Goal: Information Seeking & Learning: Learn about a topic

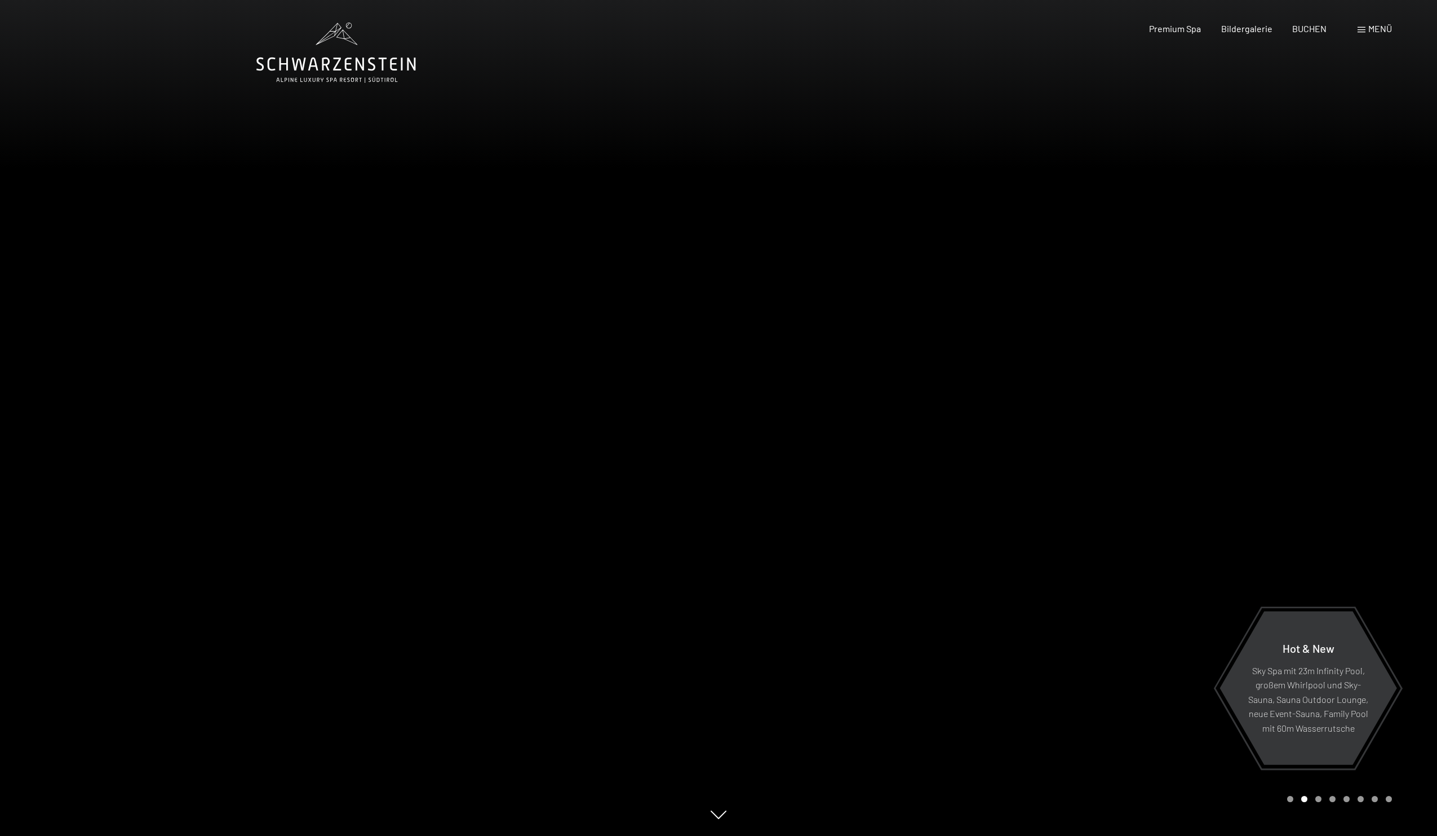
click at [1216, 314] on div at bounding box center [1078, 418] width 719 height 836
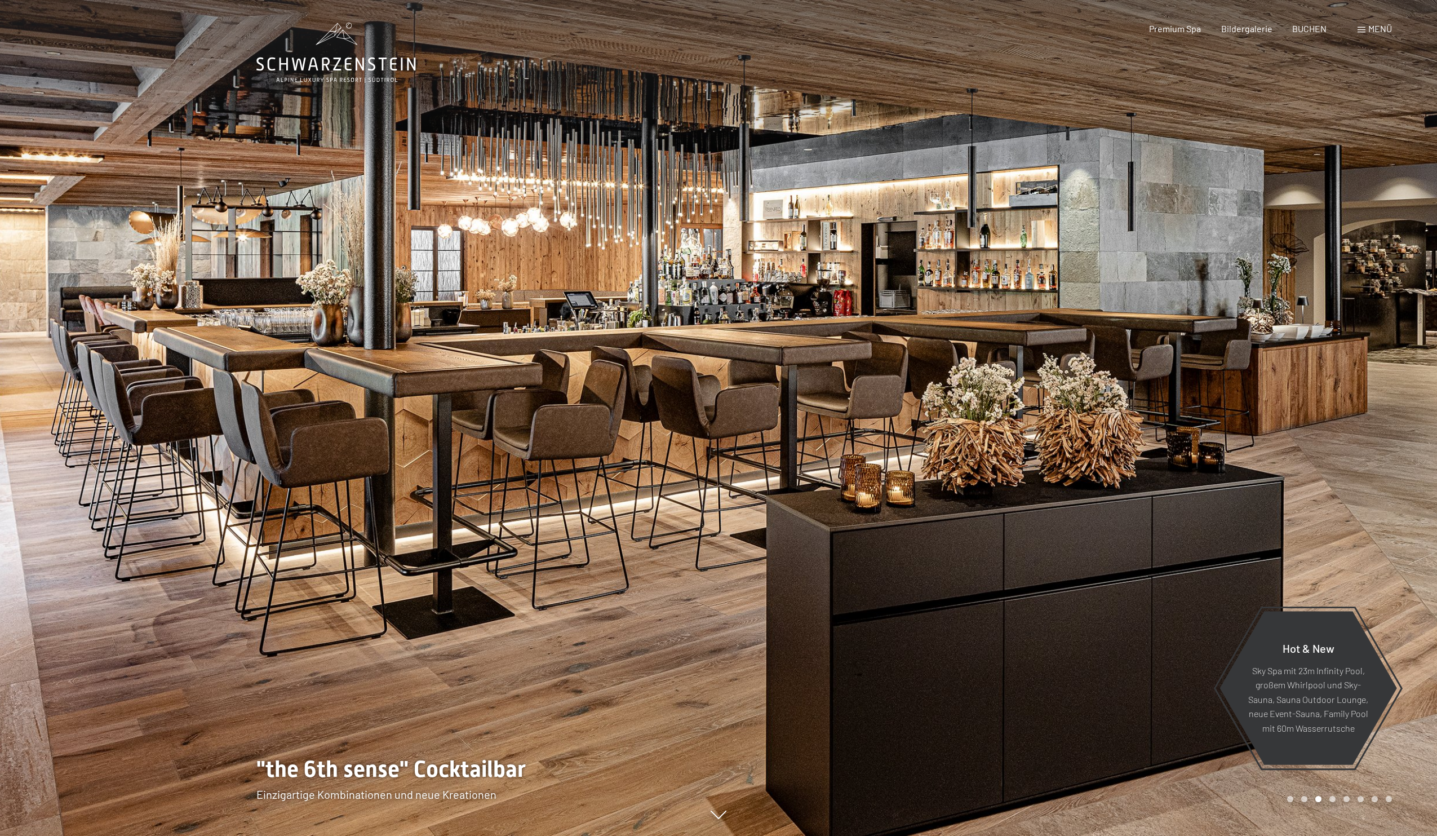
click at [1216, 314] on div at bounding box center [1078, 418] width 719 height 836
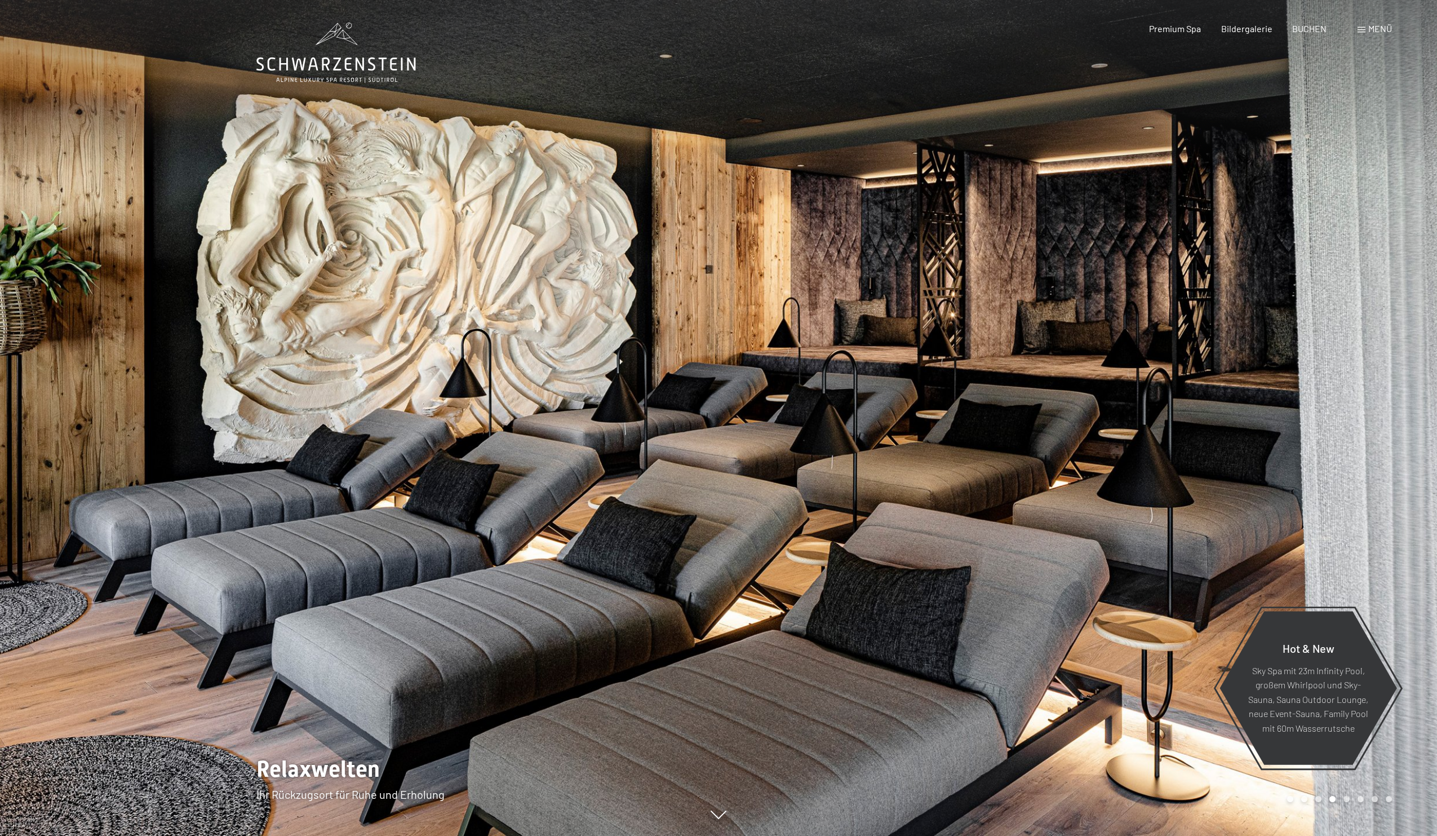
click at [1216, 314] on div at bounding box center [1078, 418] width 719 height 836
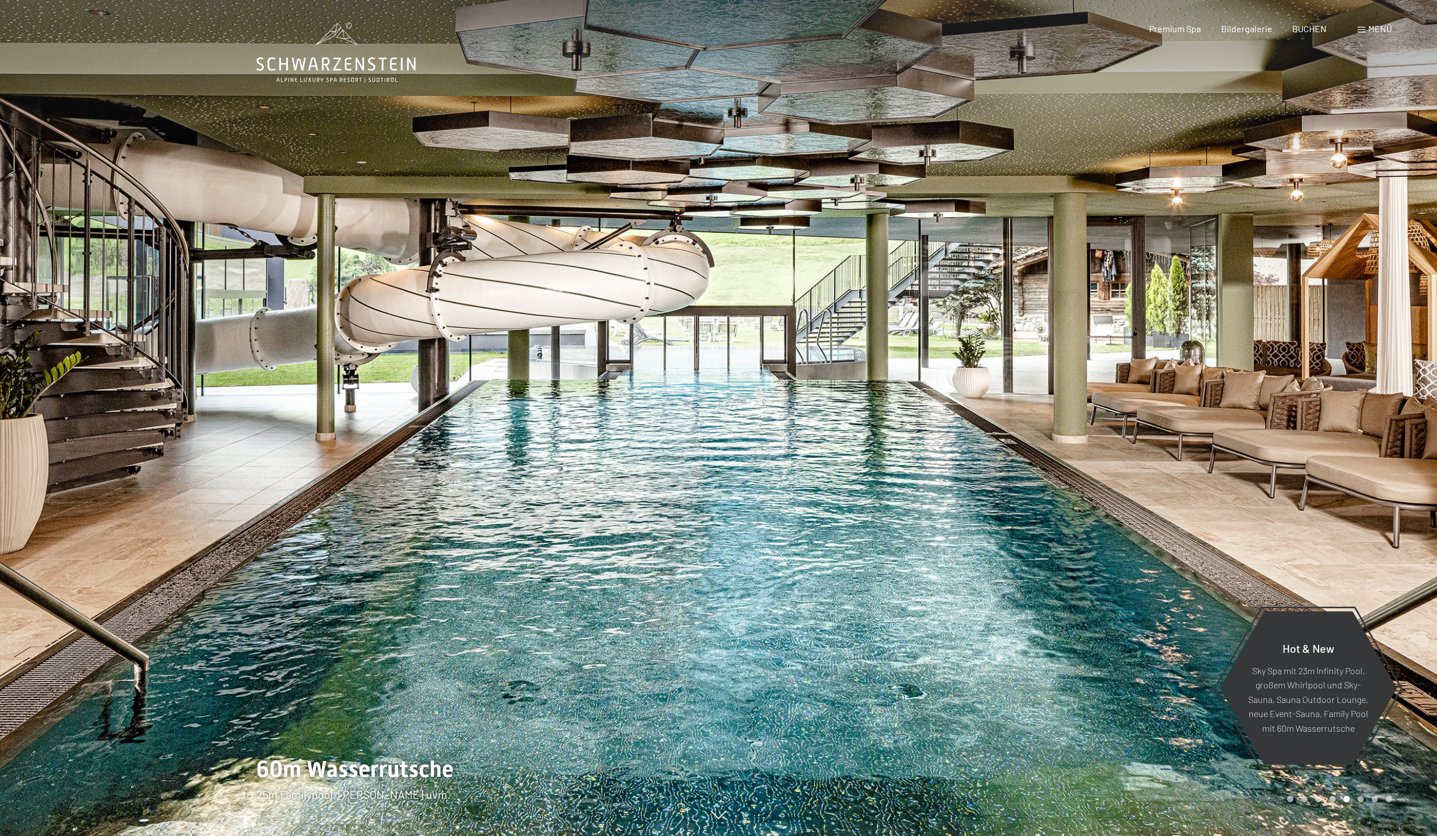
click at [1272, 369] on div at bounding box center [1078, 418] width 719 height 836
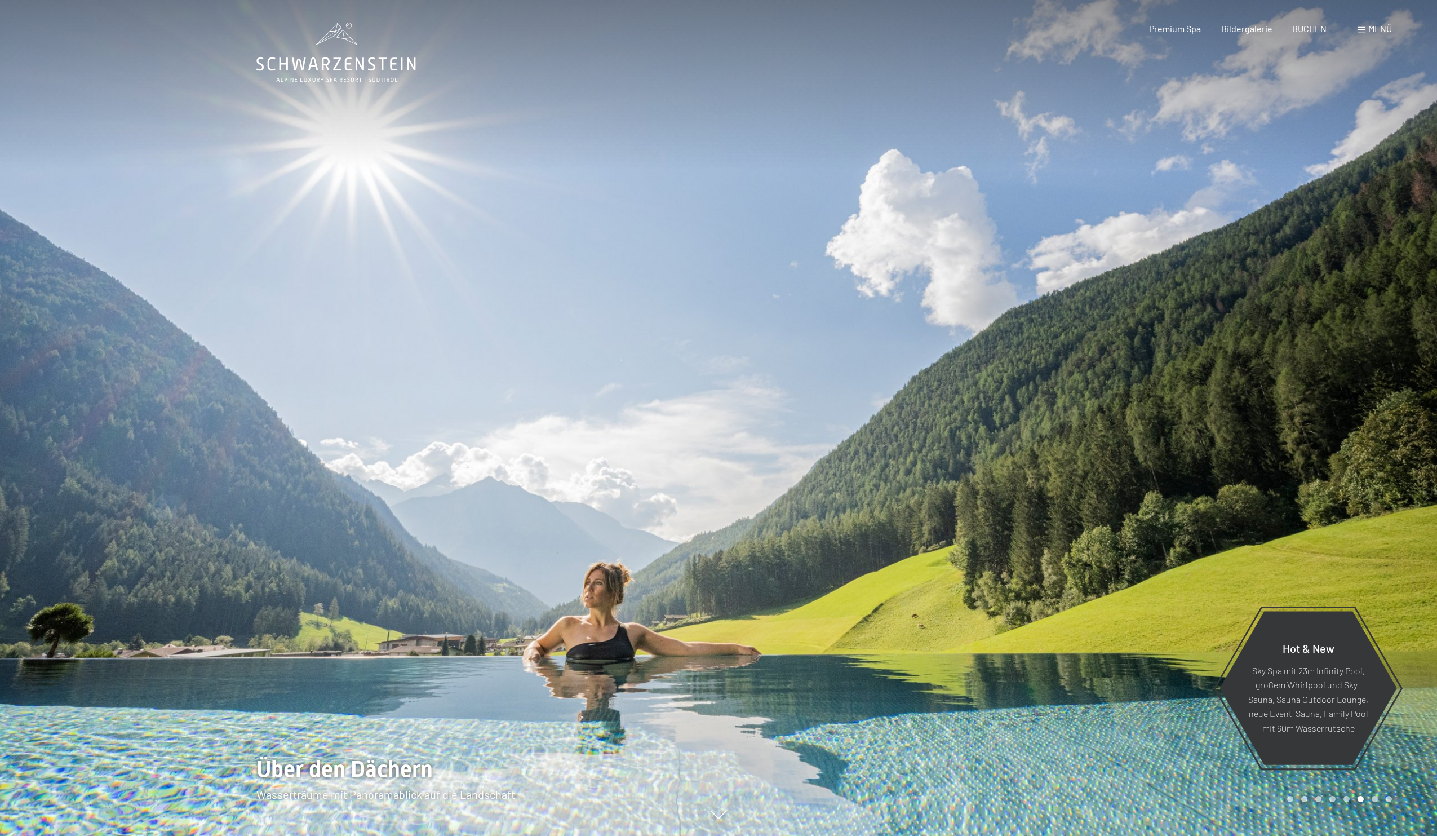
click at [1272, 369] on div at bounding box center [1078, 418] width 719 height 836
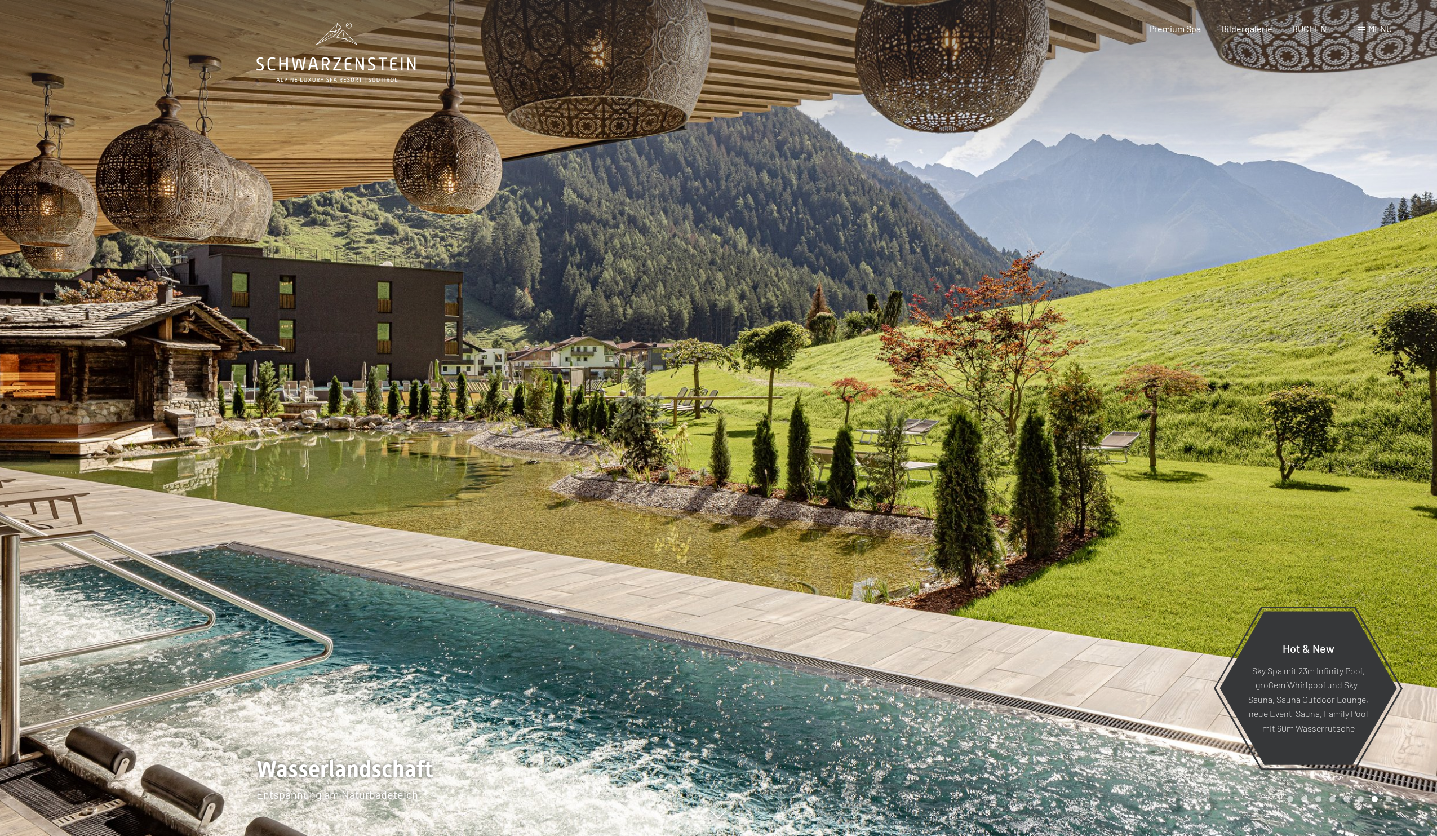
click at [1272, 369] on div at bounding box center [1078, 418] width 719 height 836
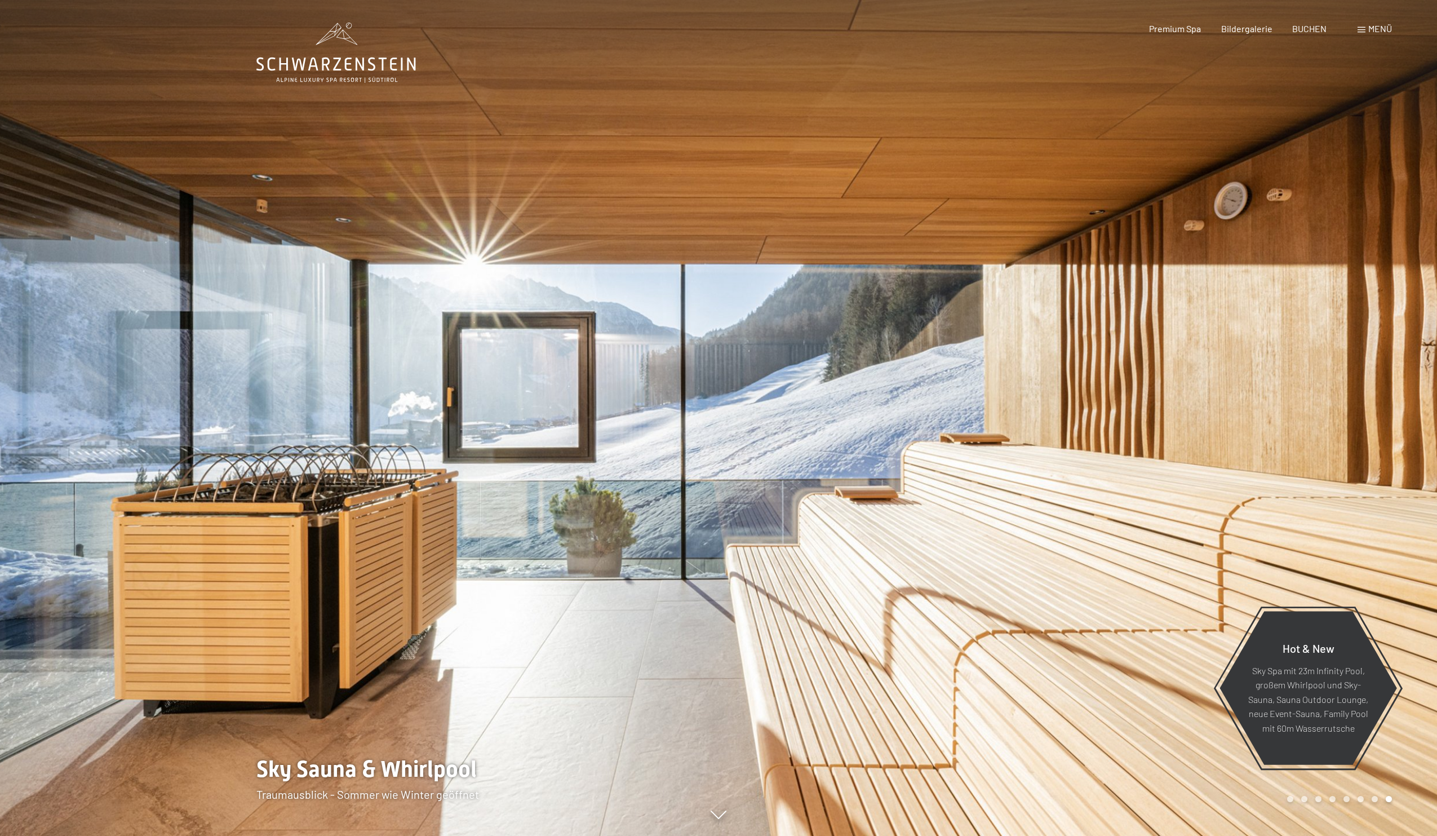
click at [1272, 369] on div at bounding box center [1078, 418] width 719 height 836
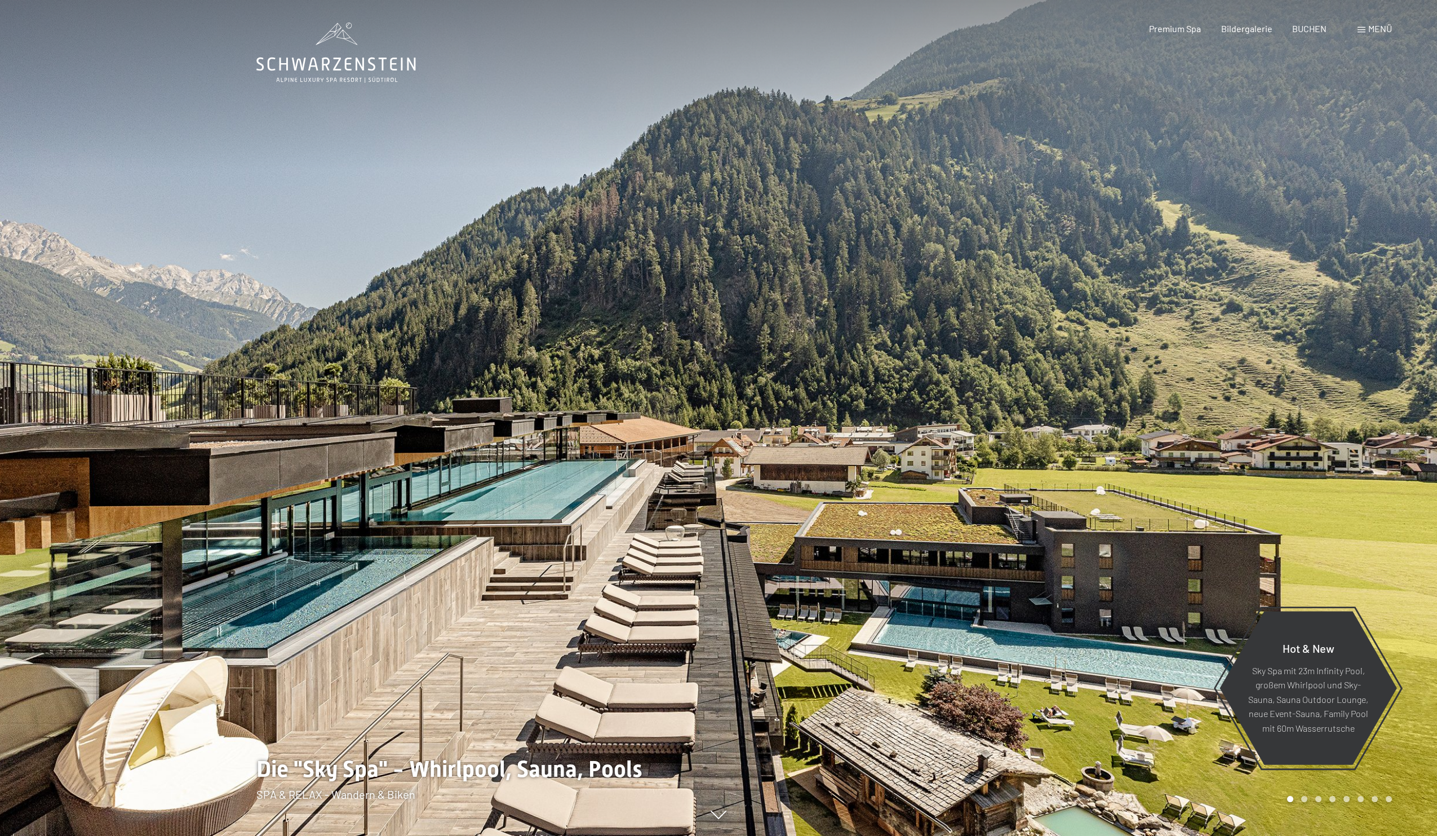
click at [1272, 369] on div at bounding box center [1078, 418] width 719 height 836
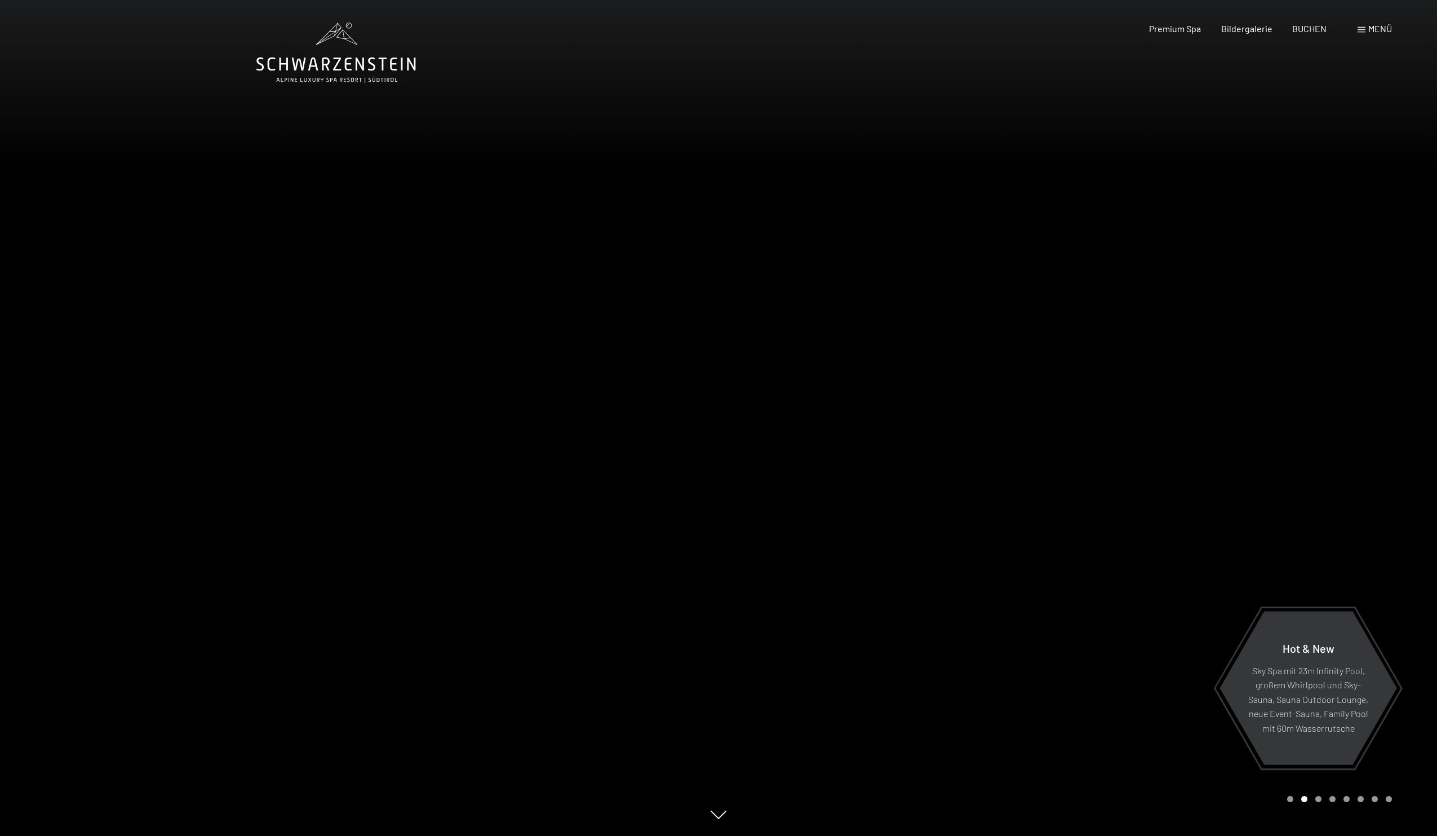
click at [1272, 369] on div at bounding box center [1078, 418] width 719 height 836
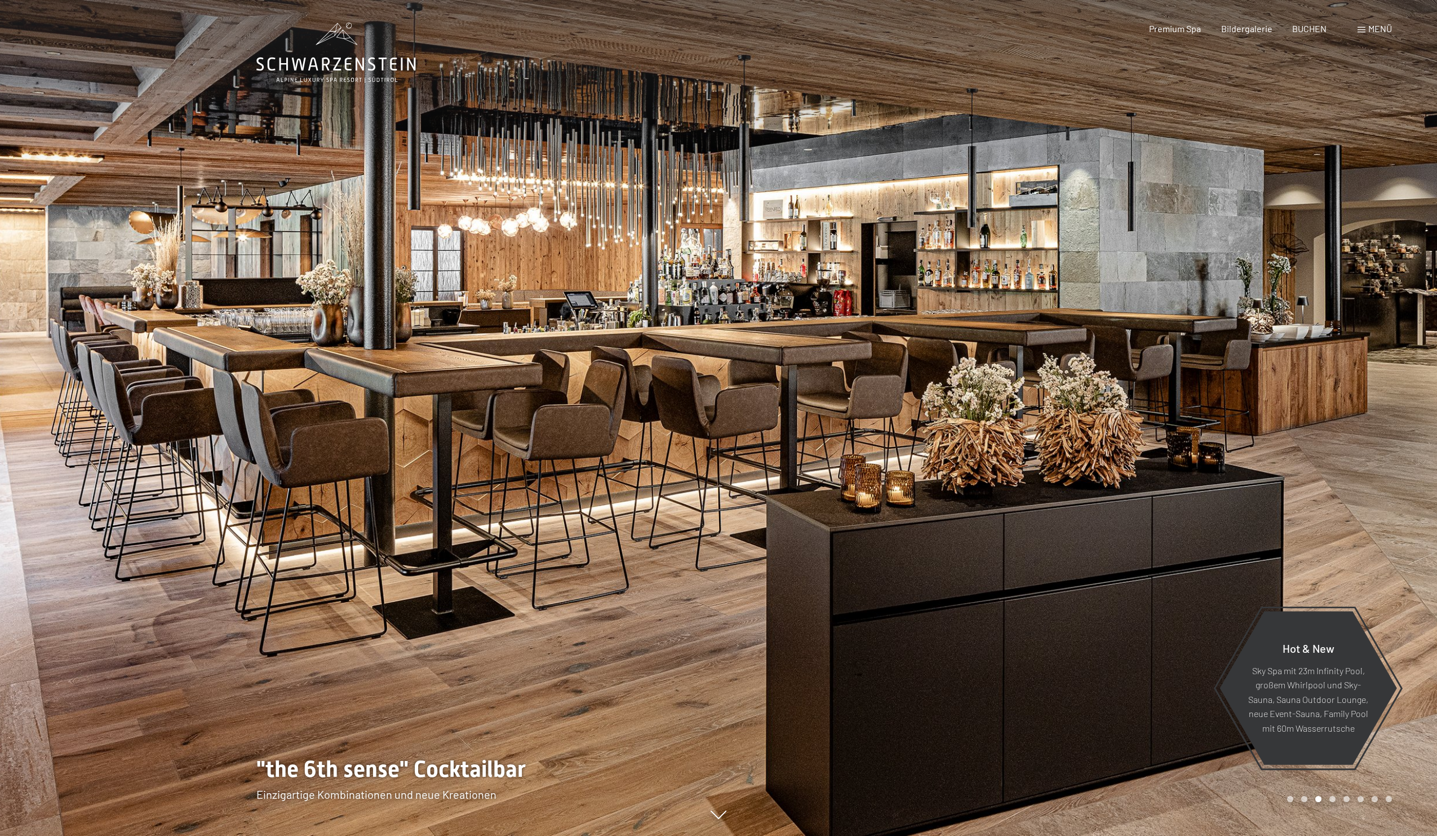
click at [1372, 34] on div "Menü" at bounding box center [1375, 29] width 34 height 12
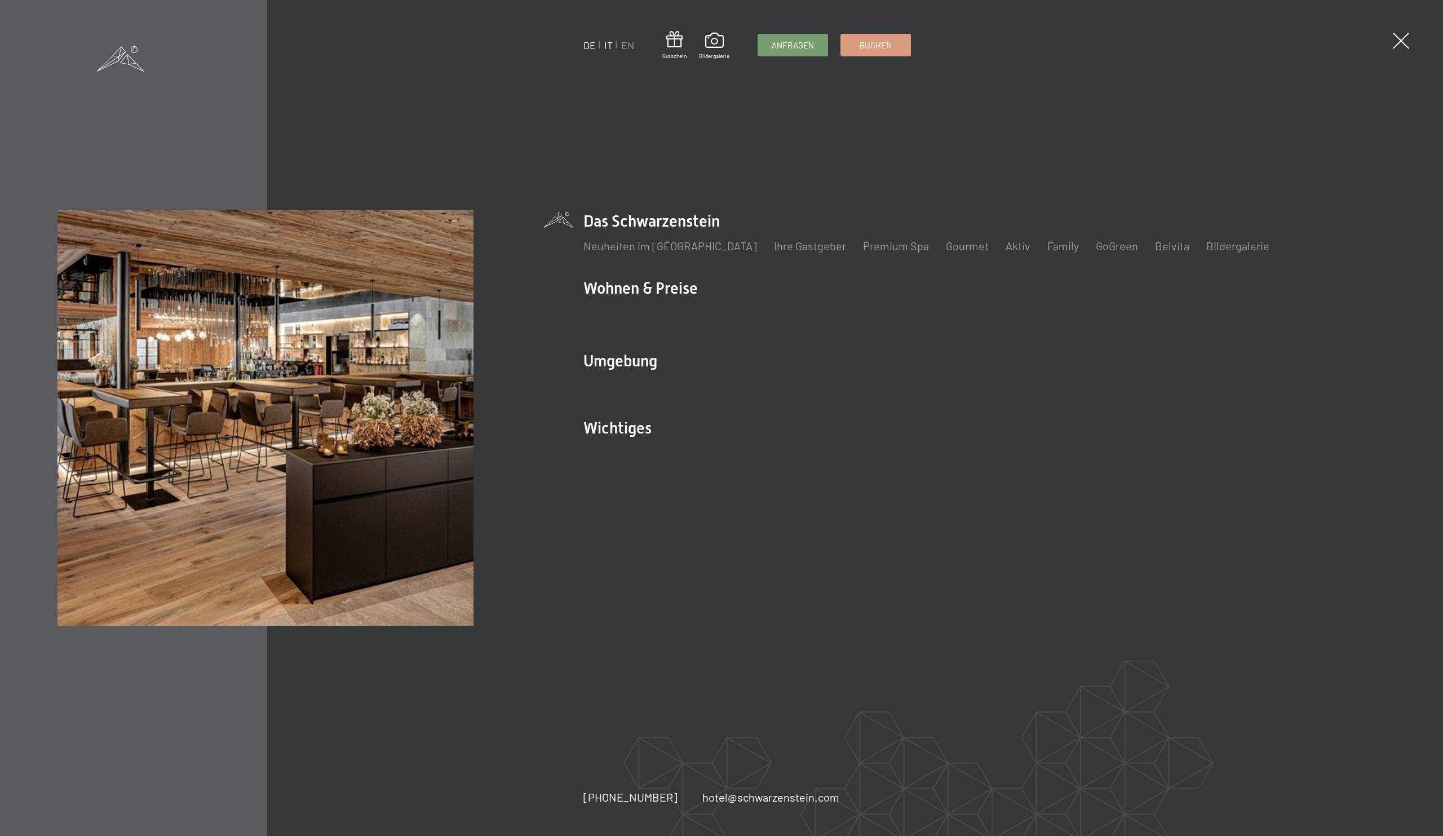
click at [607, 46] on link "IT" at bounding box center [608, 45] width 8 height 12
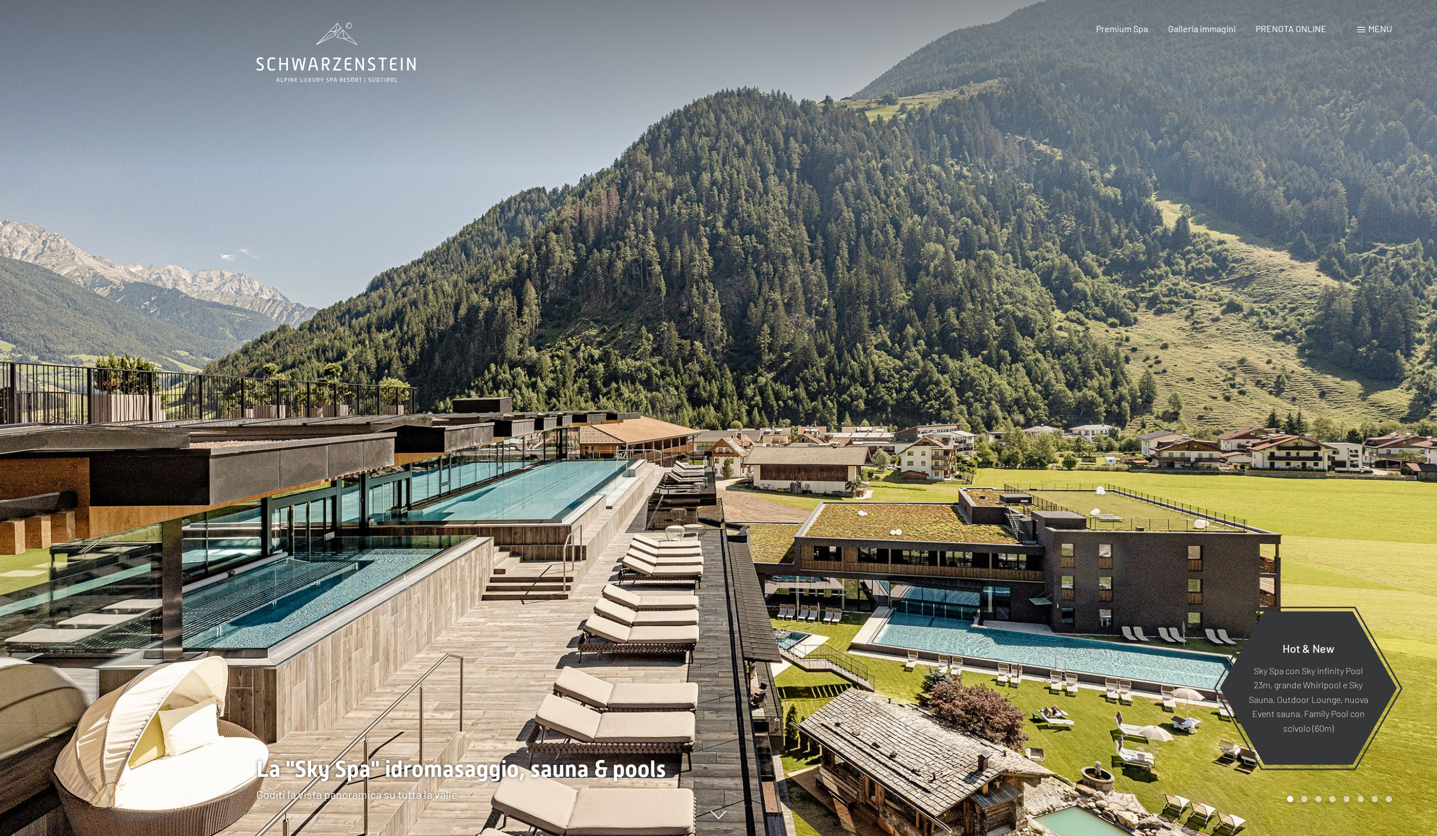
click at [1366, 28] on div "Menu" at bounding box center [1375, 29] width 34 height 12
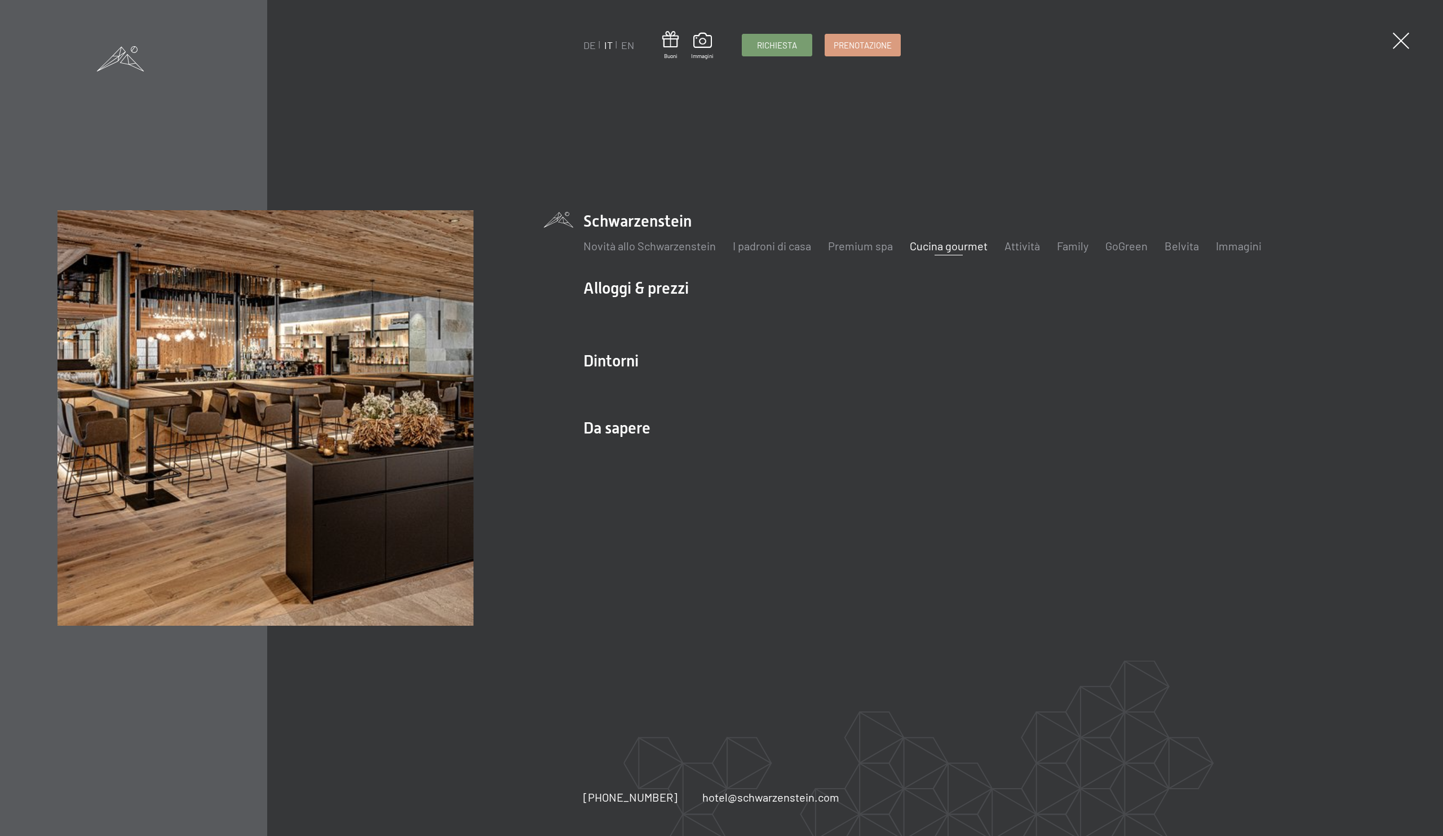
click at [964, 248] on link "Cucina gourmet" at bounding box center [949, 246] width 78 height 14
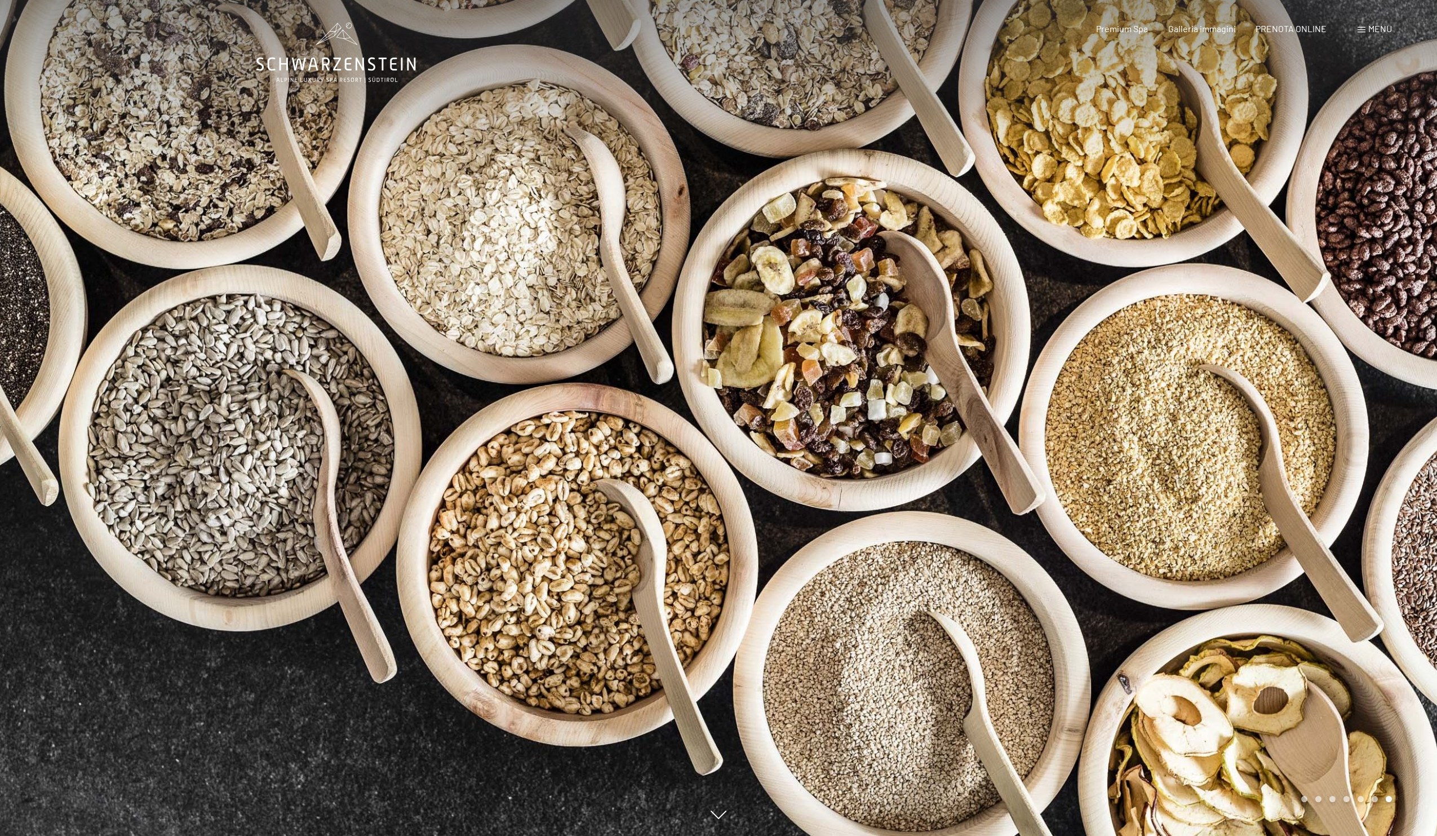
click at [1259, 358] on div at bounding box center [1078, 418] width 719 height 836
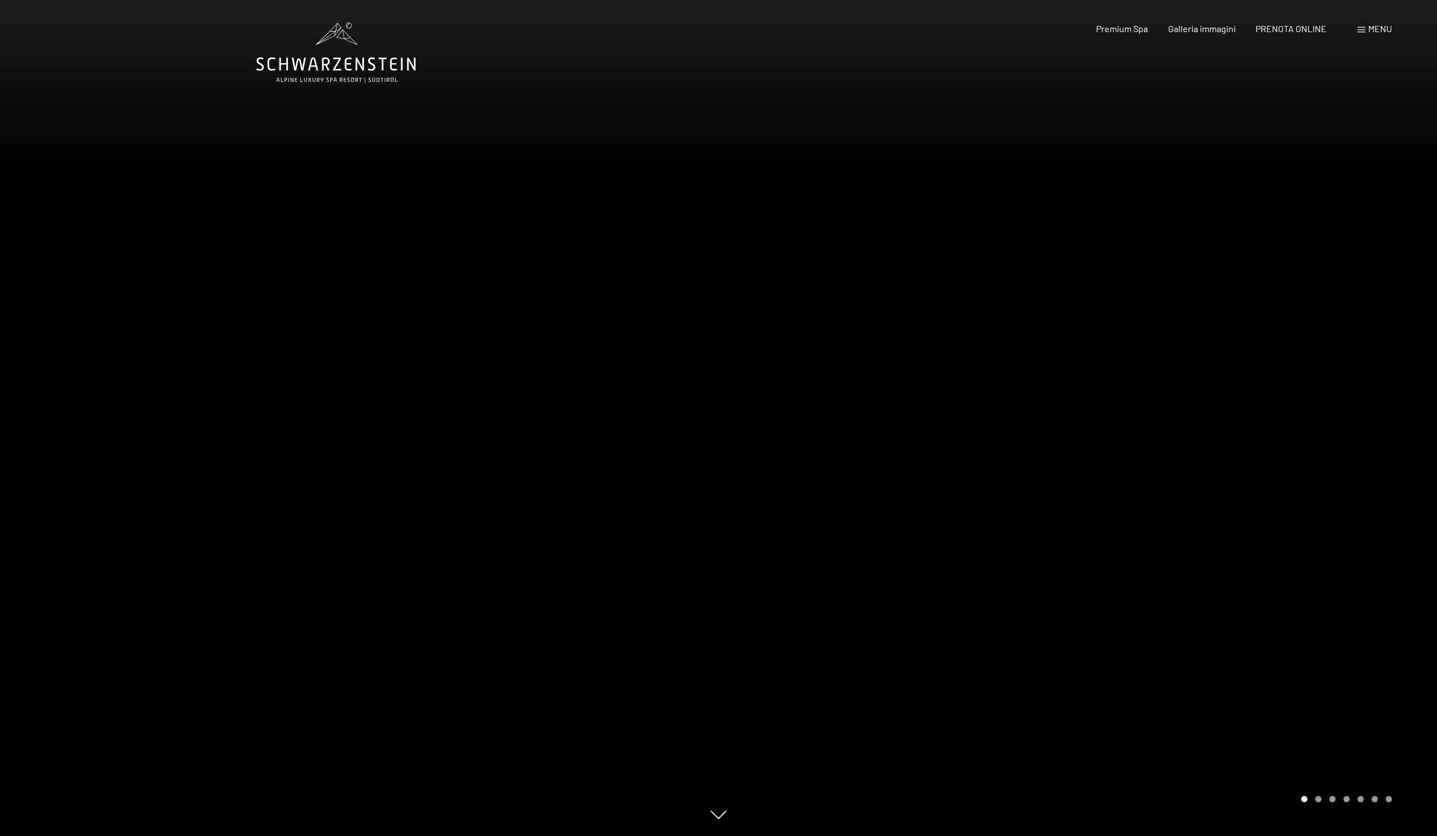
click at [1258, 358] on div at bounding box center [1078, 418] width 719 height 836
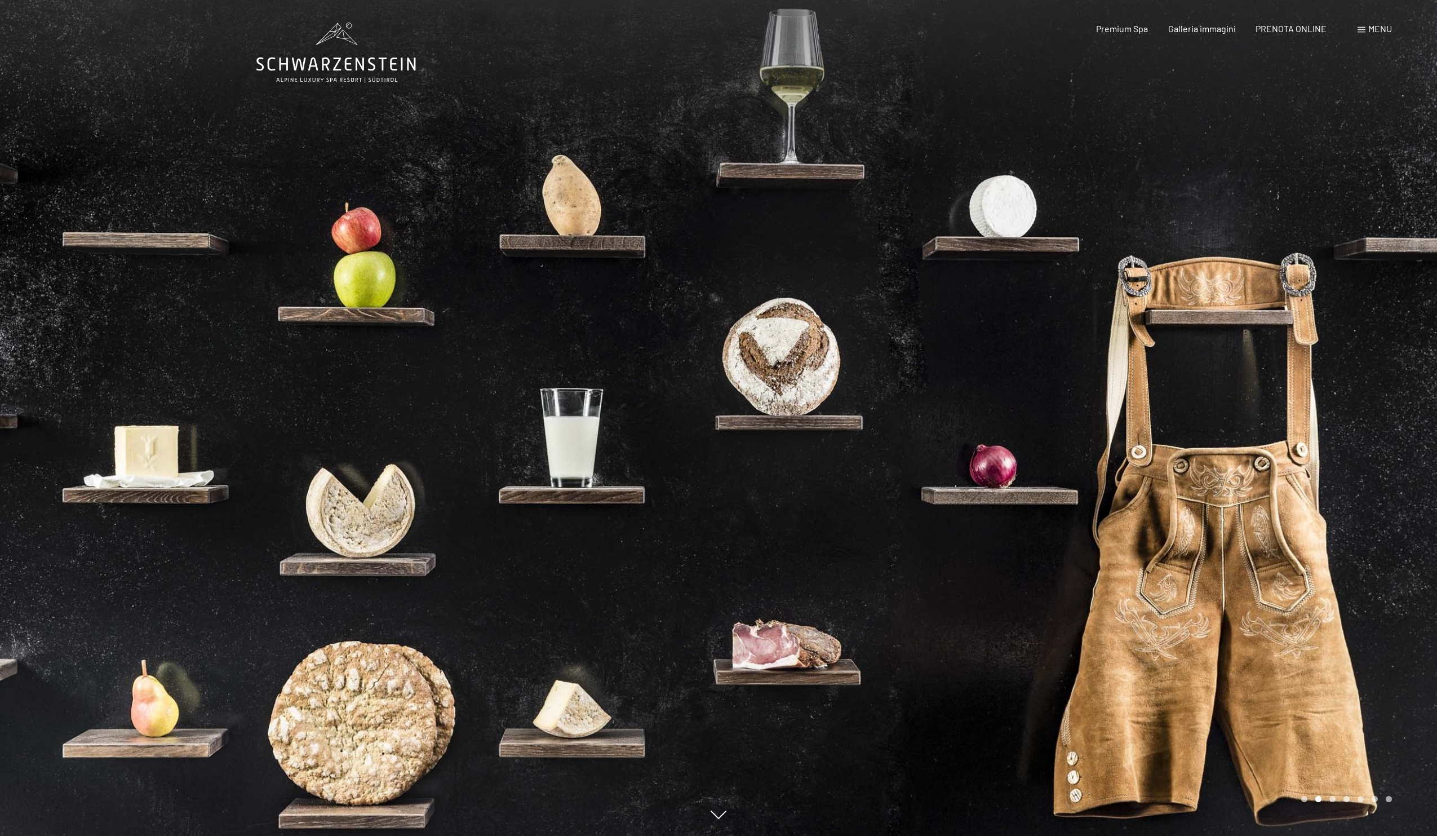
click at [1258, 358] on div at bounding box center [1078, 418] width 719 height 836
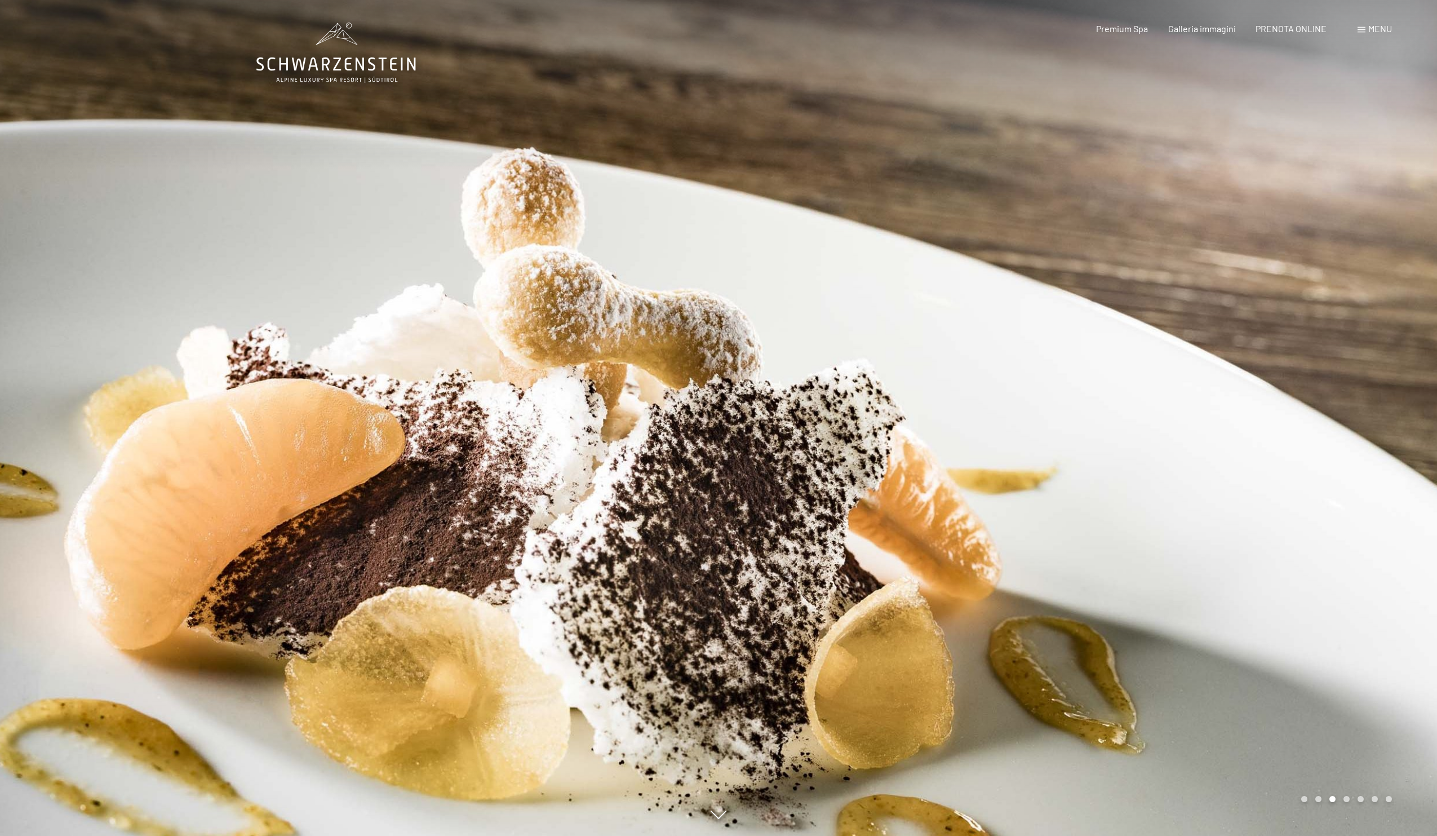
click at [1258, 358] on div at bounding box center [1078, 418] width 719 height 836
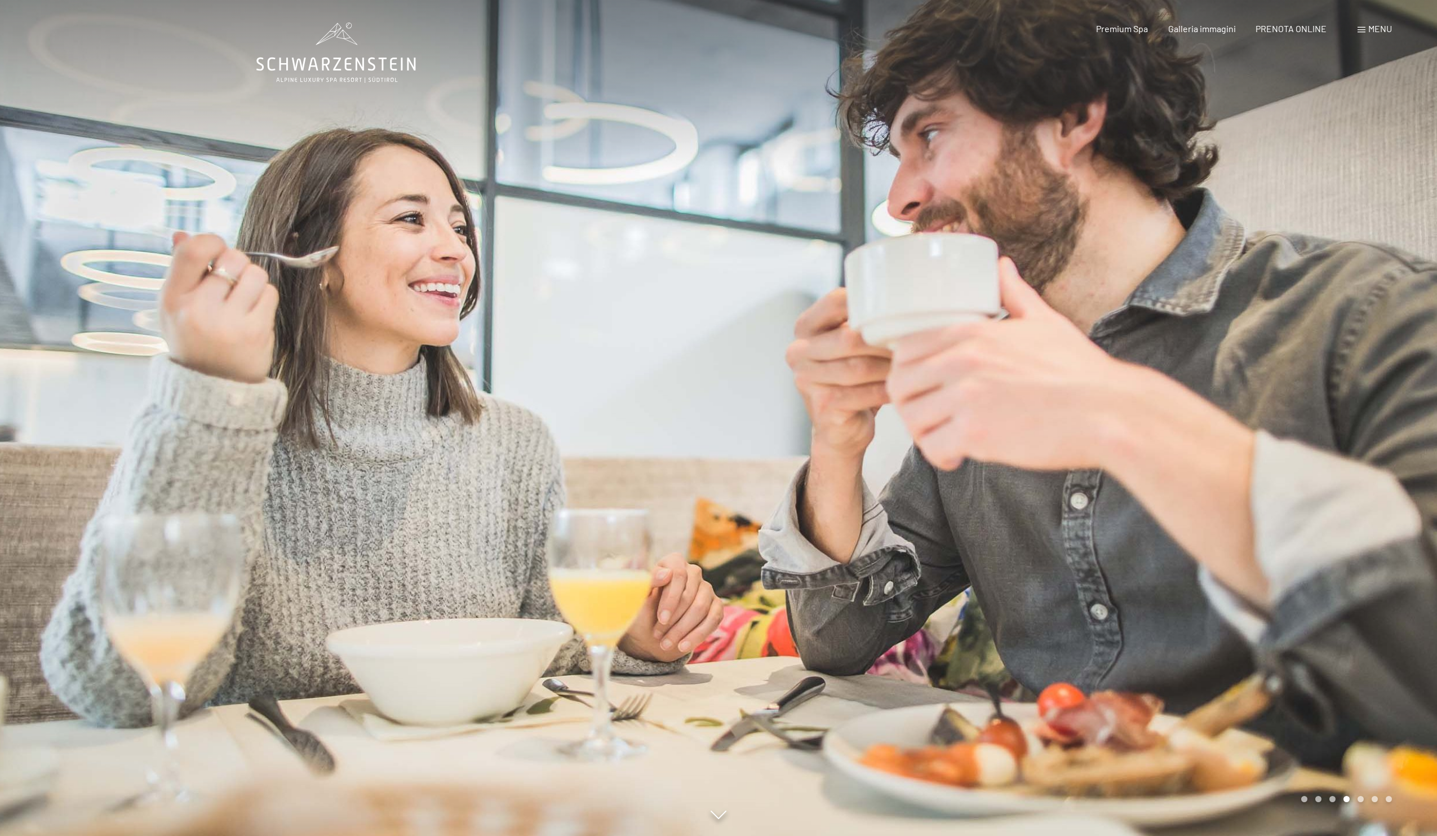
click at [1258, 358] on div at bounding box center [1078, 418] width 719 height 836
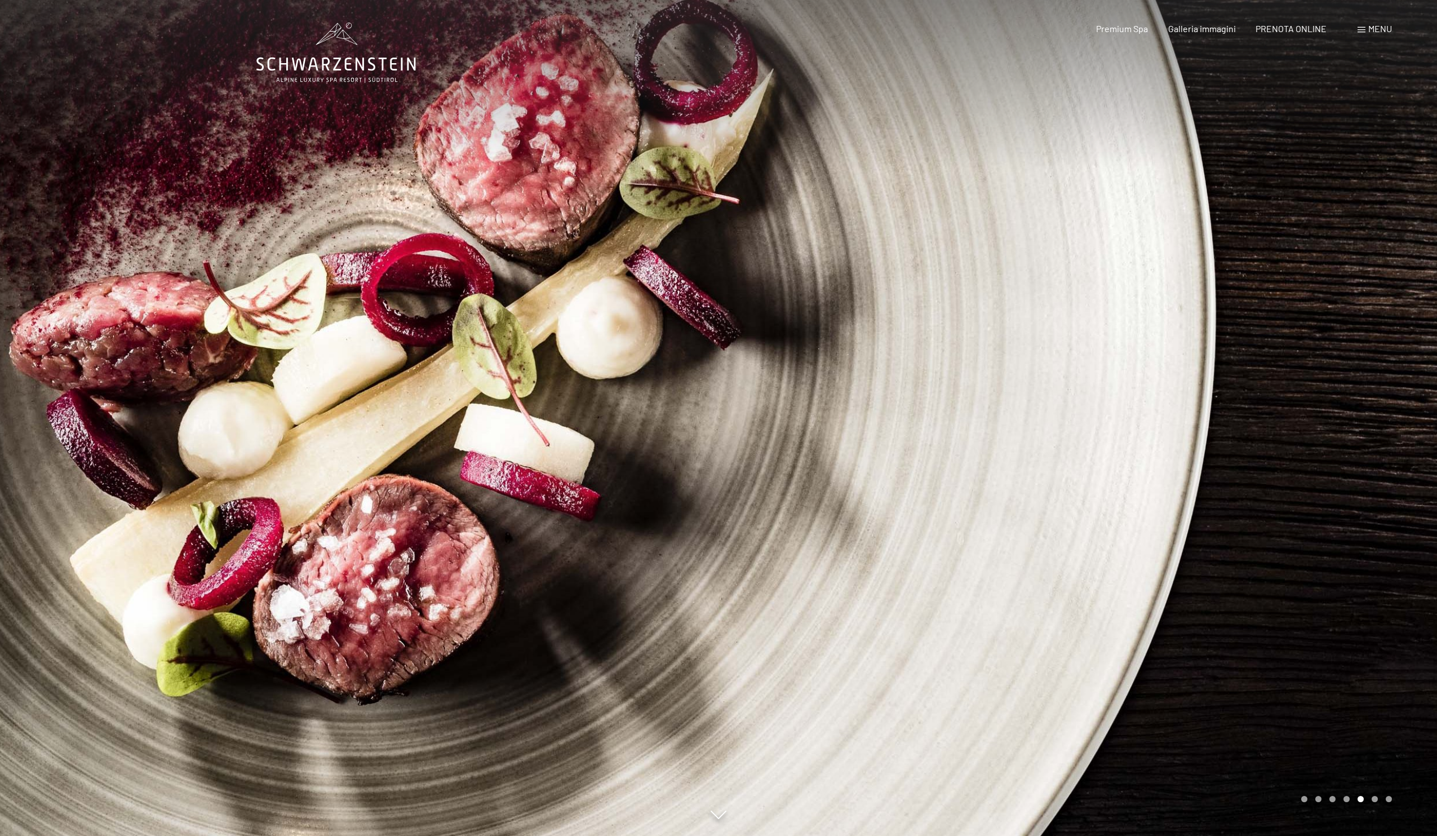
click at [1375, 28] on span "Menu" at bounding box center [1381, 28] width 24 height 11
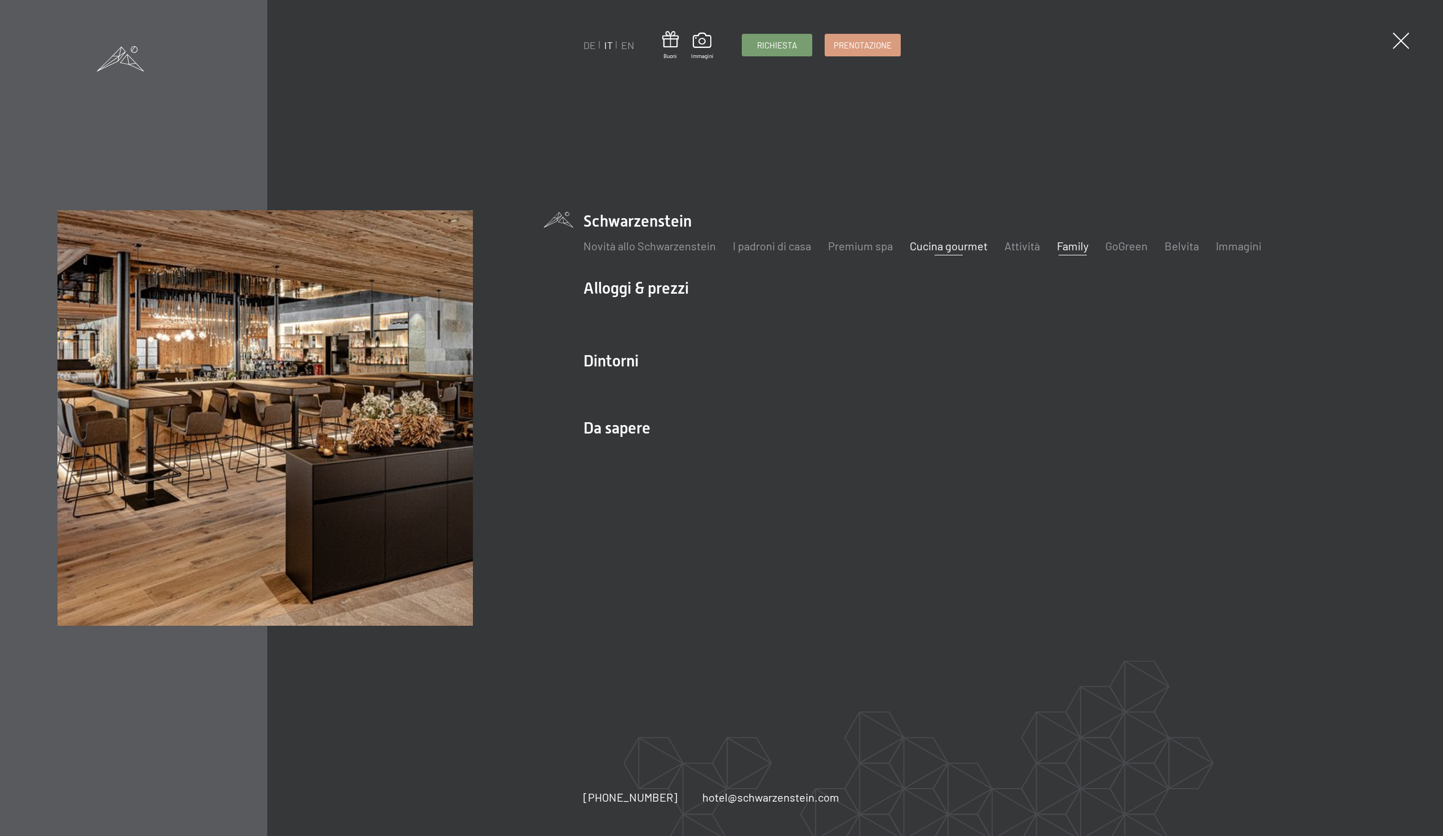
click at [1078, 248] on link "Family" at bounding box center [1073, 246] width 32 height 14
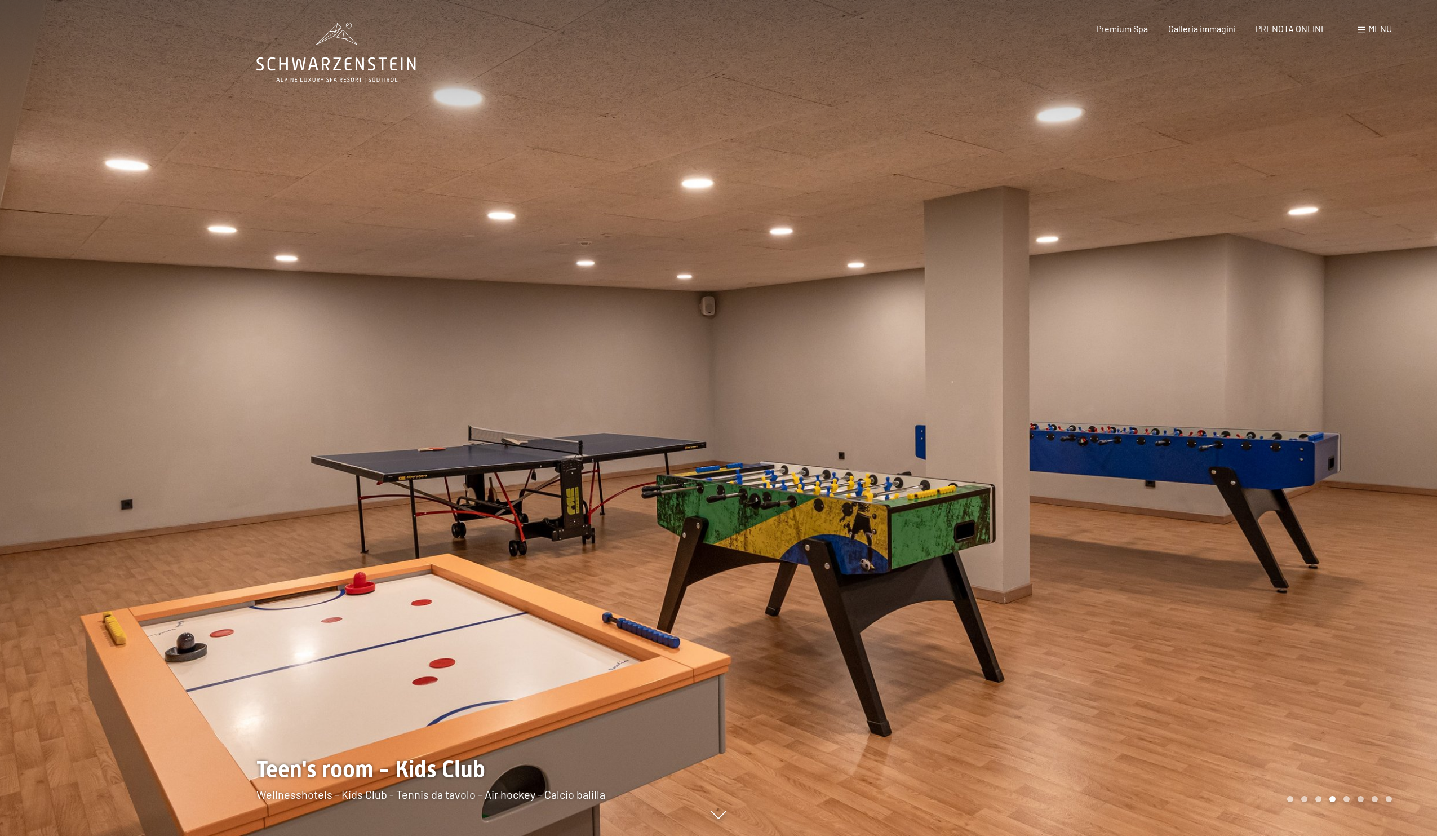
click at [1378, 26] on span "Menu" at bounding box center [1381, 28] width 24 height 11
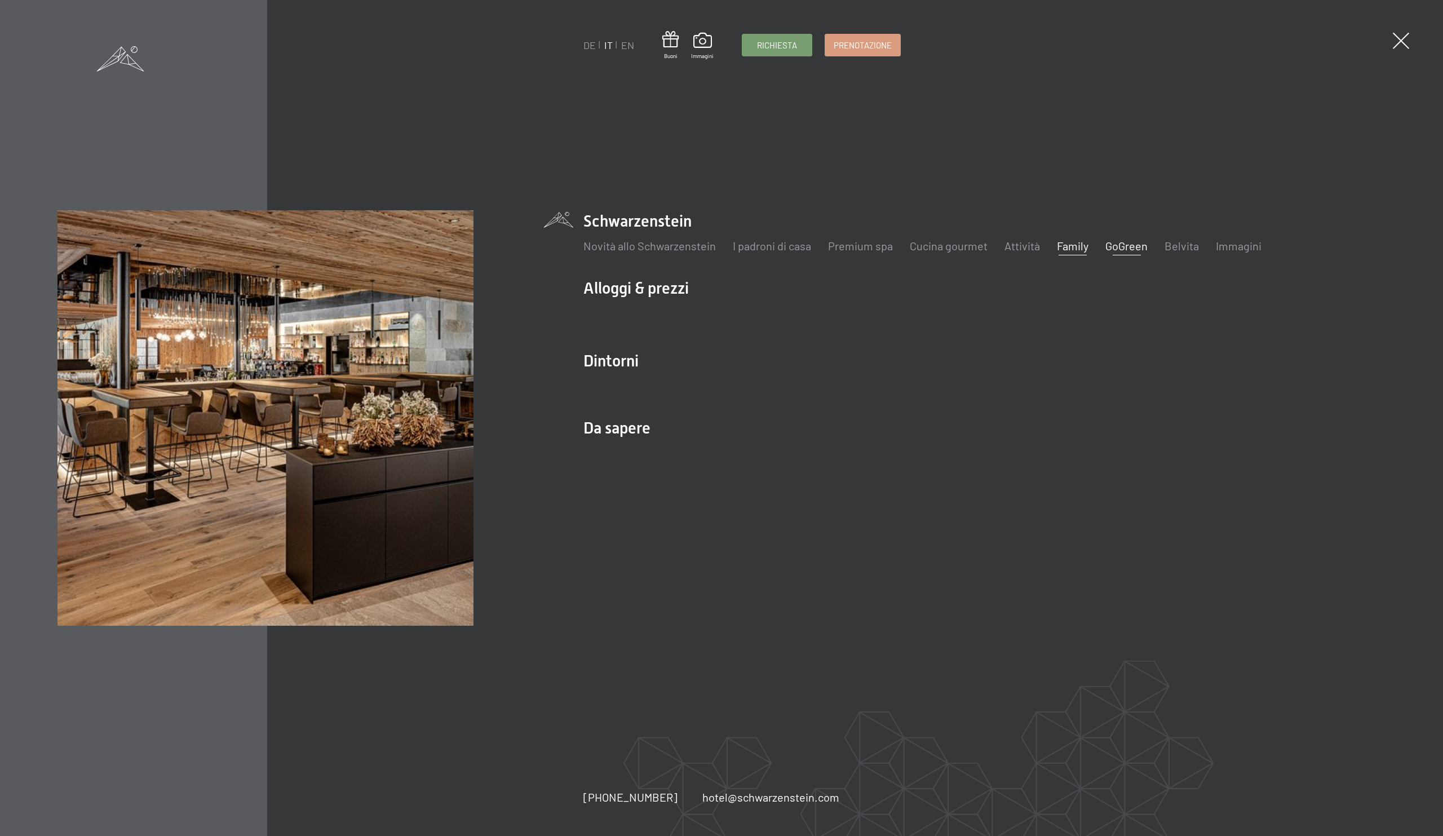
click at [1130, 251] on link "GoGreen" at bounding box center [1126, 246] width 42 height 14
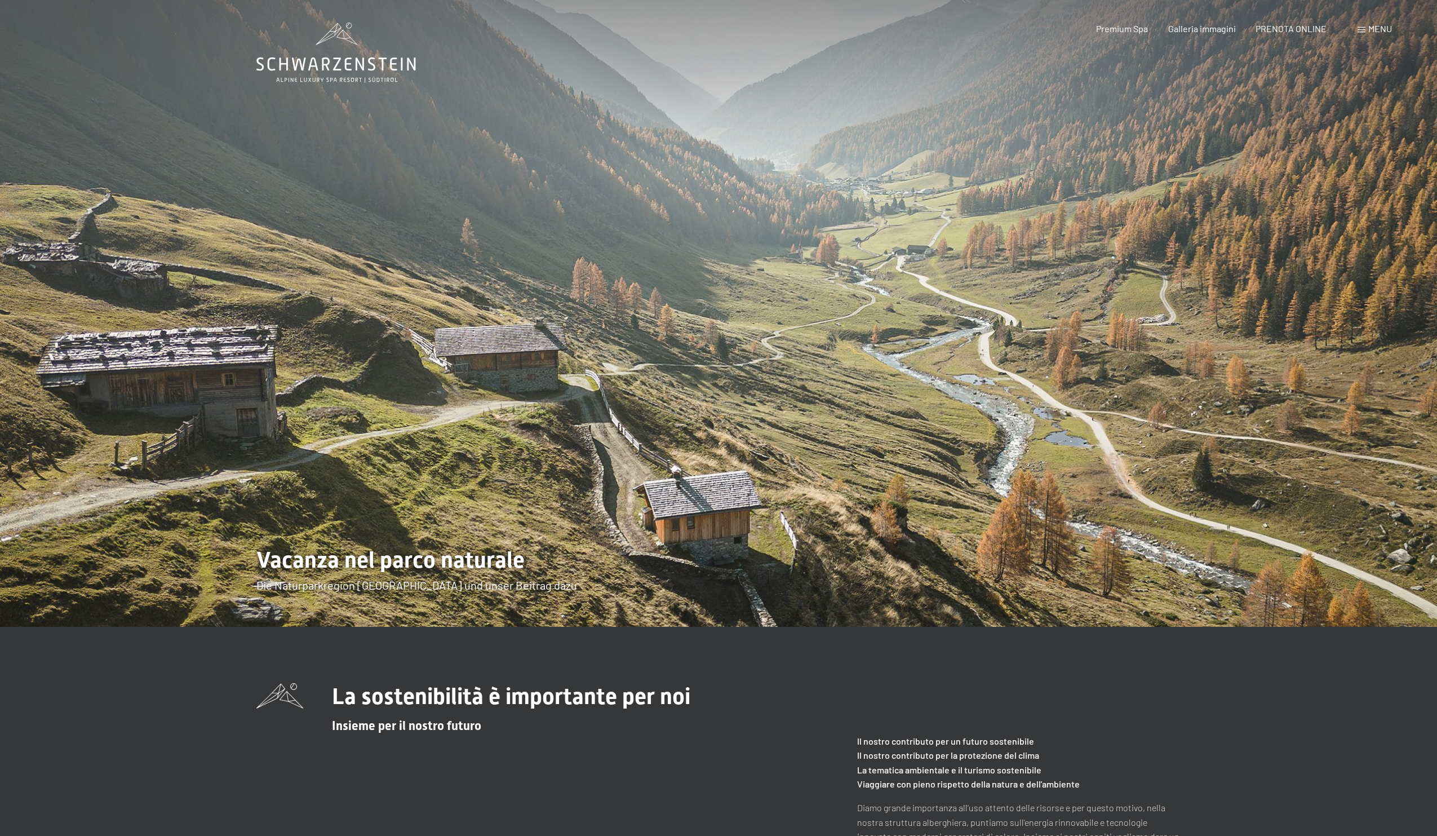
click at [1379, 32] on span "Menu" at bounding box center [1381, 28] width 24 height 11
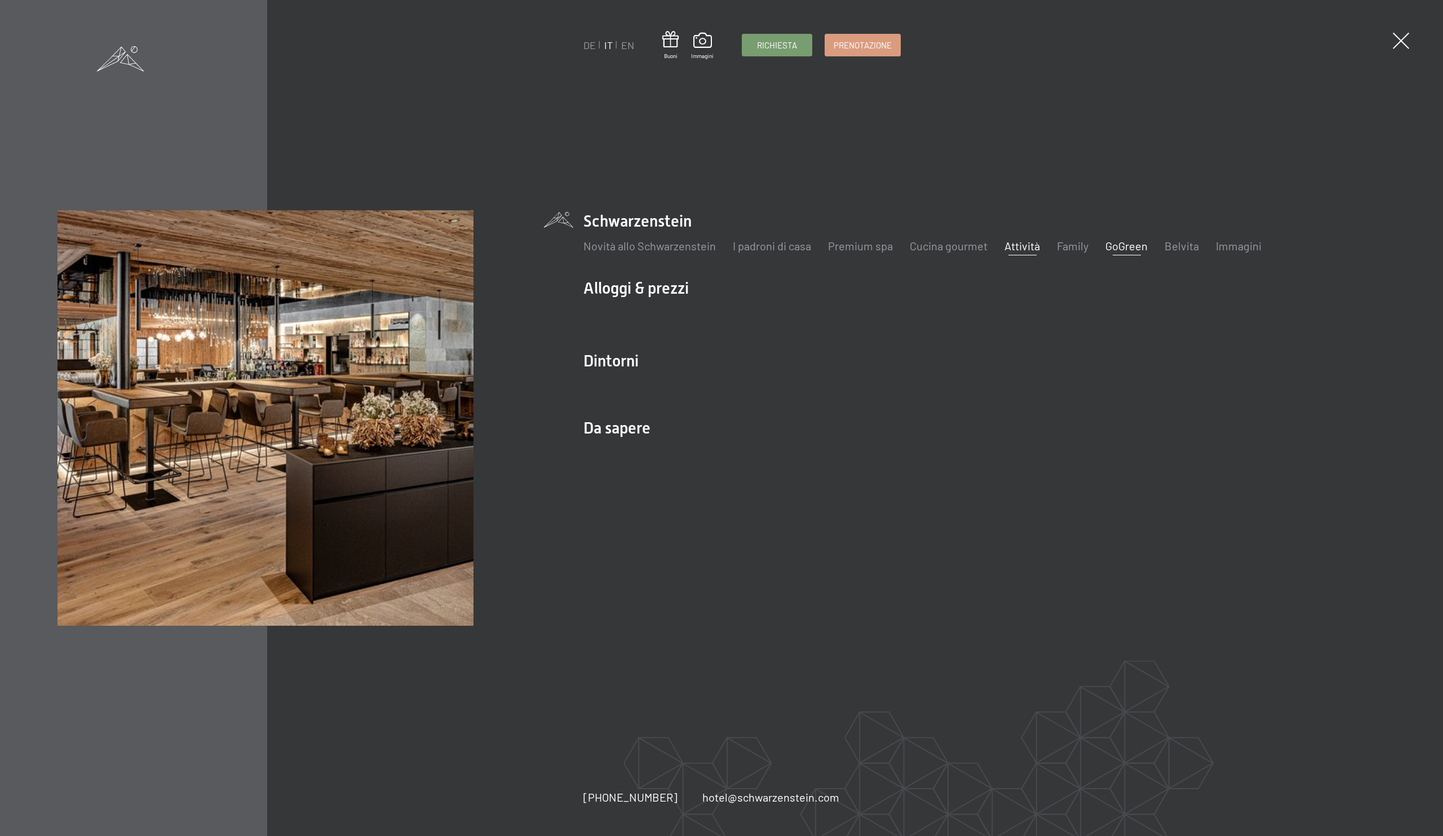
click at [1019, 247] on link "Attività" at bounding box center [1022, 246] width 36 height 14
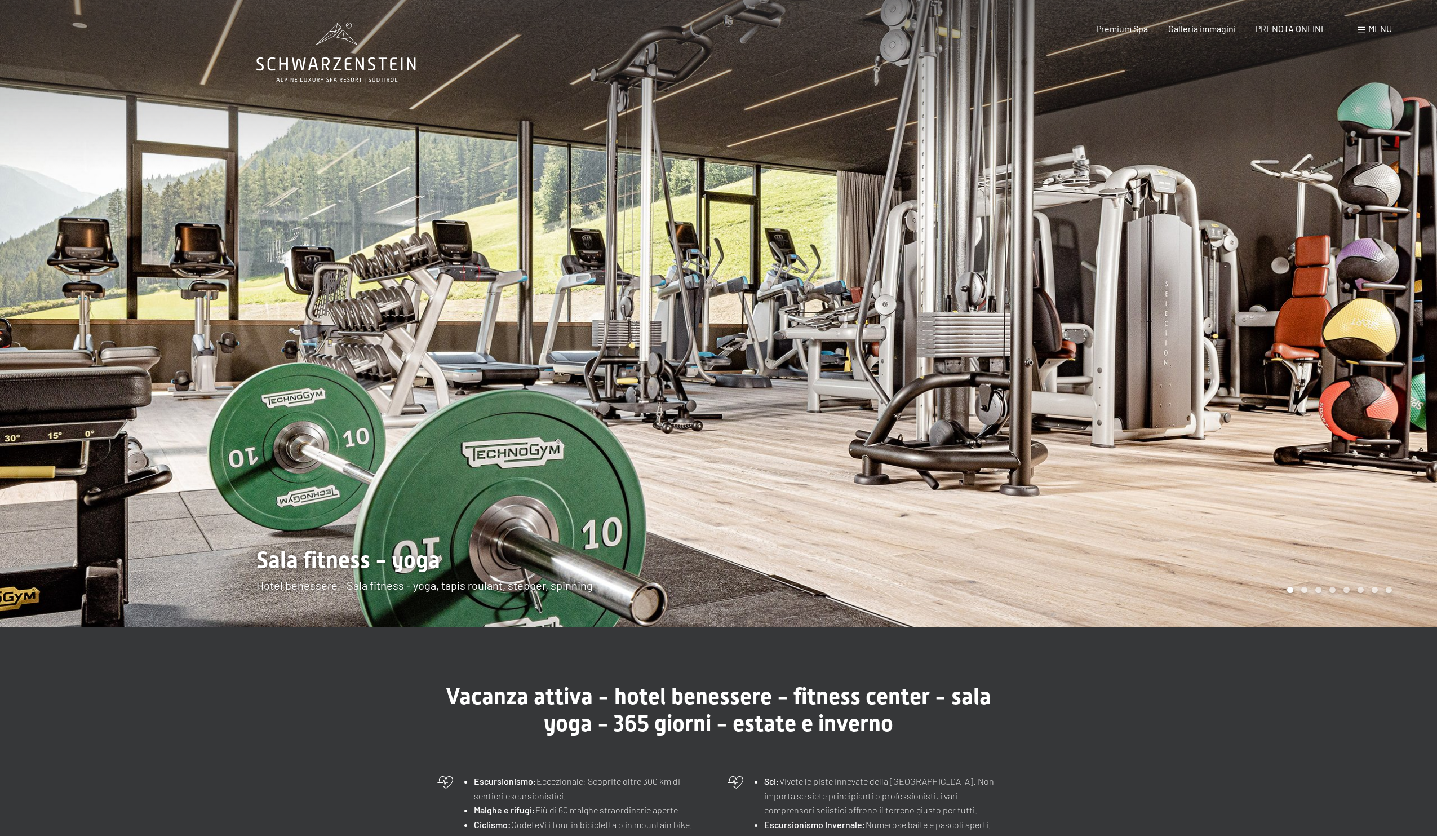
click at [1319, 441] on div at bounding box center [1078, 313] width 719 height 627
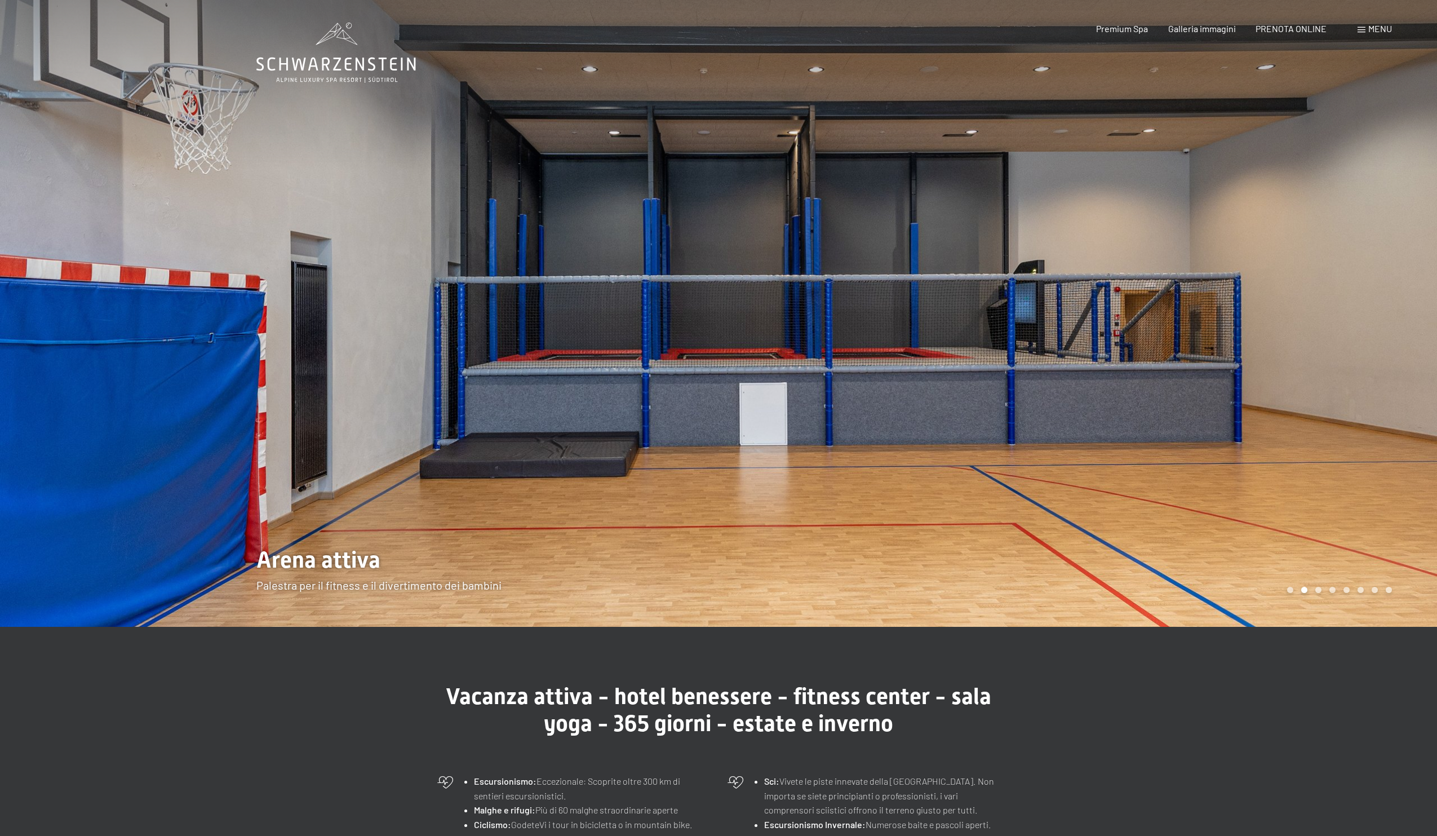
click at [1319, 441] on div at bounding box center [1078, 313] width 719 height 627
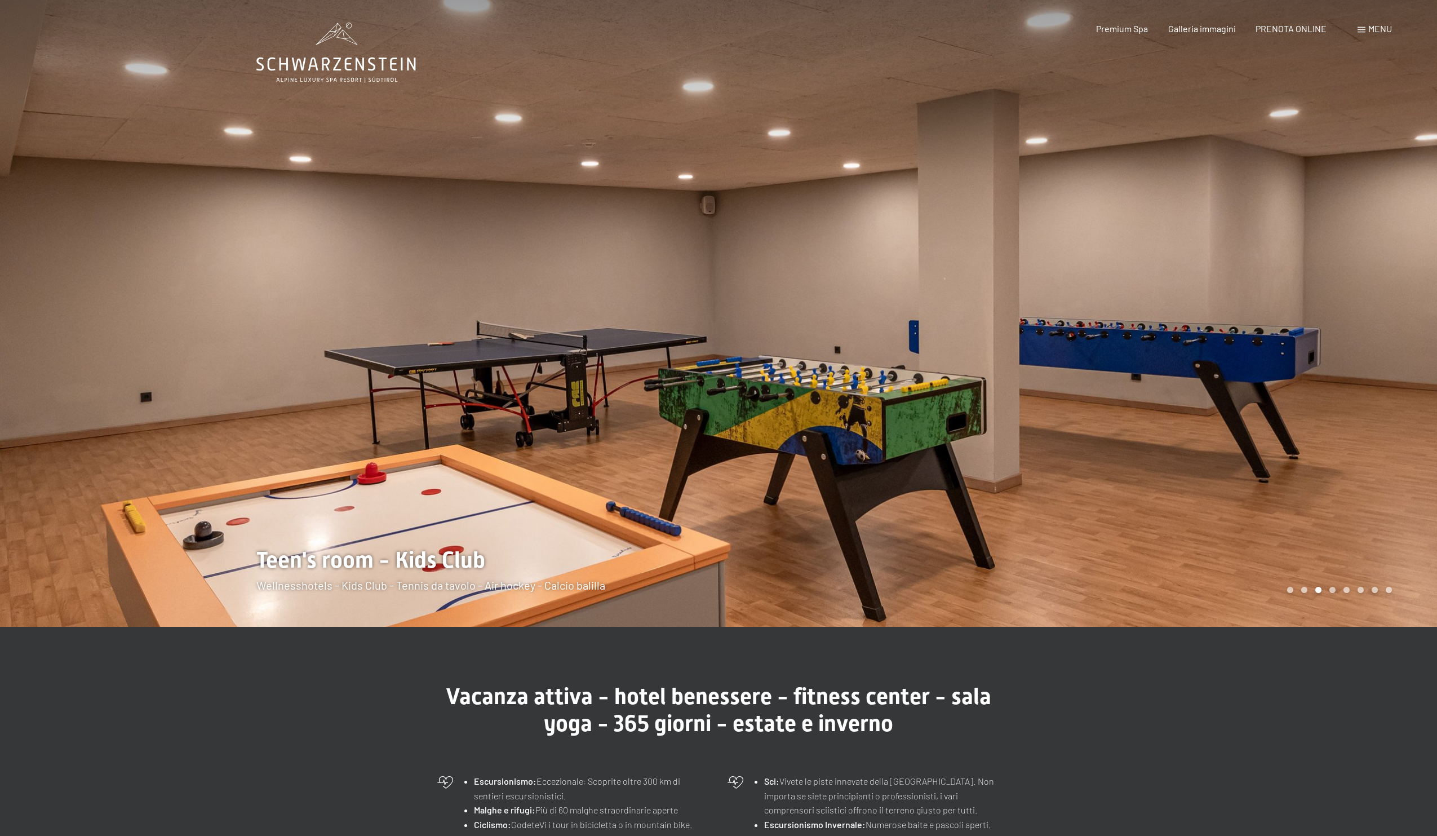
click at [1319, 441] on div at bounding box center [1078, 313] width 719 height 627
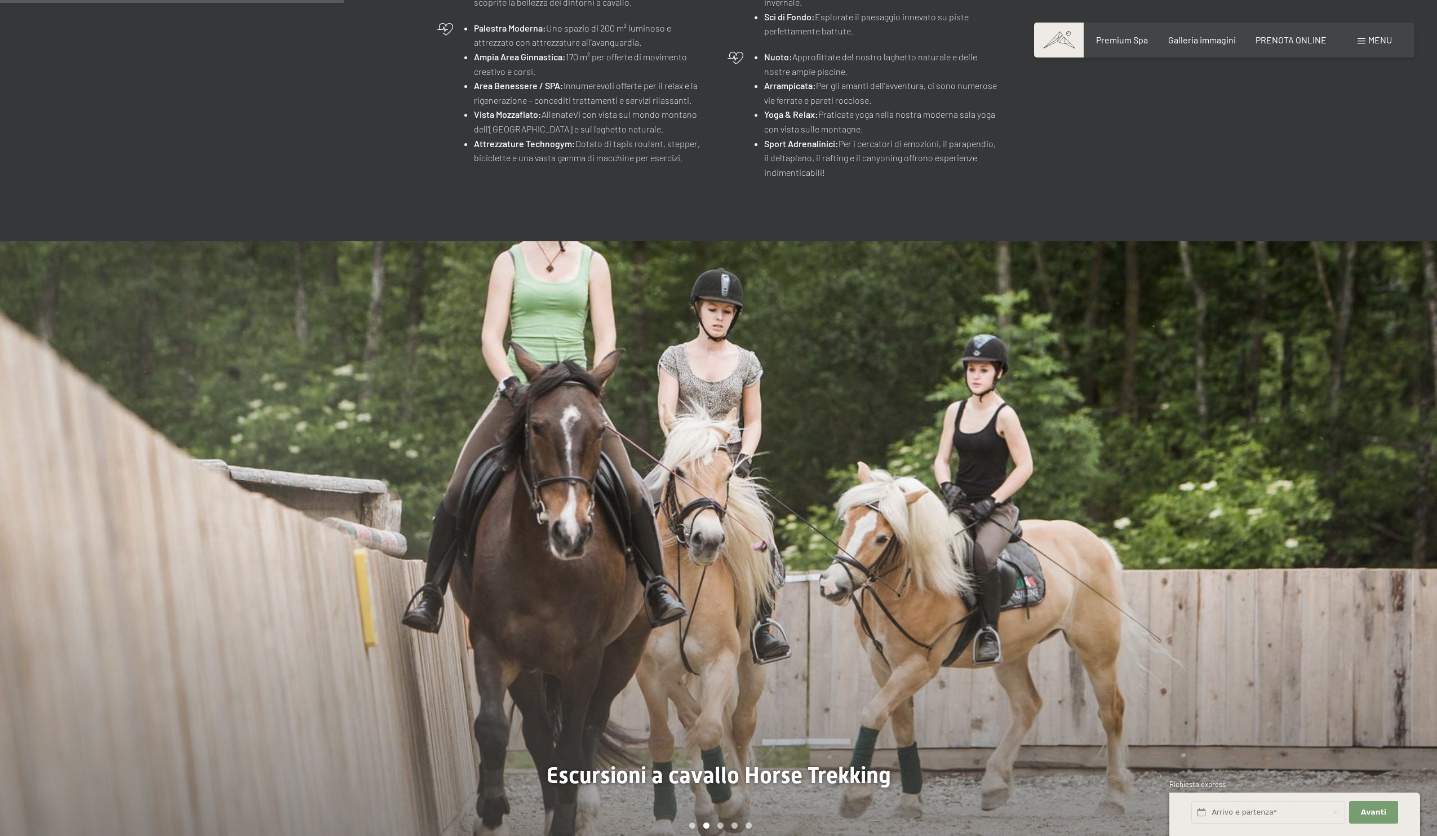
scroll to position [953, 0]
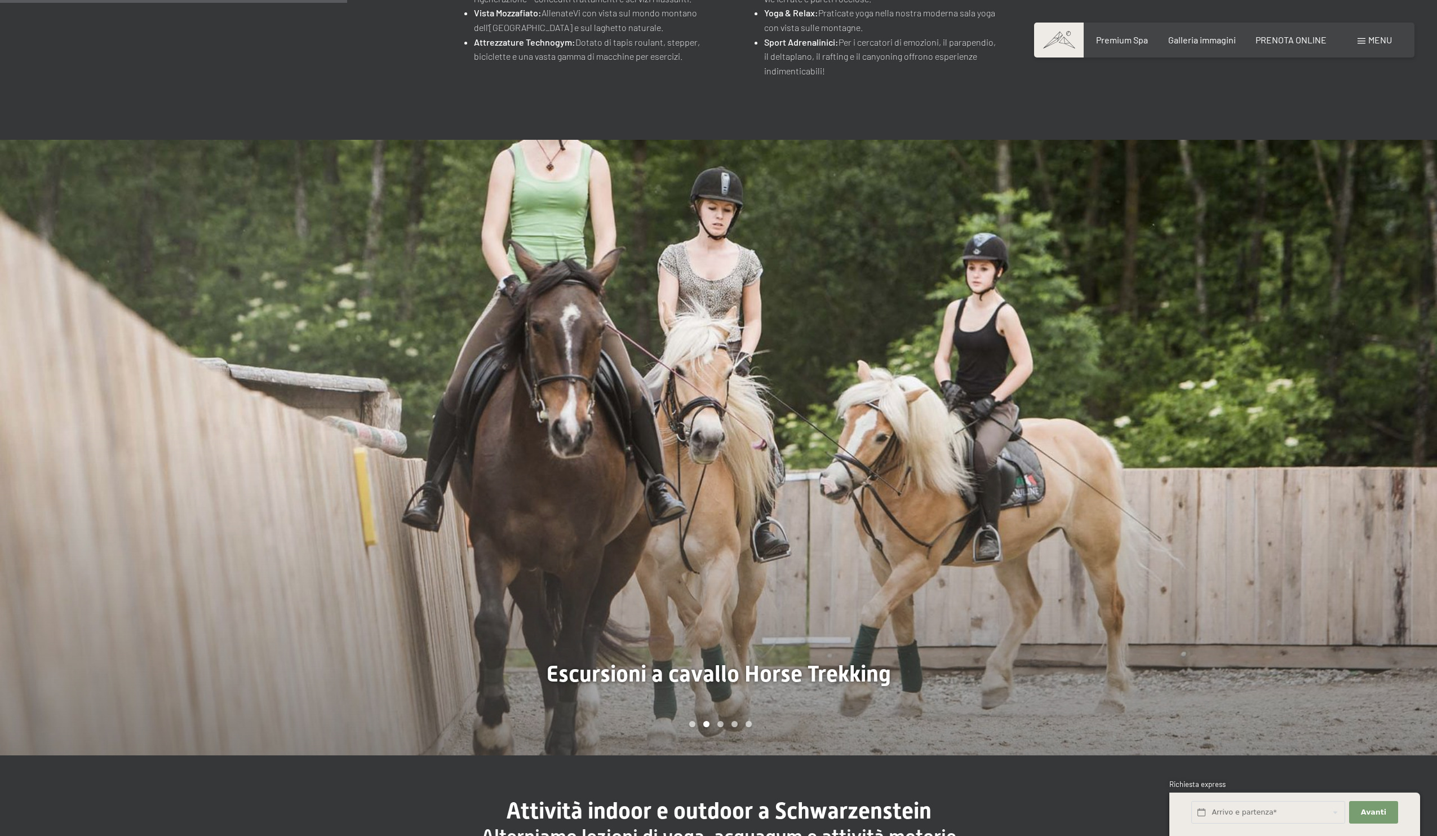
click at [1315, 435] on div at bounding box center [1078, 447] width 719 height 615
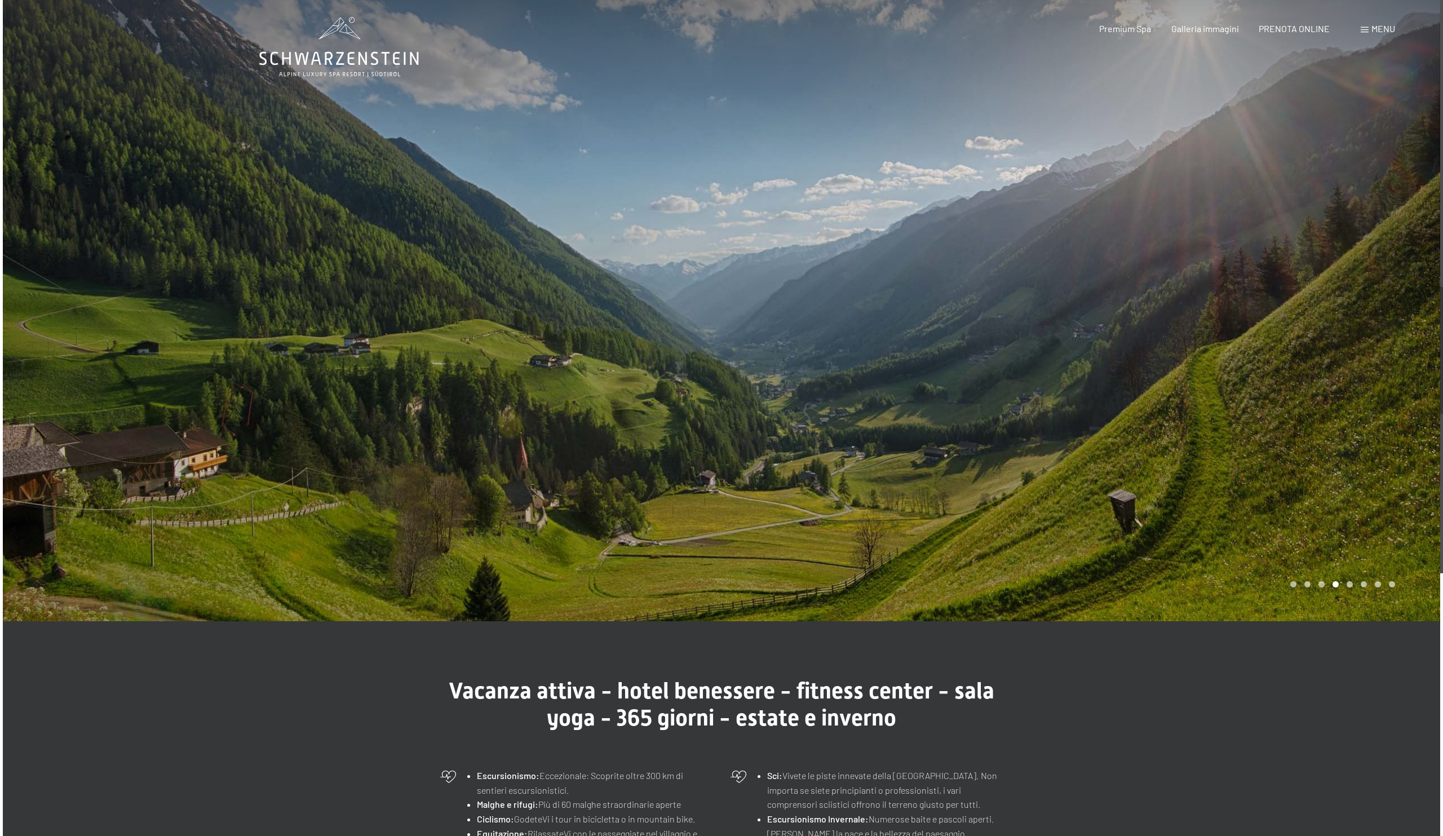
scroll to position [0, 0]
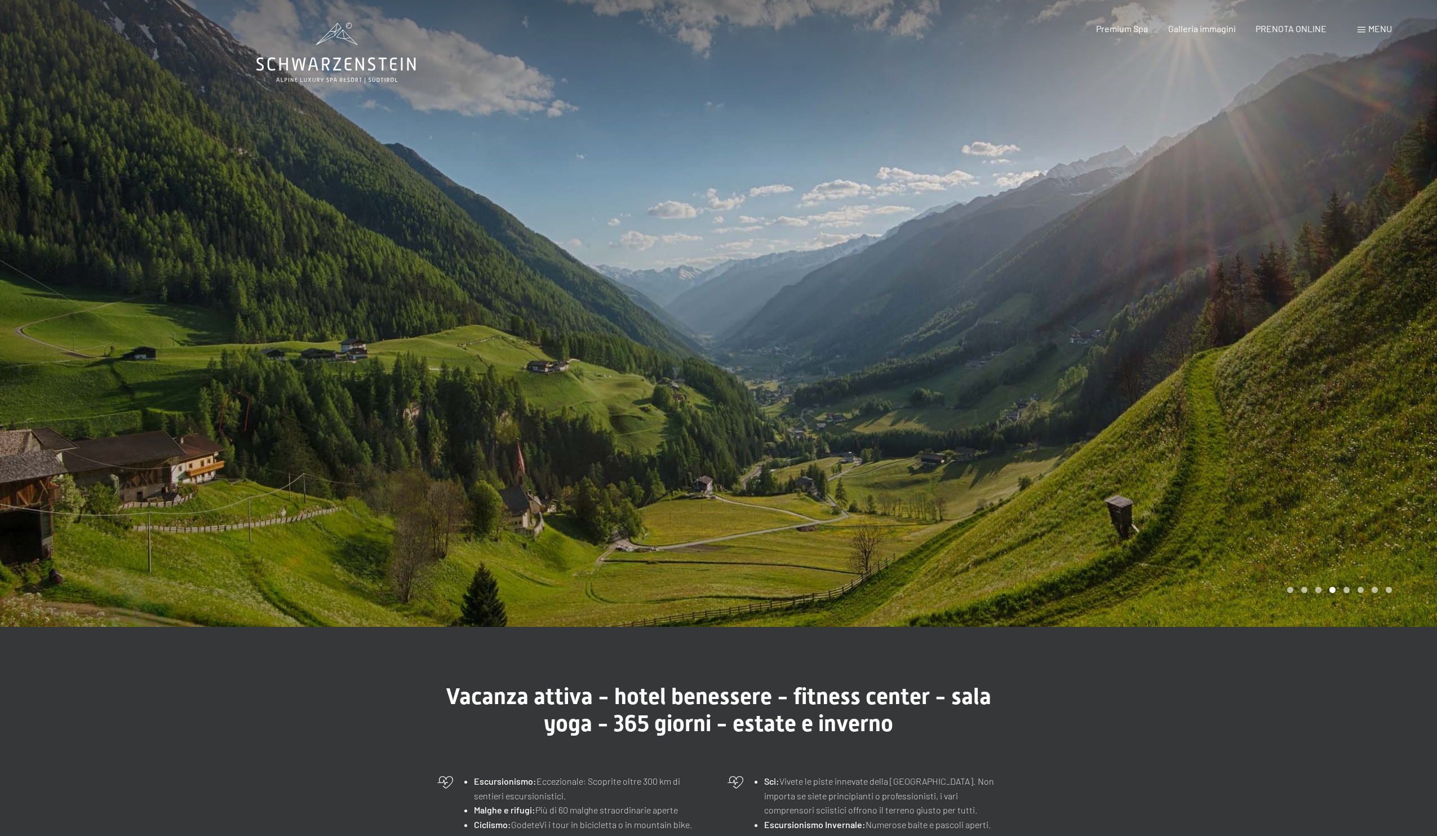
click at [209, 297] on div at bounding box center [359, 313] width 719 height 627
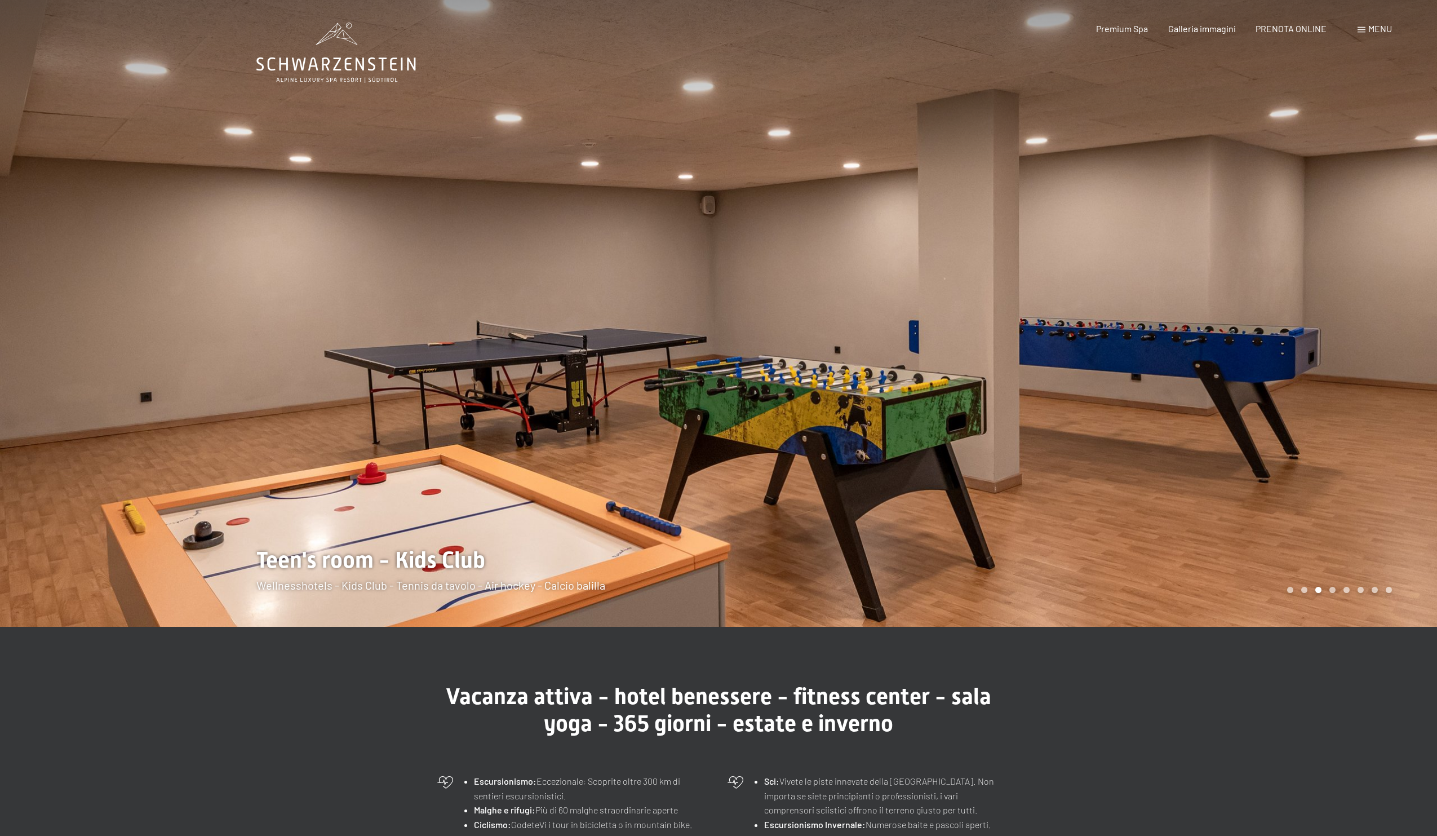
click at [1359, 265] on div at bounding box center [1078, 313] width 719 height 627
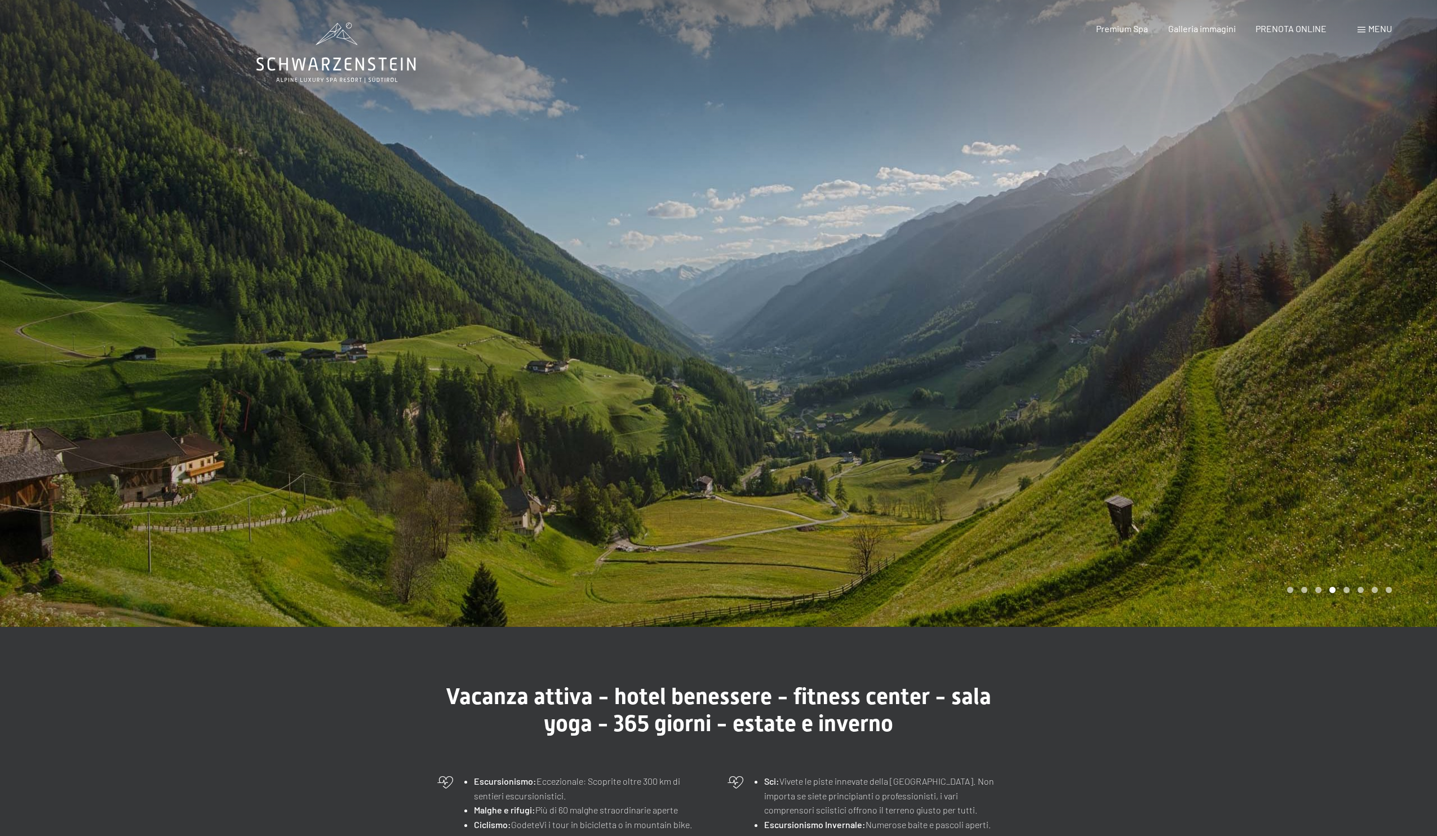
click at [1359, 265] on div at bounding box center [1078, 313] width 719 height 627
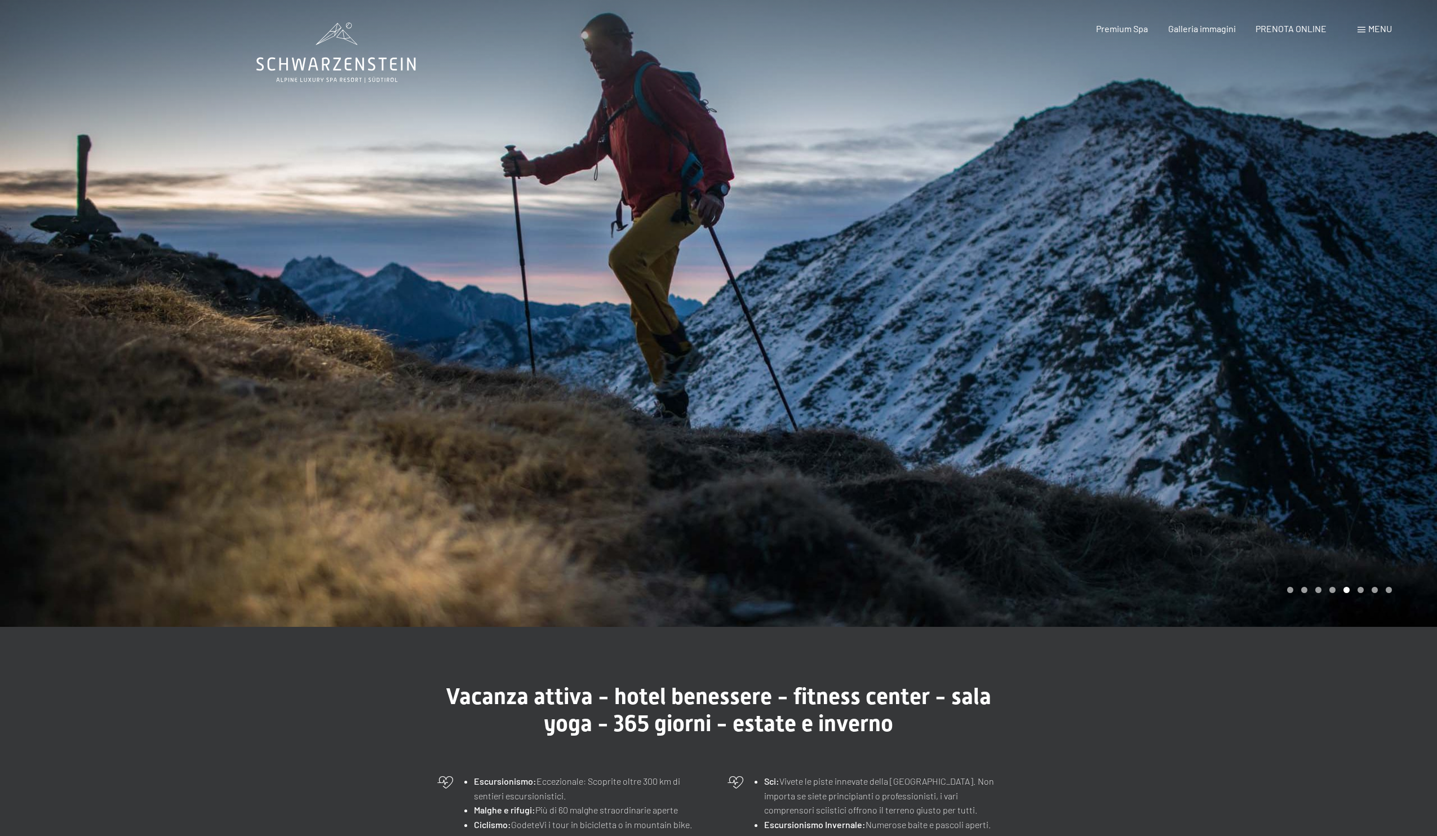
click at [1359, 265] on div at bounding box center [1078, 313] width 719 height 627
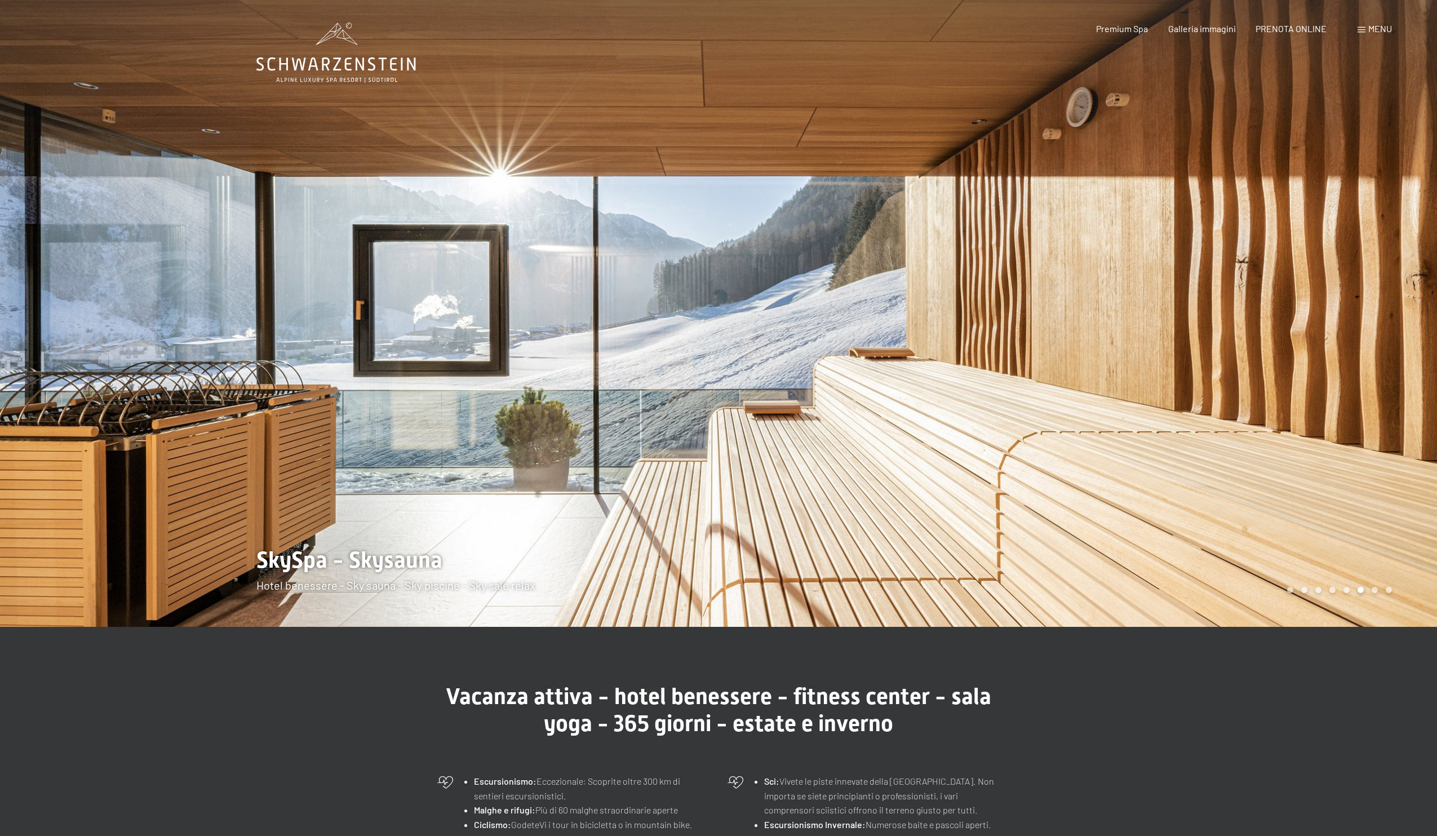
click at [1359, 265] on div at bounding box center [1078, 313] width 719 height 627
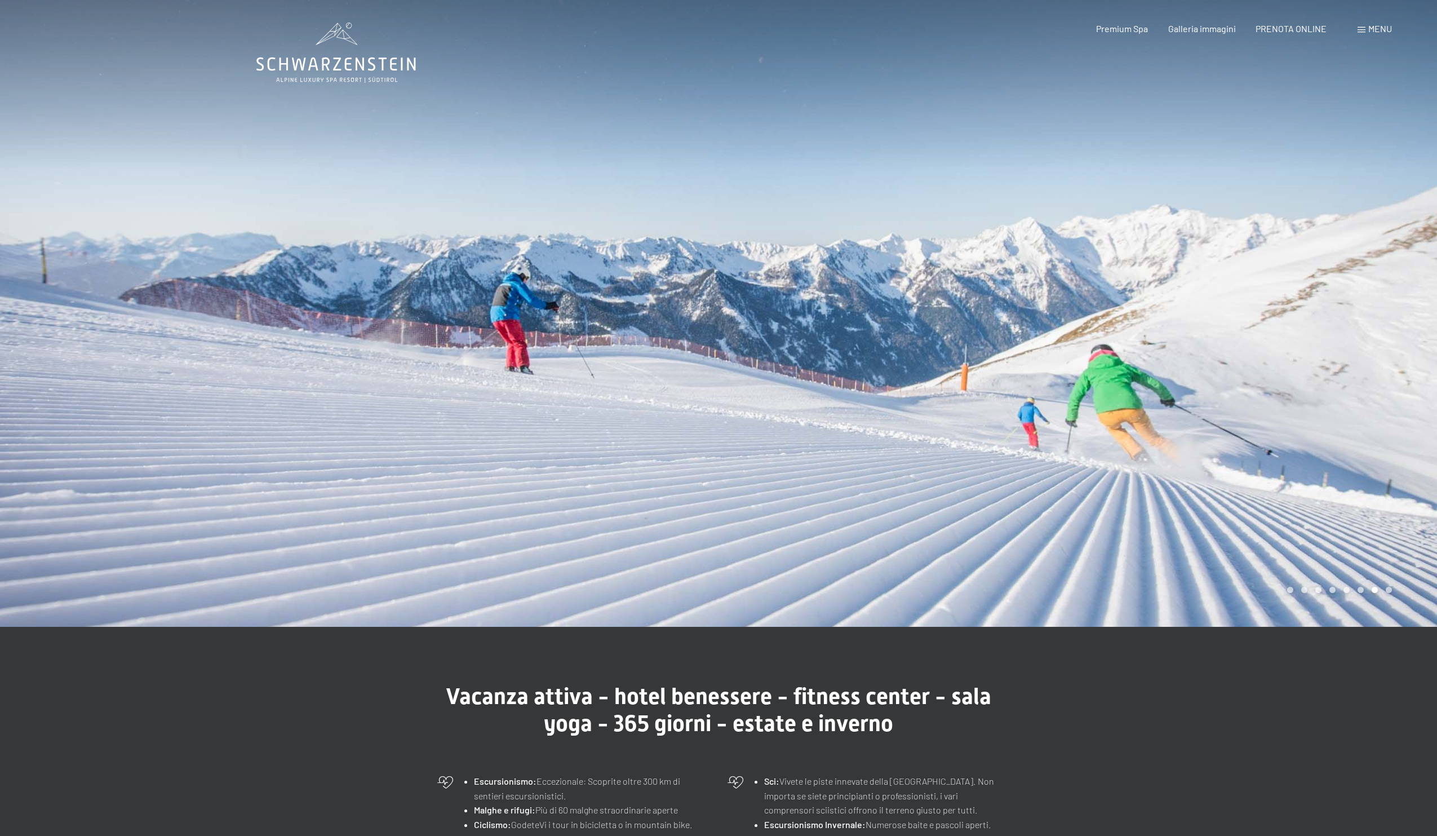
click at [1359, 265] on div at bounding box center [1078, 313] width 719 height 627
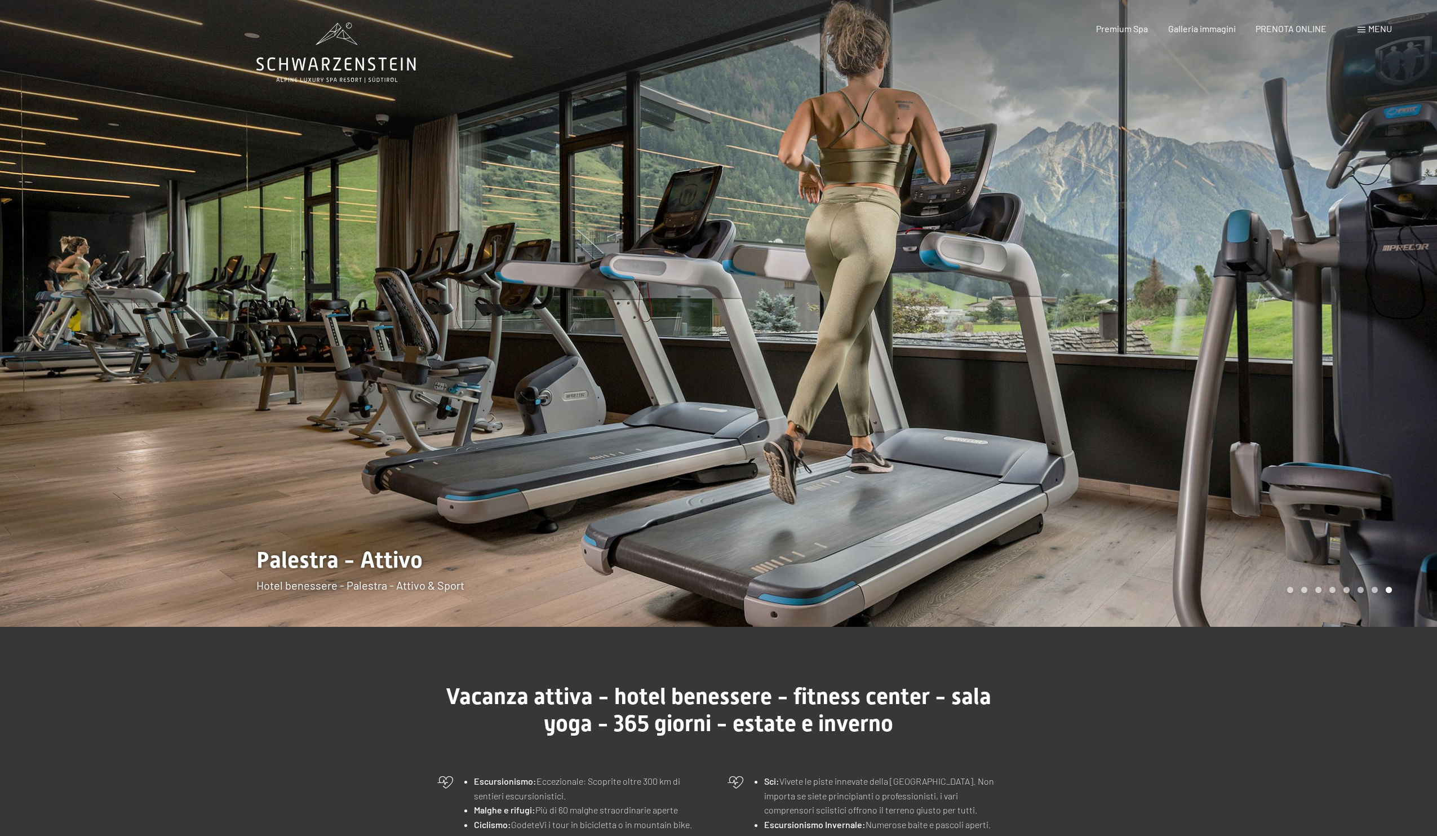
click at [1359, 265] on div at bounding box center [1078, 313] width 719 height 627
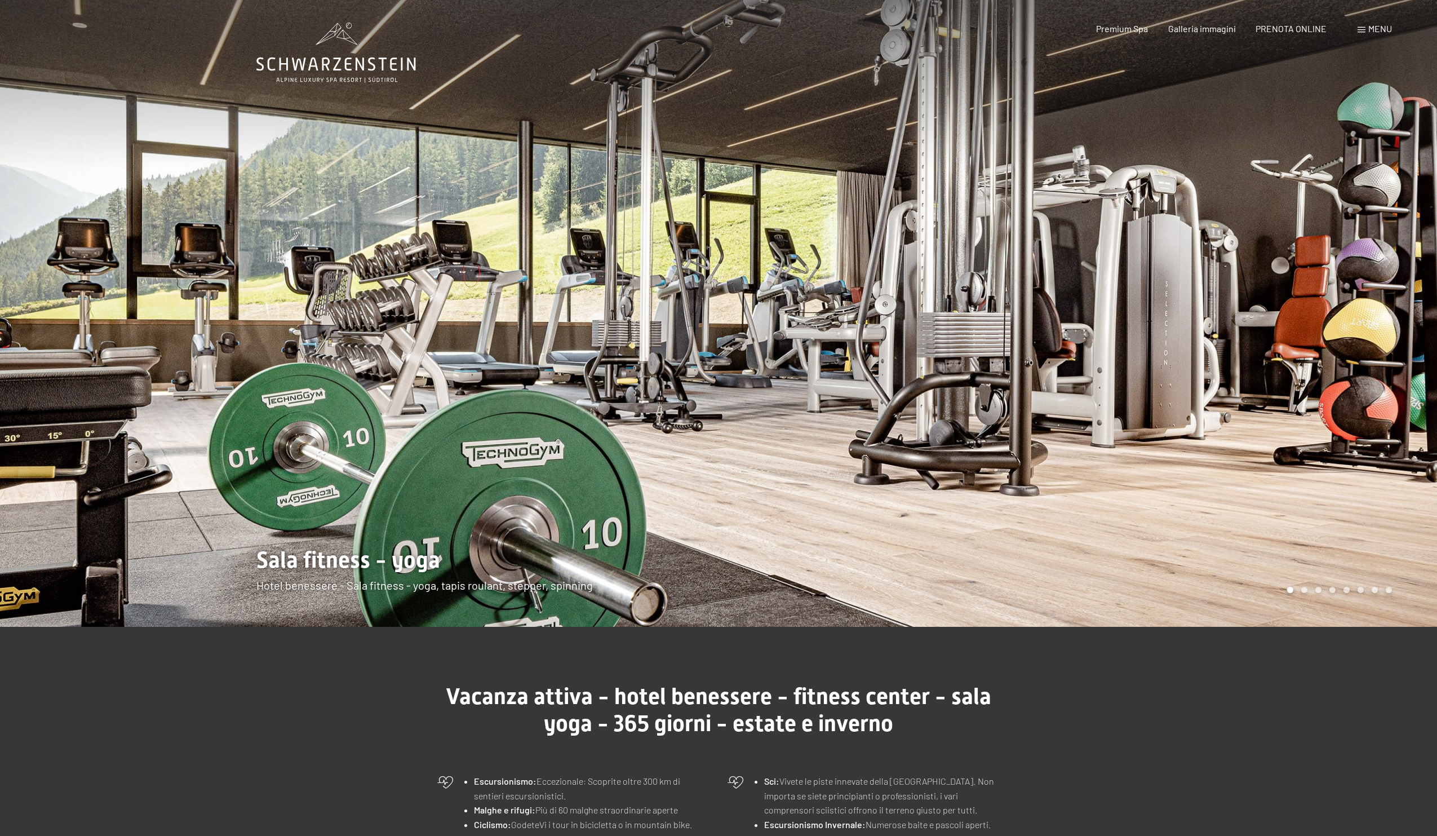
click at [1359, 265] on div at bounding box center [1078, 313] width 719 height 627
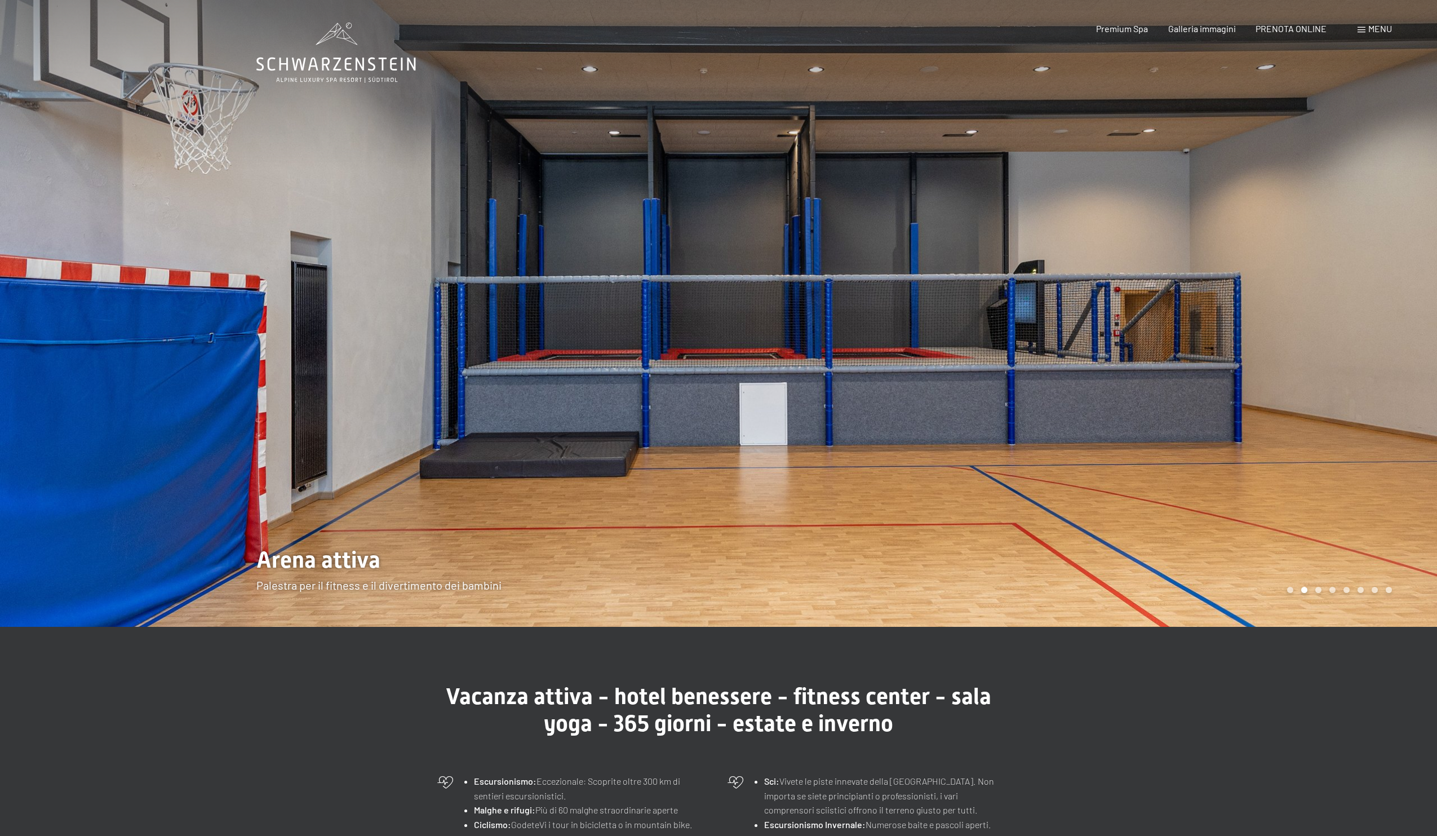
click at [1359, 265] on div at bounding box center [1078, 313] width 719 height 627
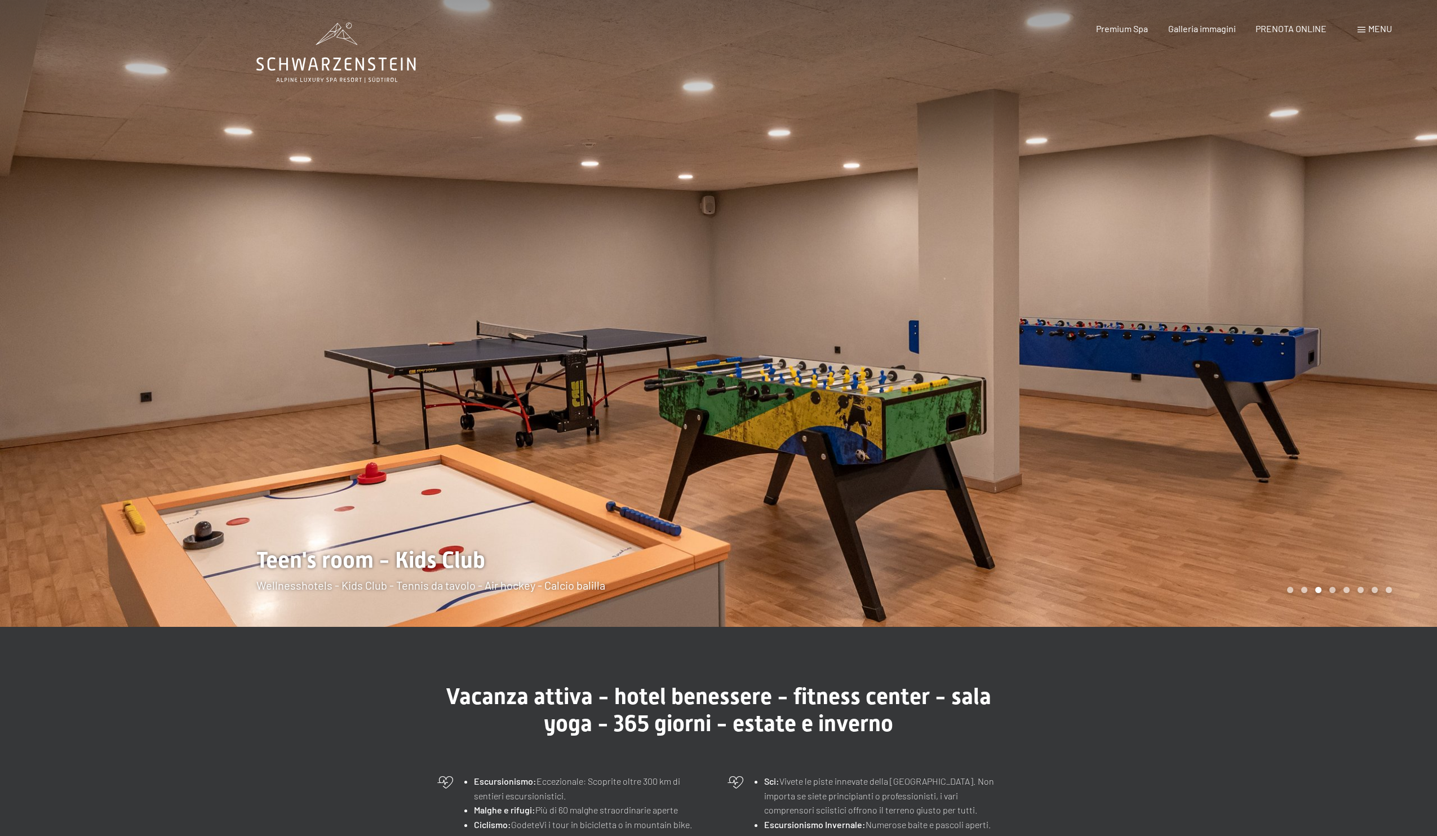
click at [1359, 265] on div at bounding box center [1078, 313] width 719 height 627
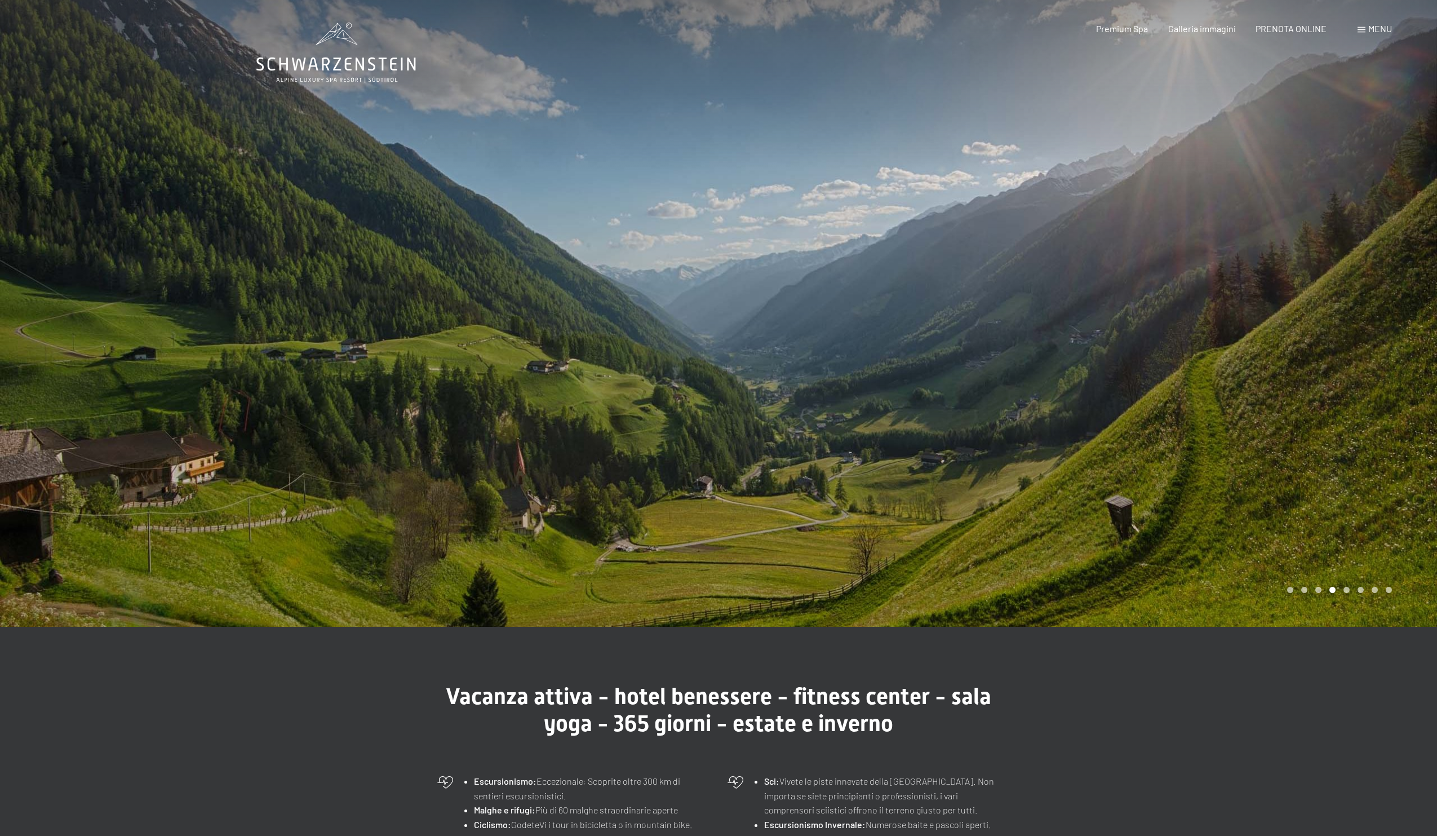
click at [1359, 265] on div at bounding box center [1078, 313] width 719 height 627
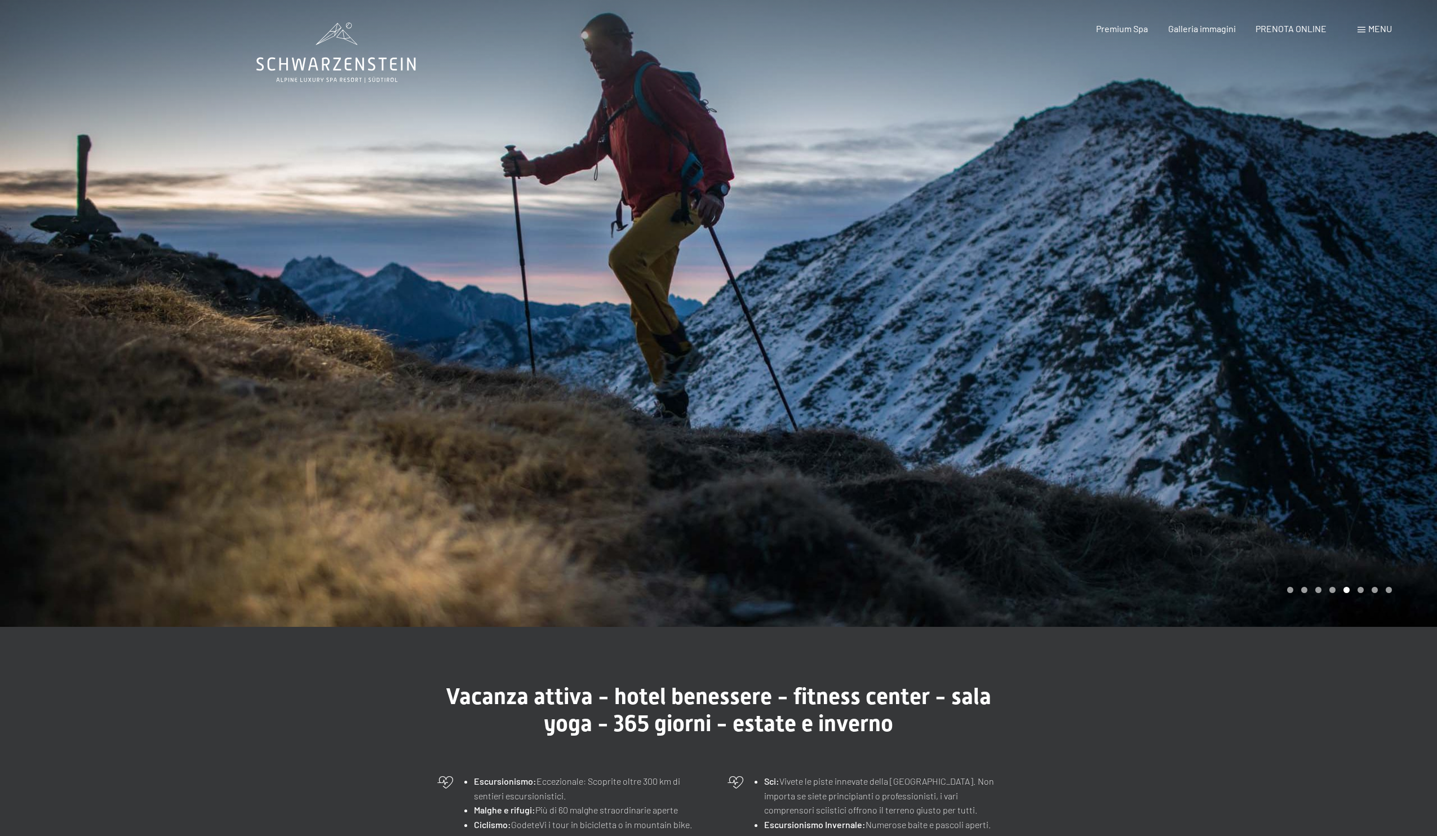
click at [1371, 31] on span "Menu" at bounding box center [1381, 28] width 24 height 11
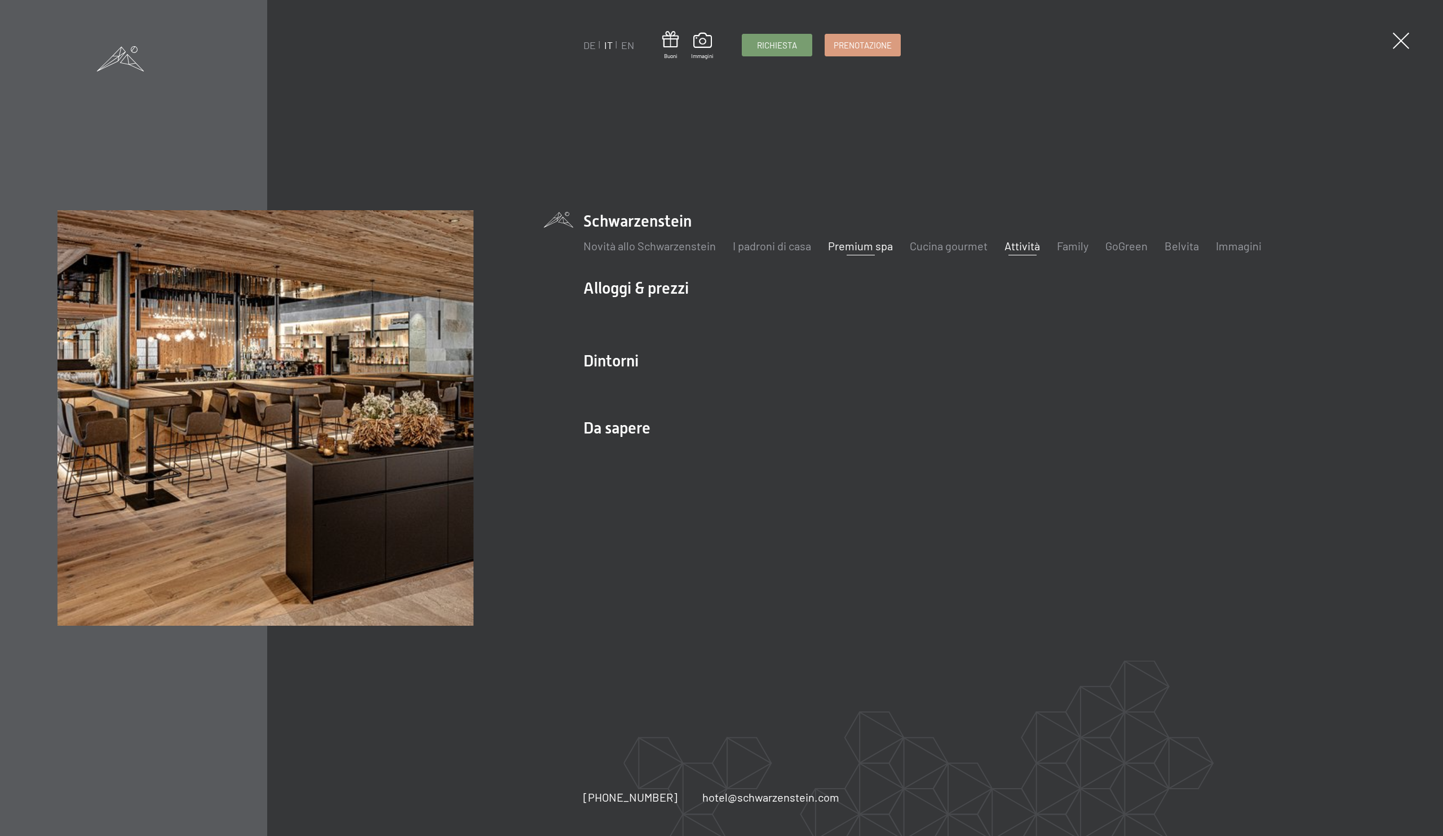
click at [856, 245] on link "Premium spa" at bounding box center [860, 246] width 65 height 14
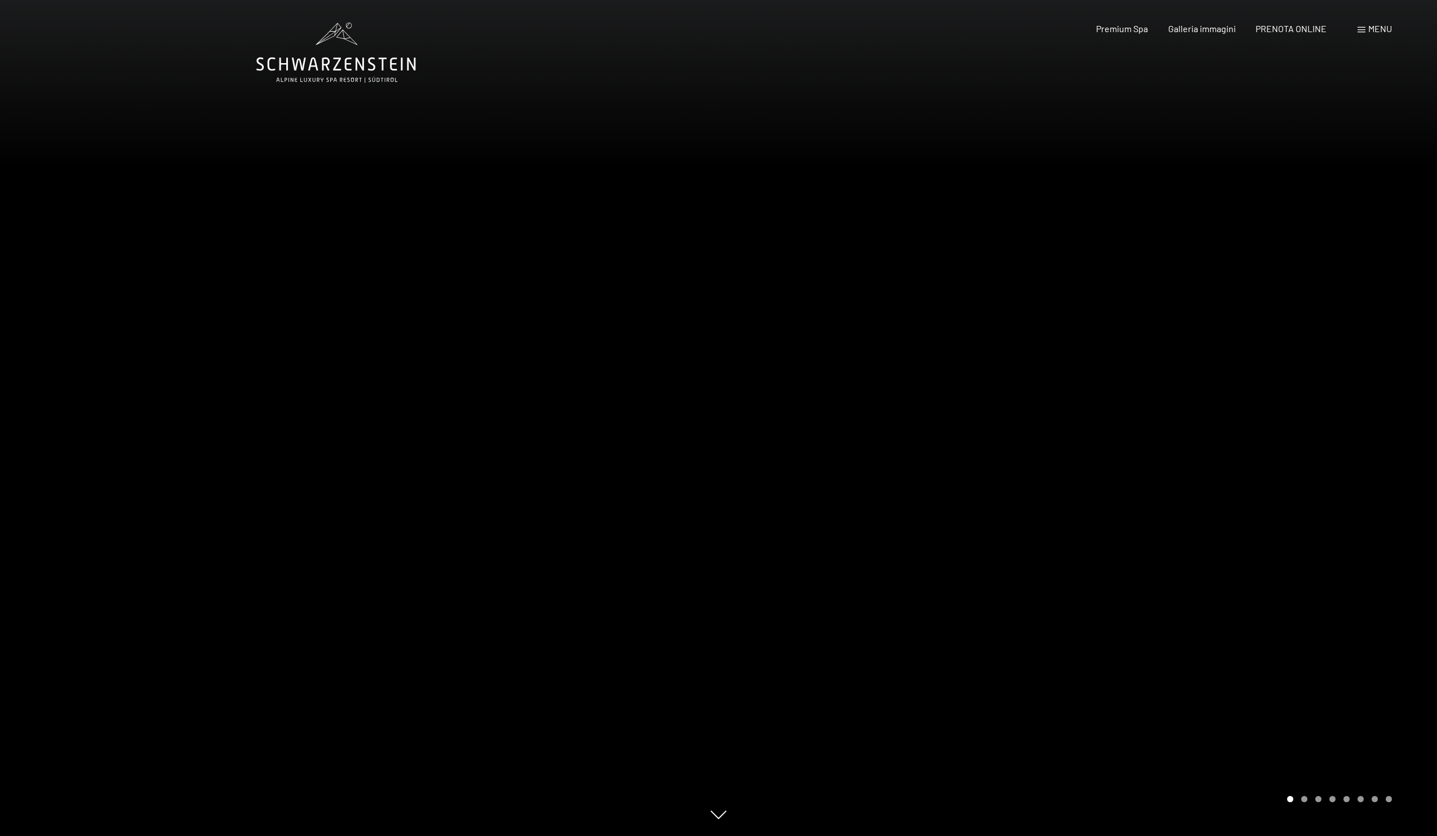
click at [1202, 348] on div at bounding box center [1078, 418] width 719 height 836
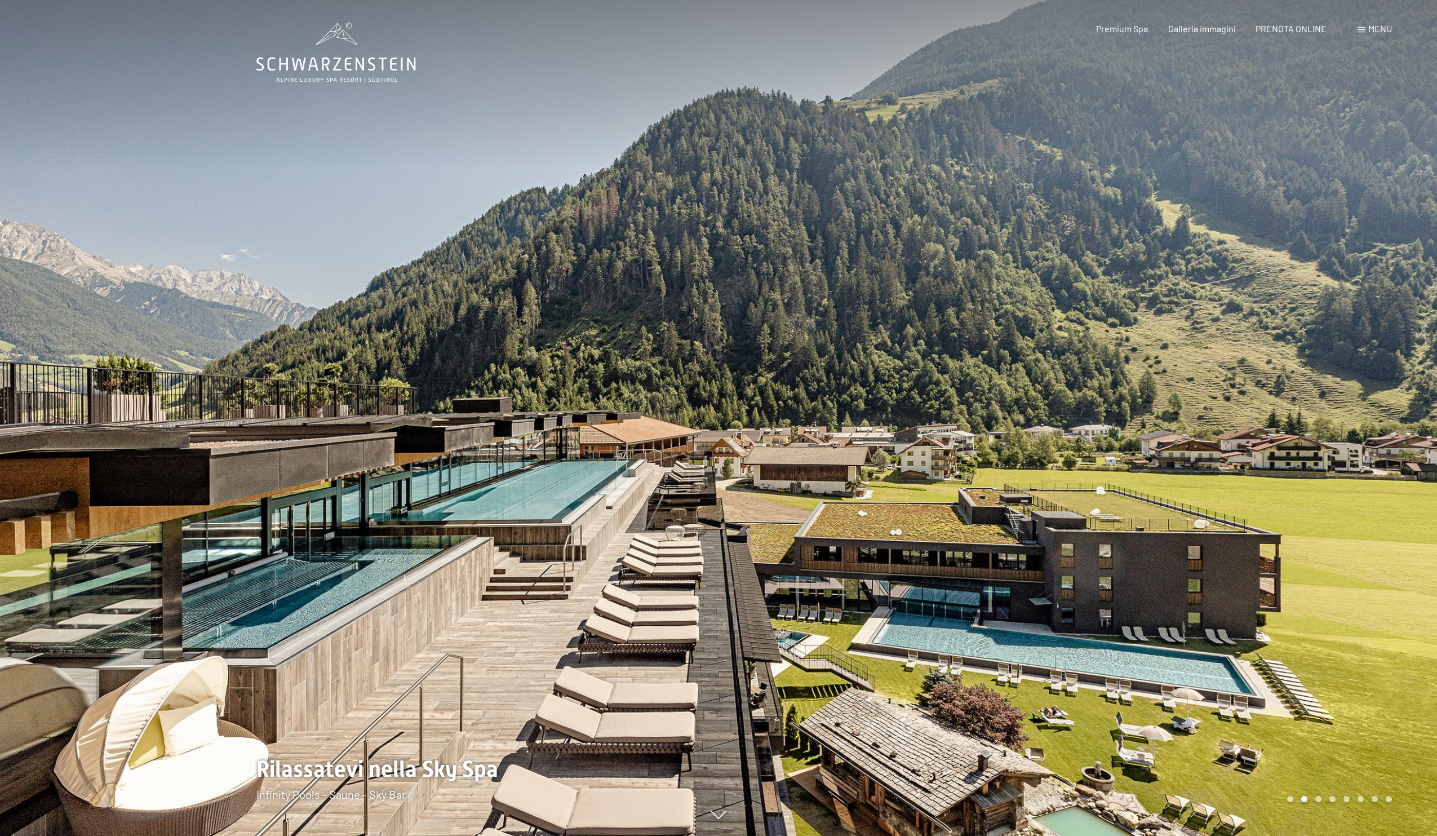
click at [1263, 344] on div at bounding box center [1078, 418] width 719 height 836
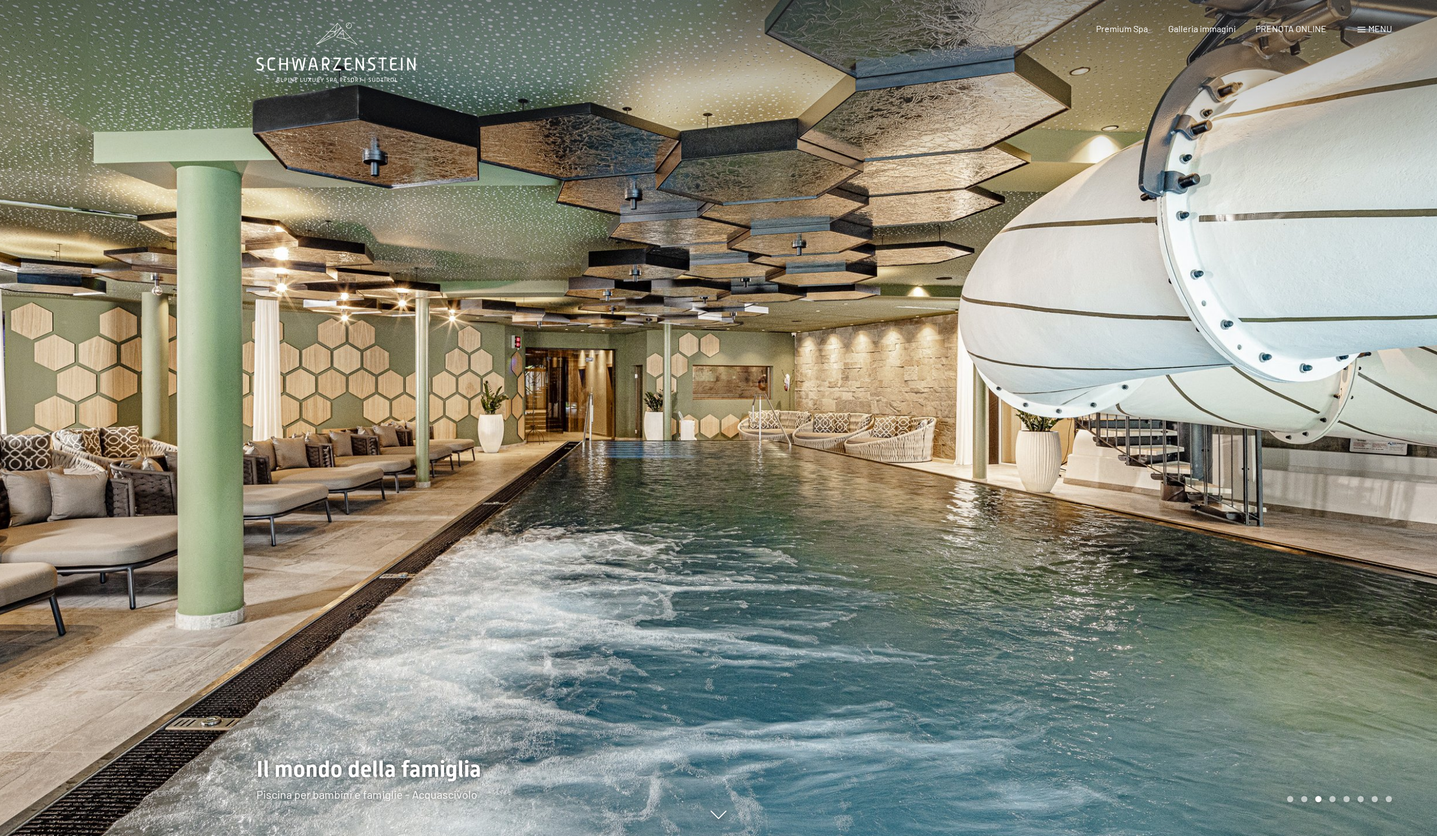
click at [1375, 340] on div at bounding box center [1078, 418] width 719 height 836
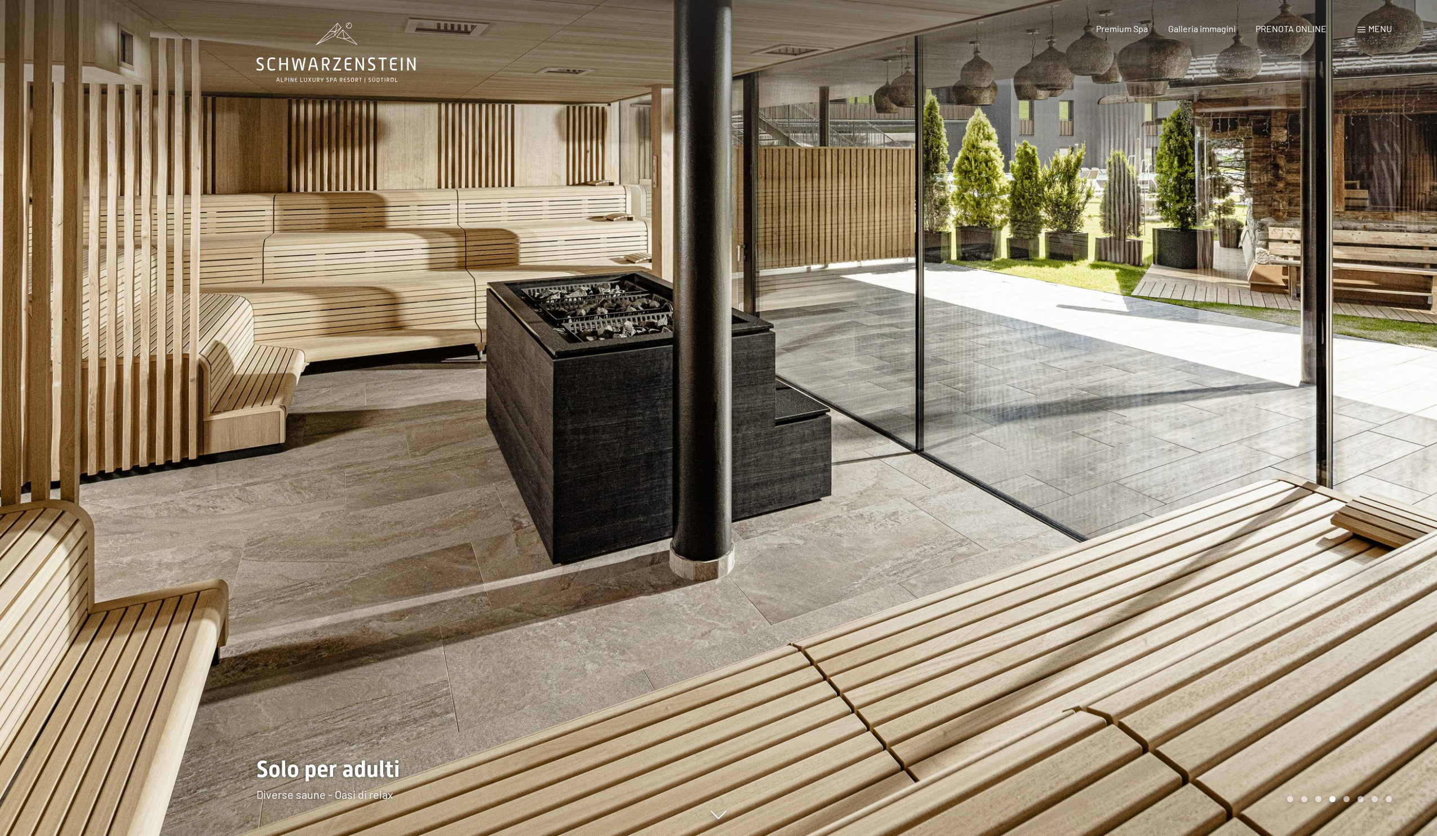
click at [1323, 342] on div at bounding box center [1078, 418] width 719 height 836
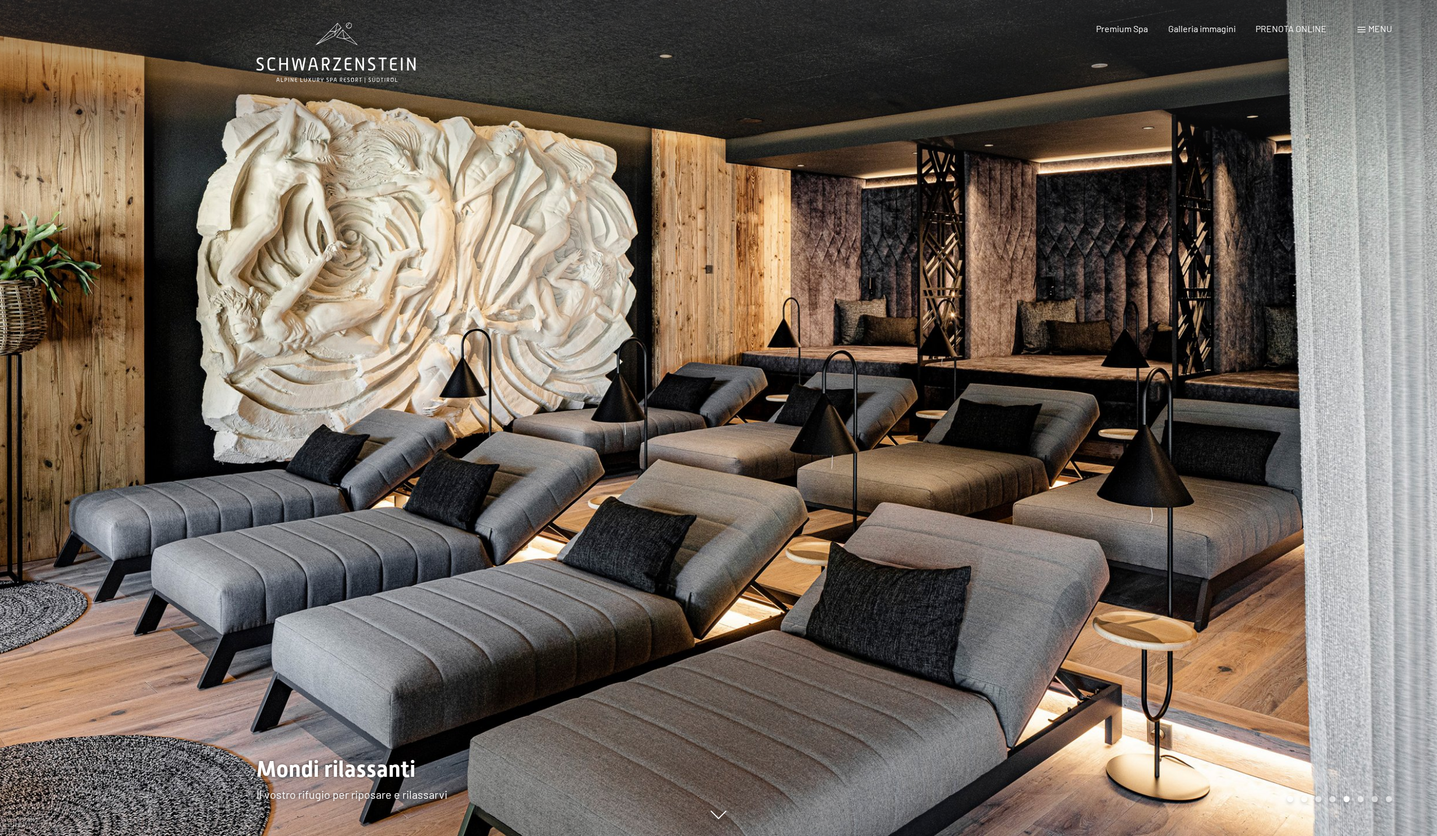
click at [1323, 342] on div at bounding box center [1078, 418] width 719 height 836
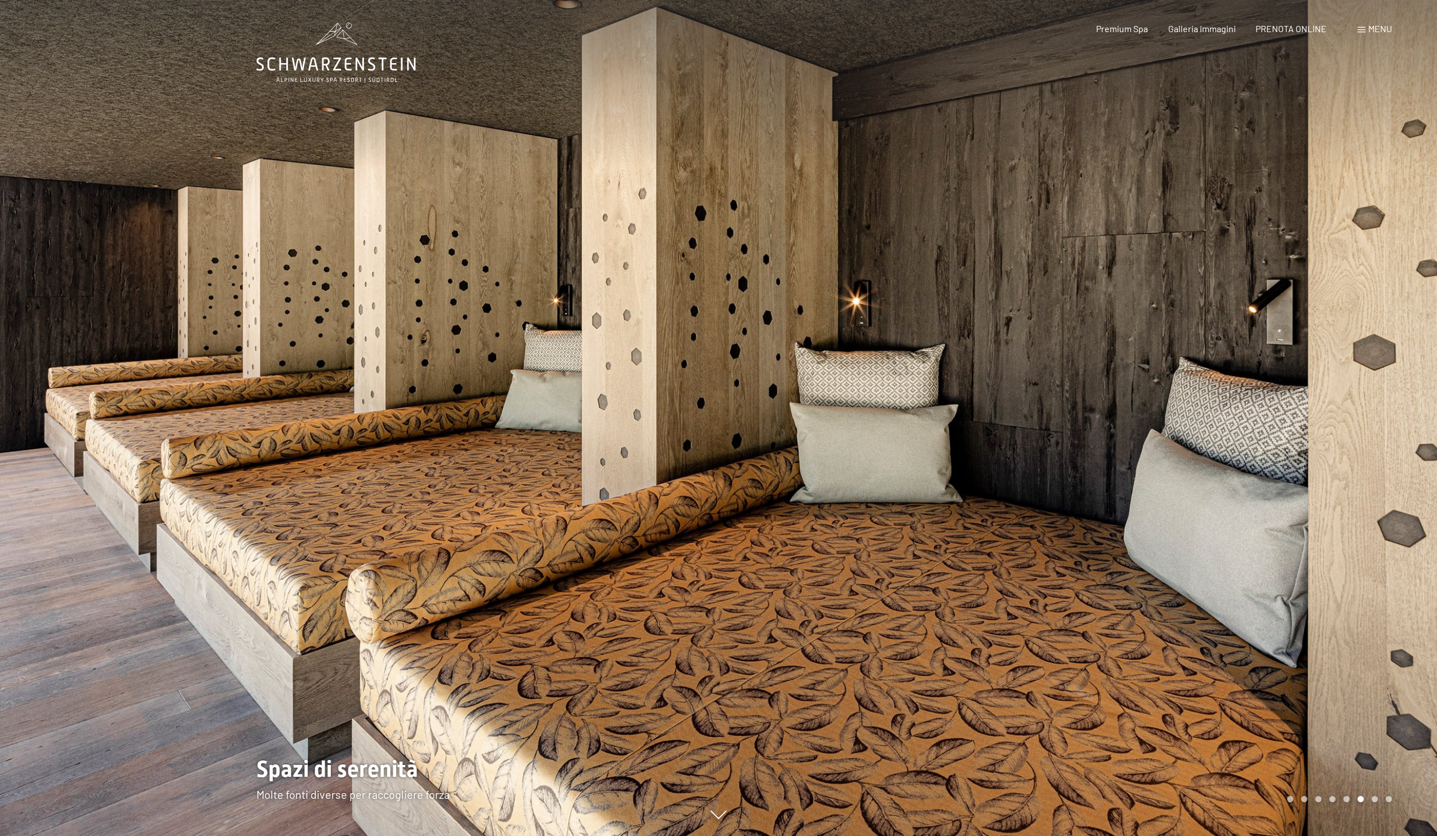
click at [1323, 342] on div at bounding box center [1078, 418] width 719 height 836
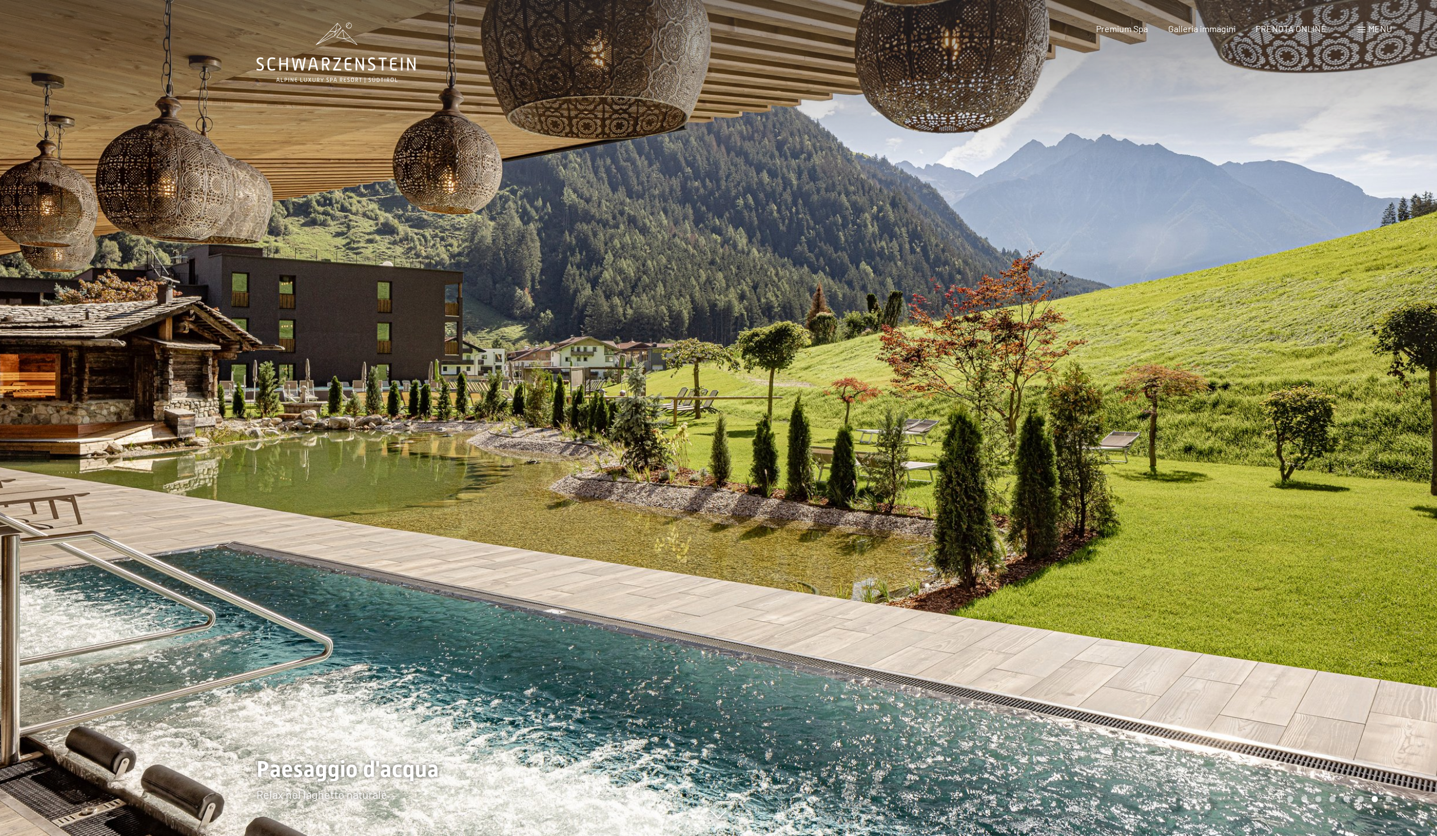
click at [1340, 373] on div at bounding box center [1078, 418] width 719 height 836
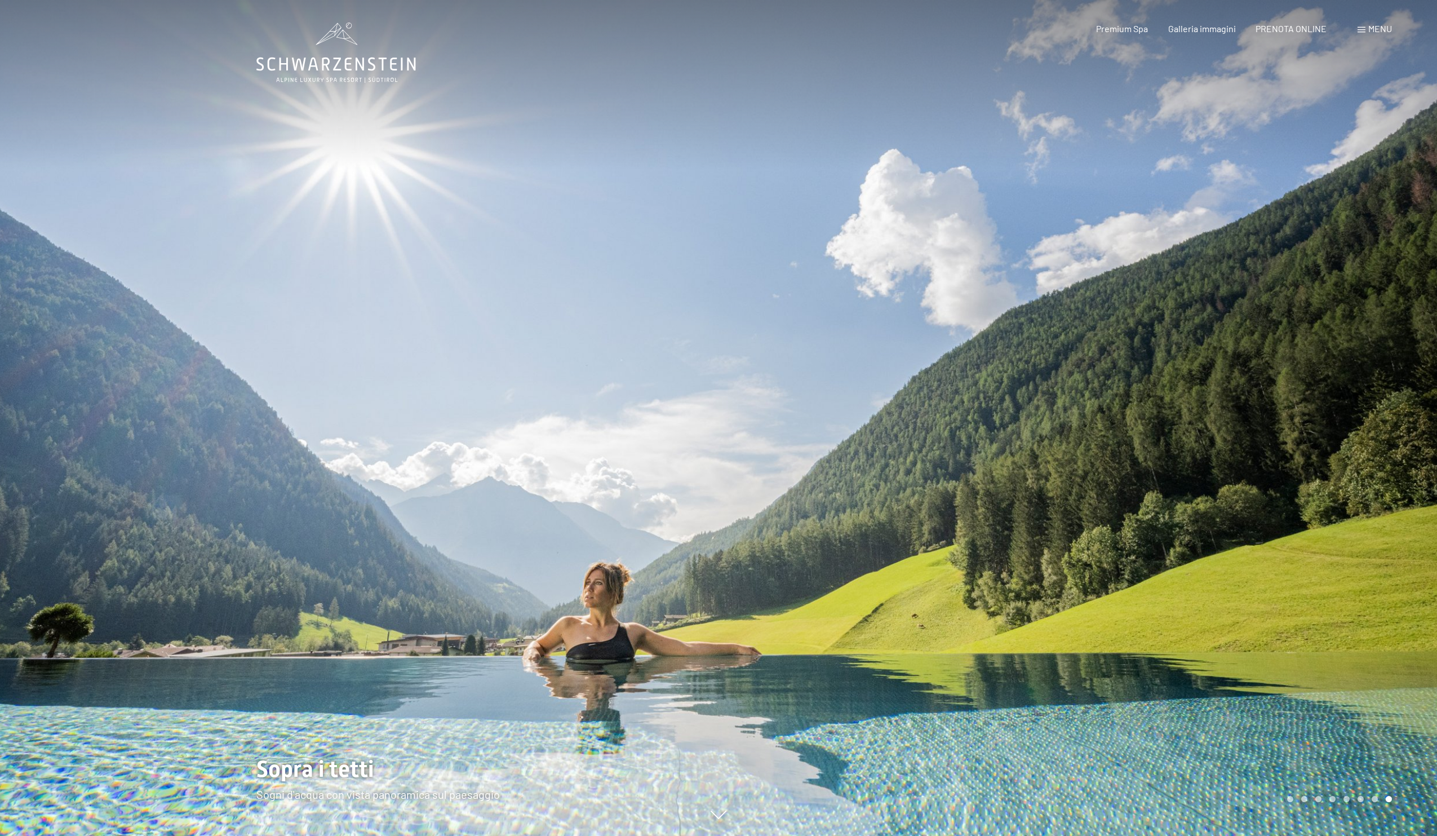
click at [1340, 373] on div at bounding box center [1078, 418] width 719 height 836
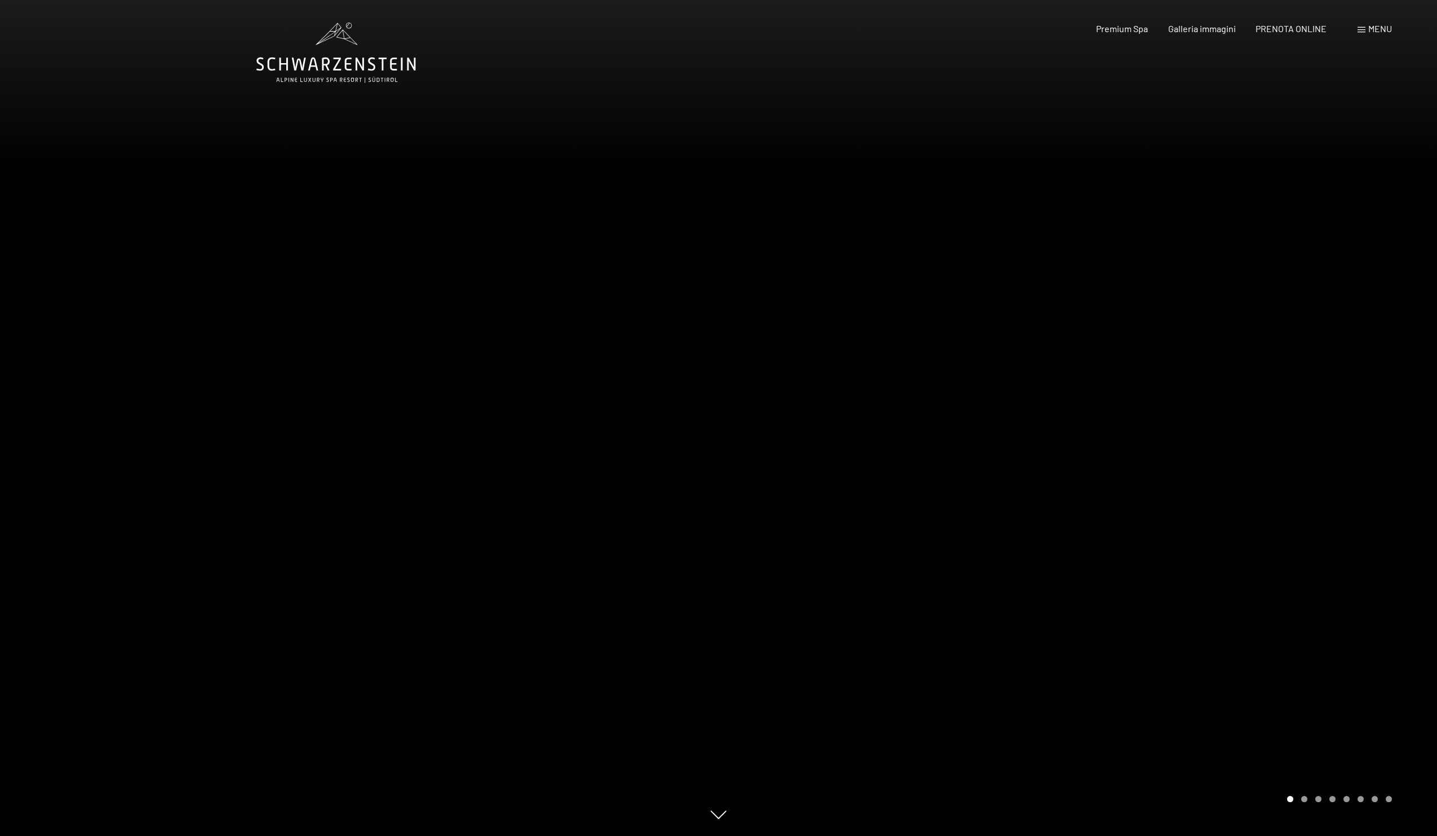
click at [1340, 373] on div at bounding box center [1078, 418] width 719 height 836
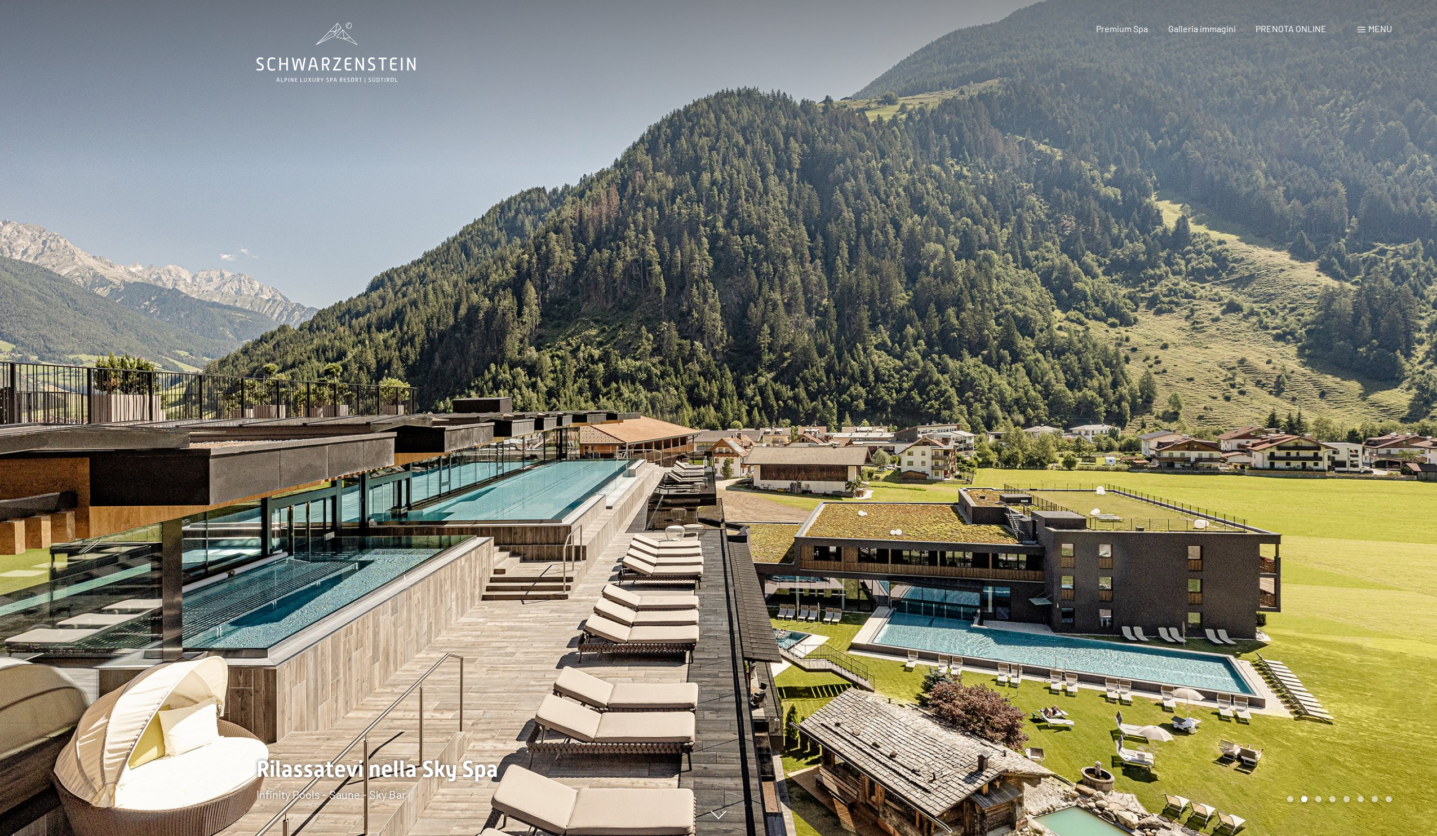
click at [1364, 29] on span at bounding box center [1362, 30] width 8 height 6
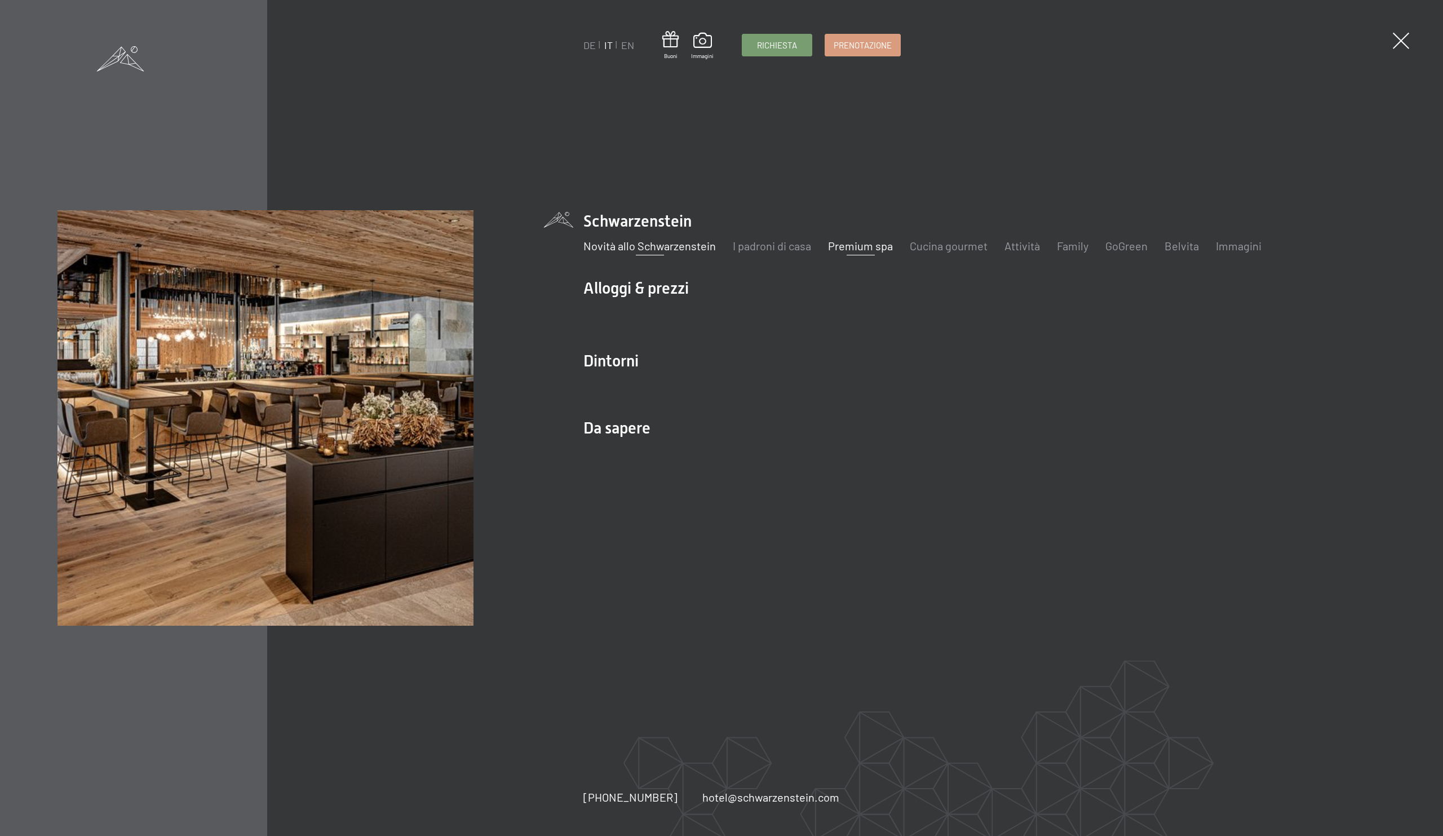
click at [652, 247] on link "Novità allo Schwarzenstein" at bounding box center [649, 246] width 132 height 14
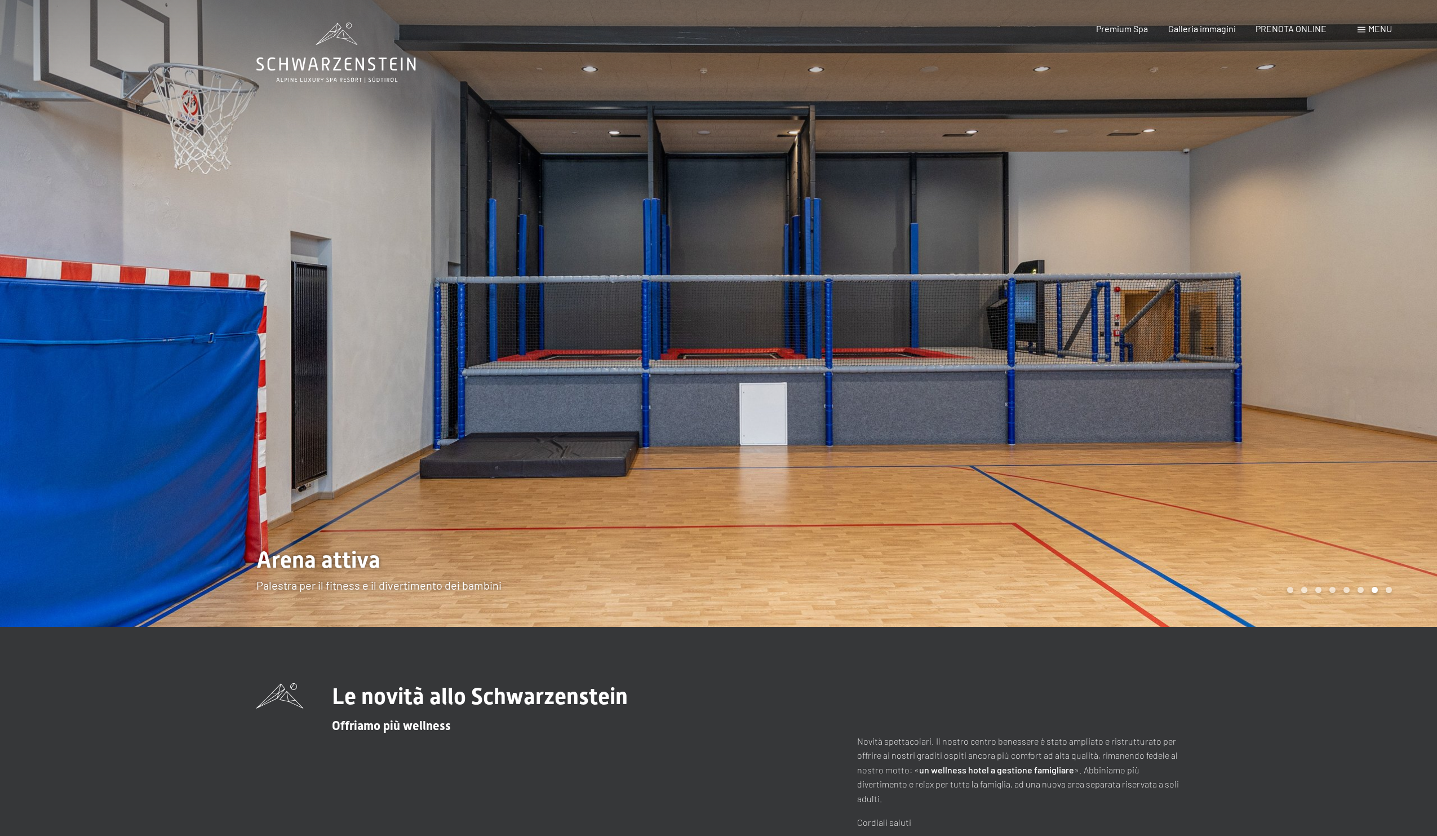
click at [1322, 271] on div at bounding box center [1078, 313] width 719 height 627
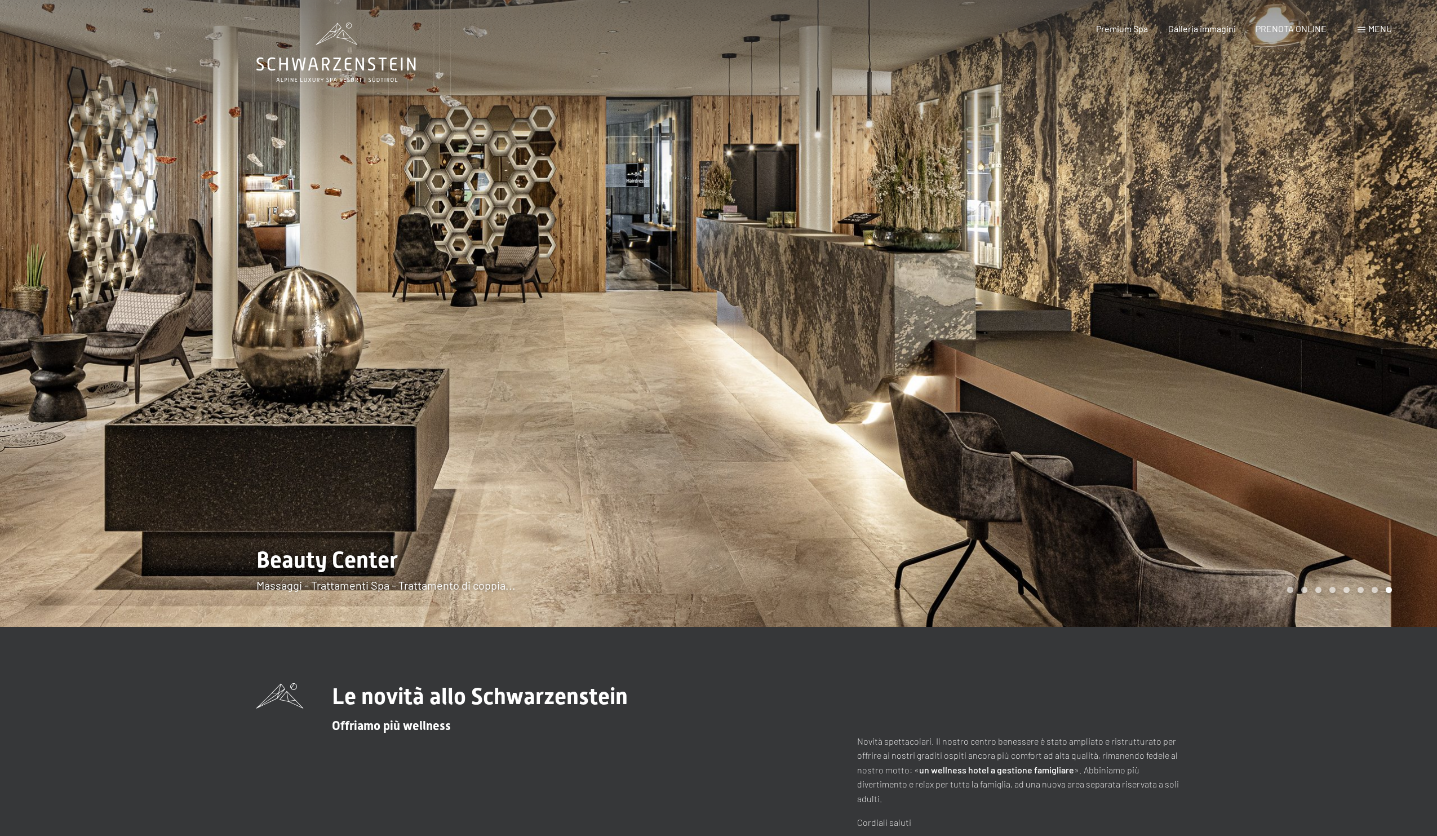
click at [1322, 271] on div at bounding box center [1078, 313] width 719 height 627
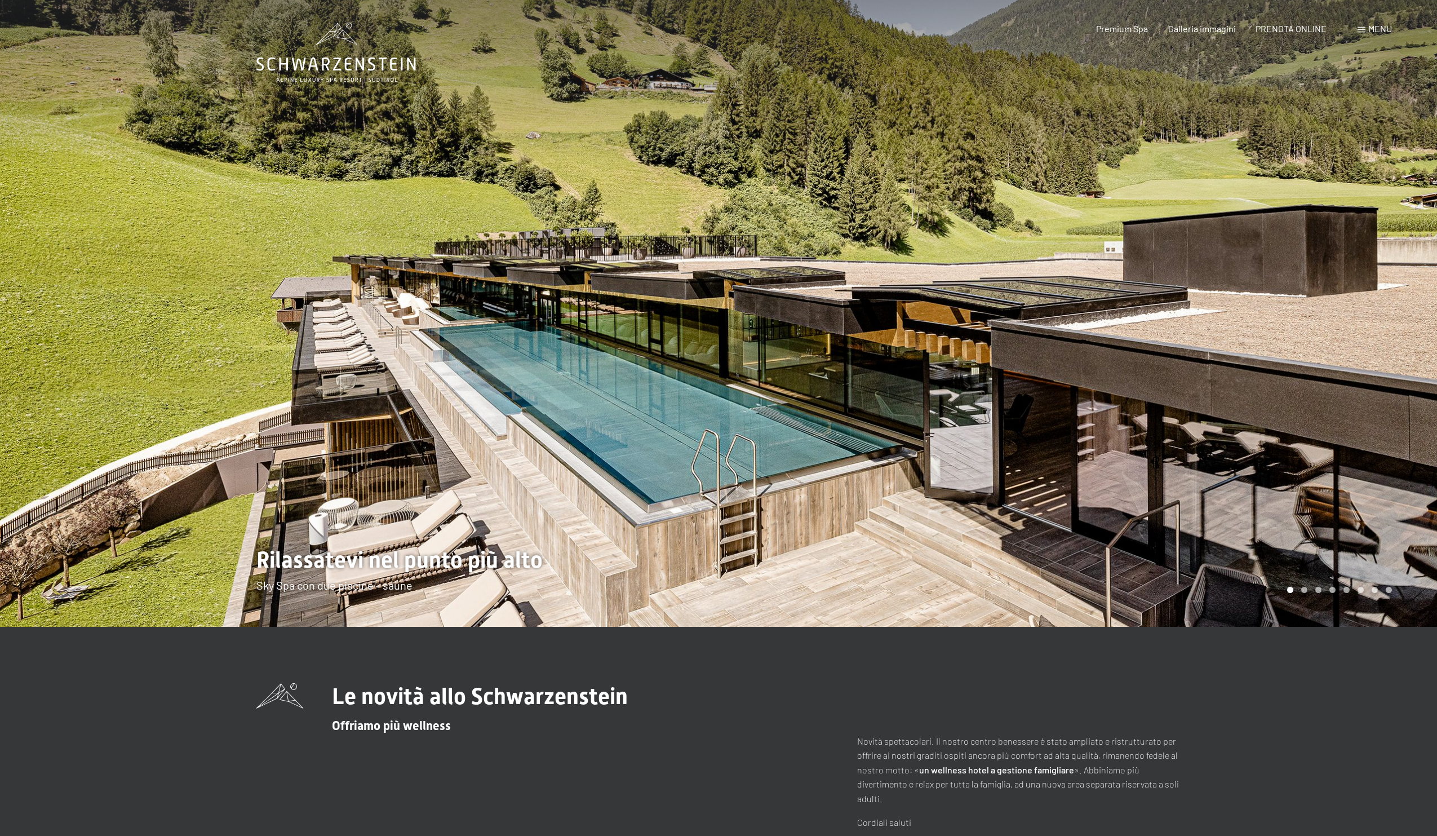
click at [1374, 28] on span "Menu" at bounding box center [1381, 28] width 24 height 11
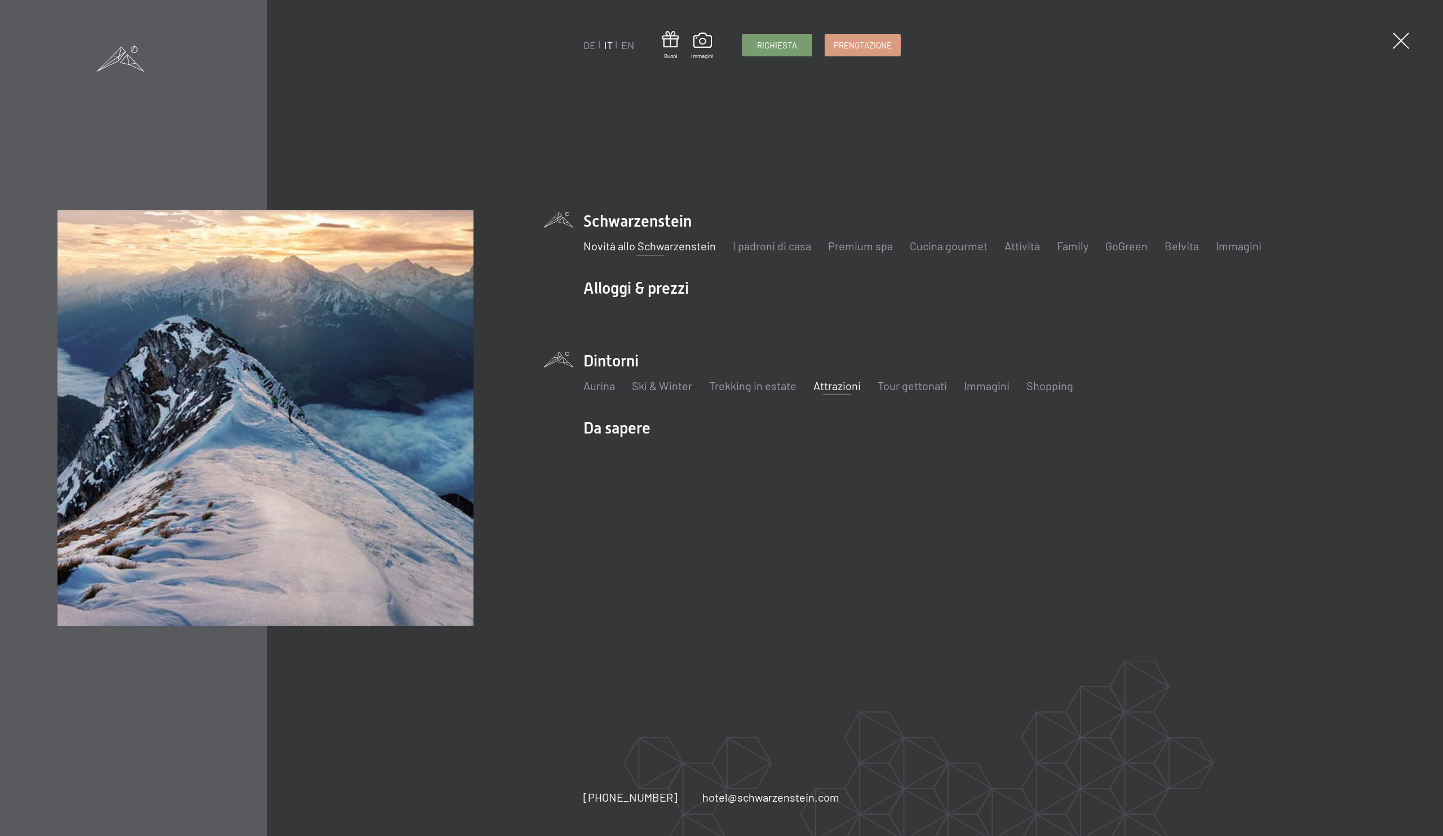
click at [835, 389] on link "Attrazioni" at bounding box center [836, 386] width 47 height 14
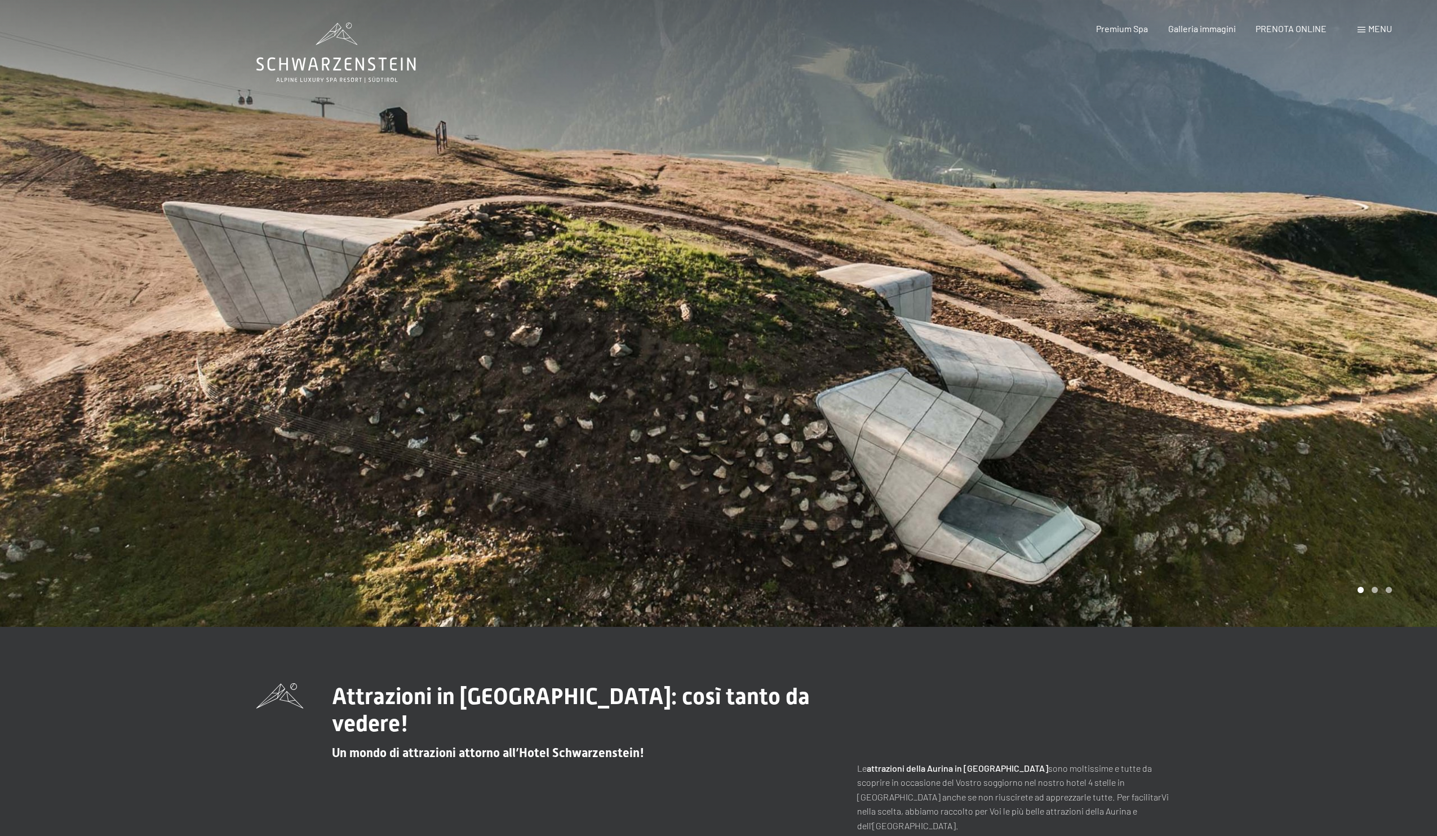
click at [1264, 351] on div at bounding box center [1078, 313] width 719 height 627
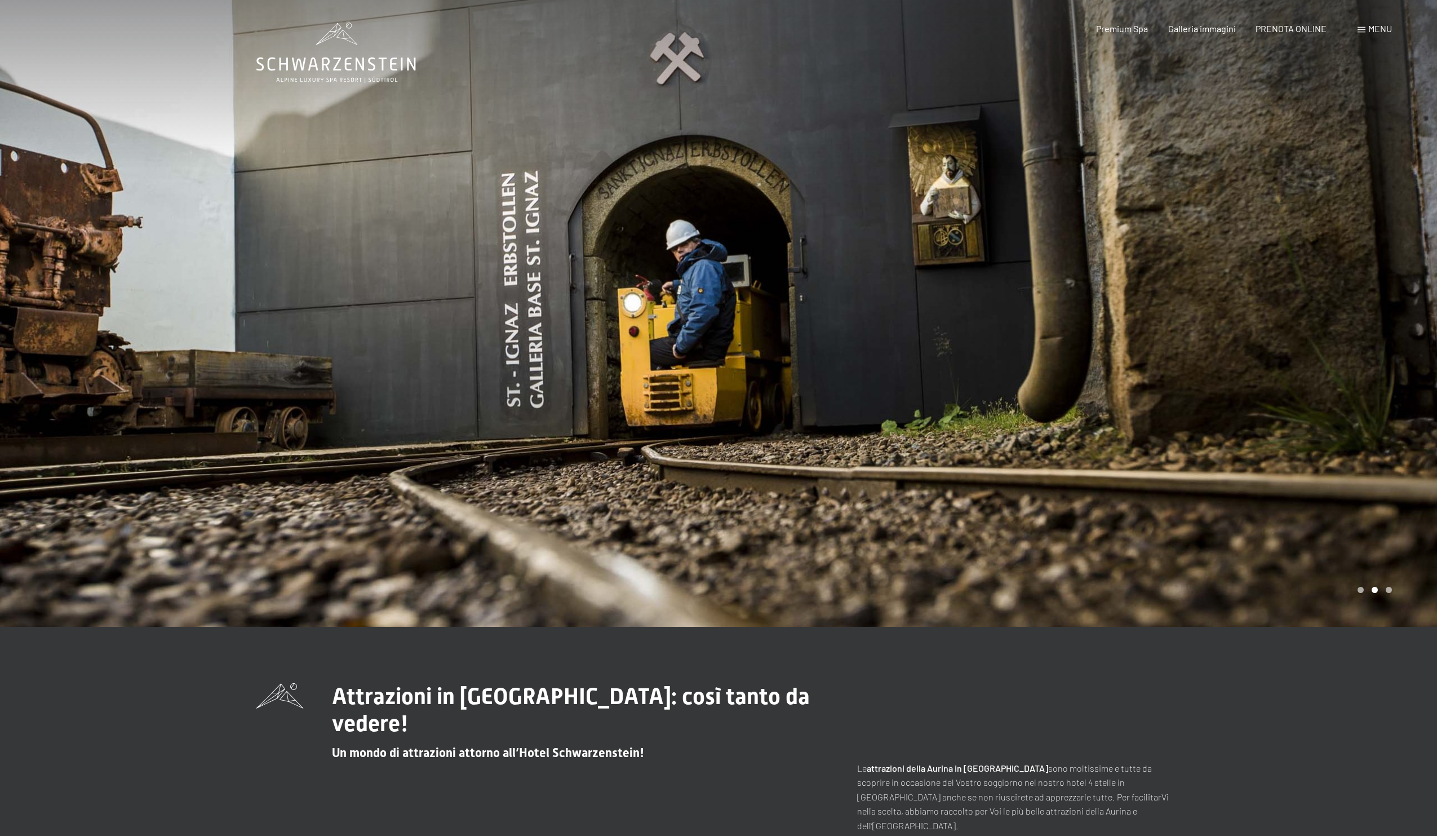
click at [1264, 351] on div at bounding box center [1078, 313] width 719 height 627
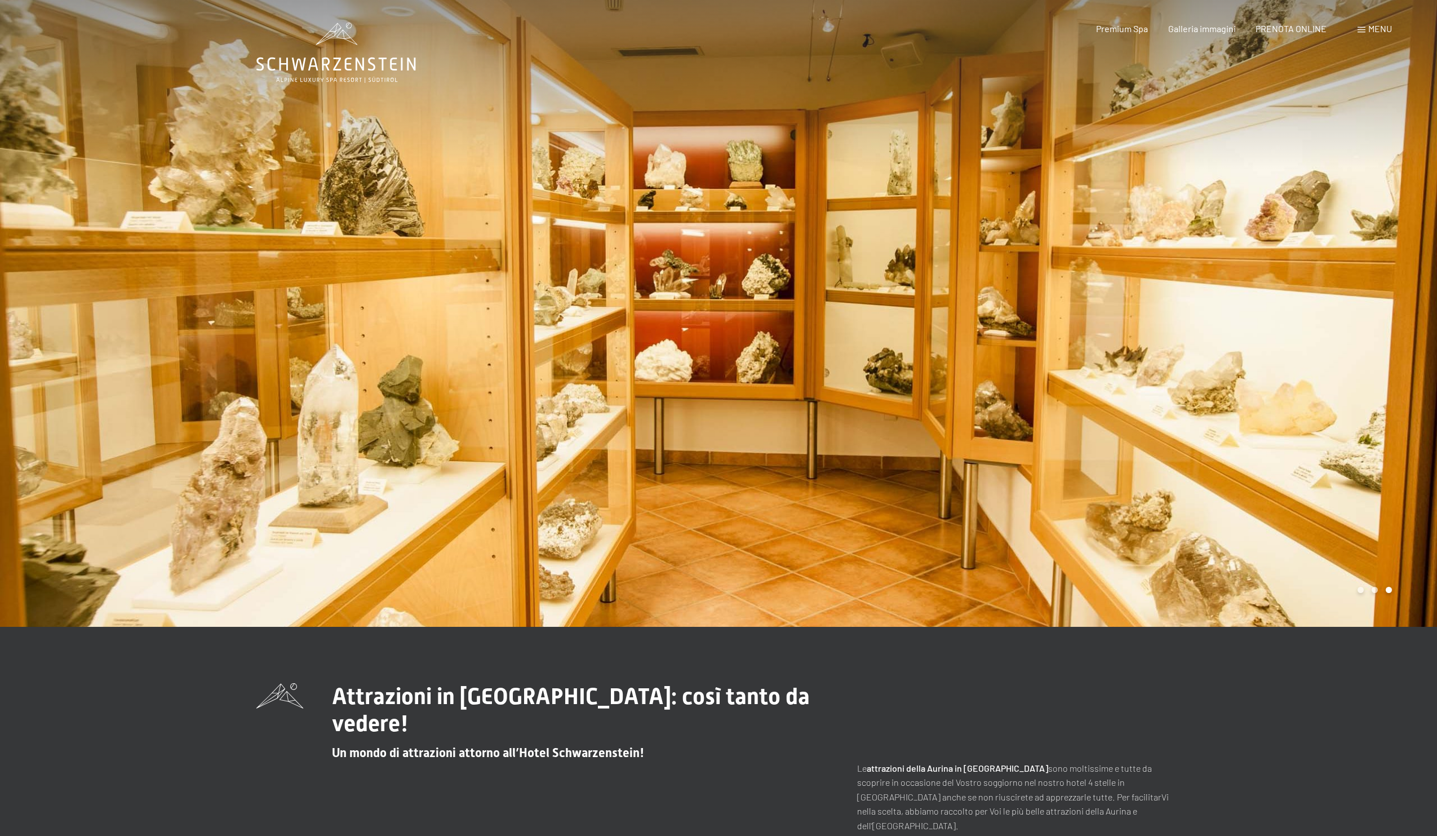
click at [1373, 32] on span "Menu" at bounding box center [1381, 28] width 24 height 11
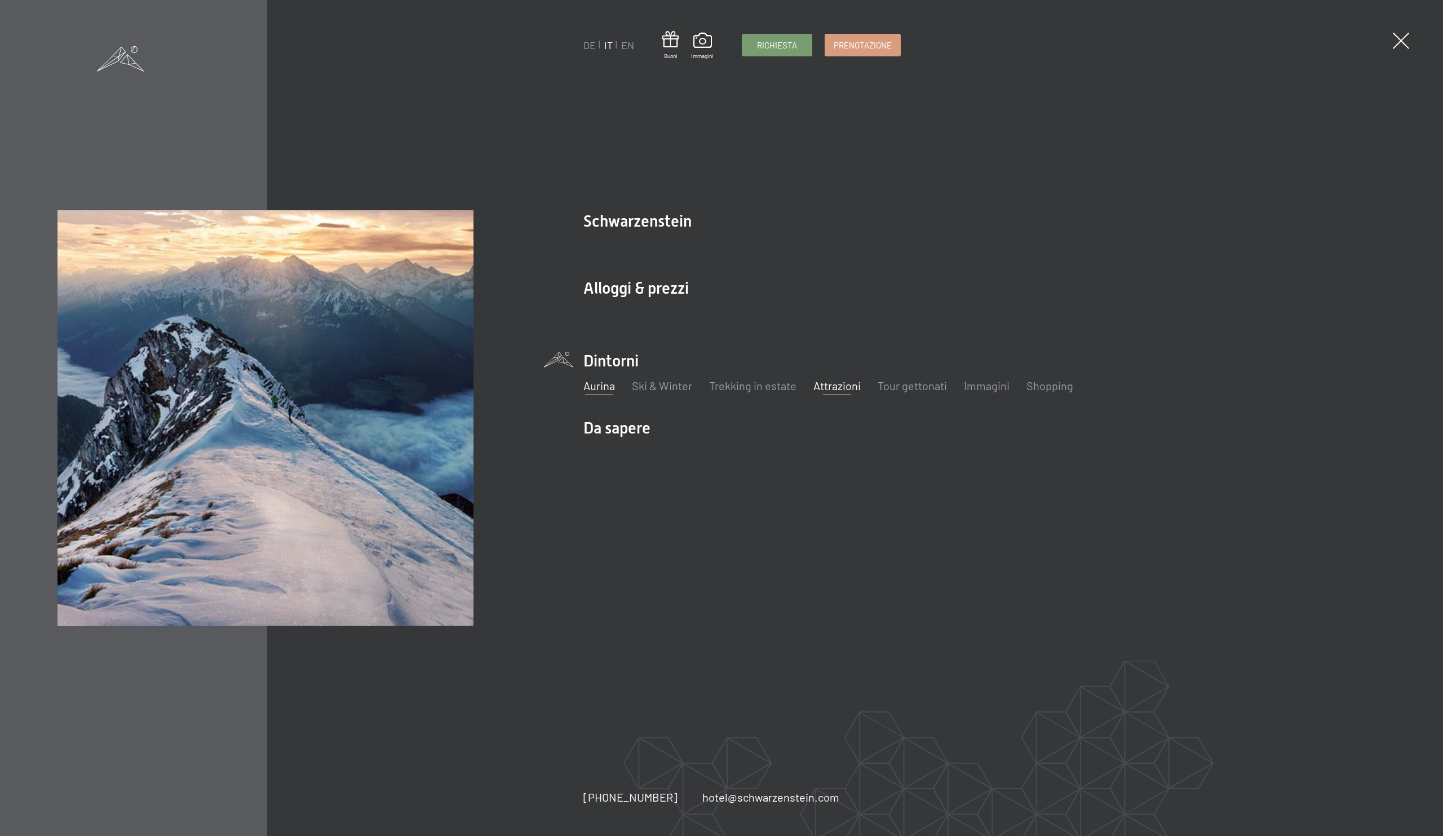
click at [606, 388] on link "Aurina" at bounding box center [599, 386] width 32 height 14
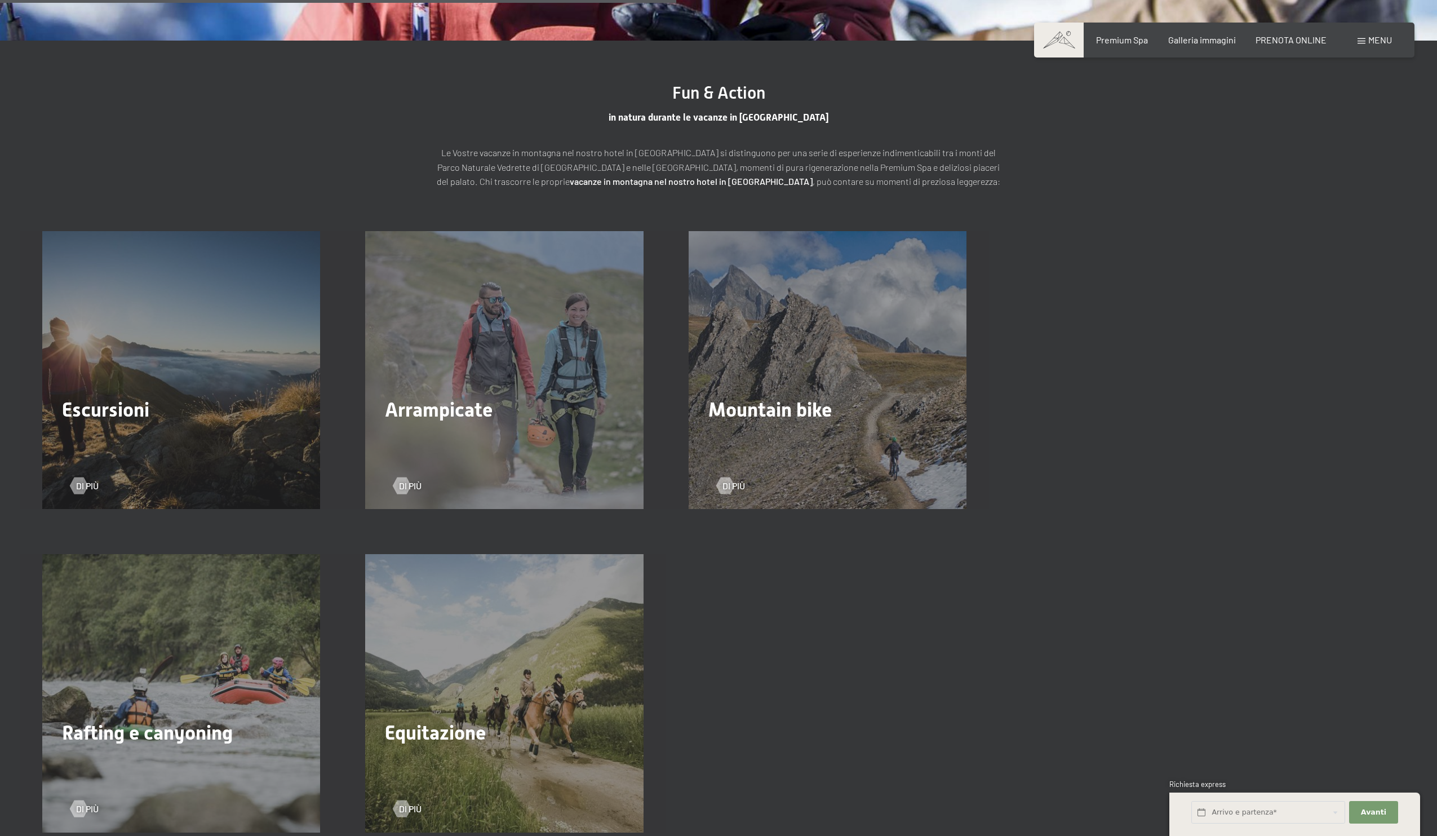
scroll to position [2114, 0]
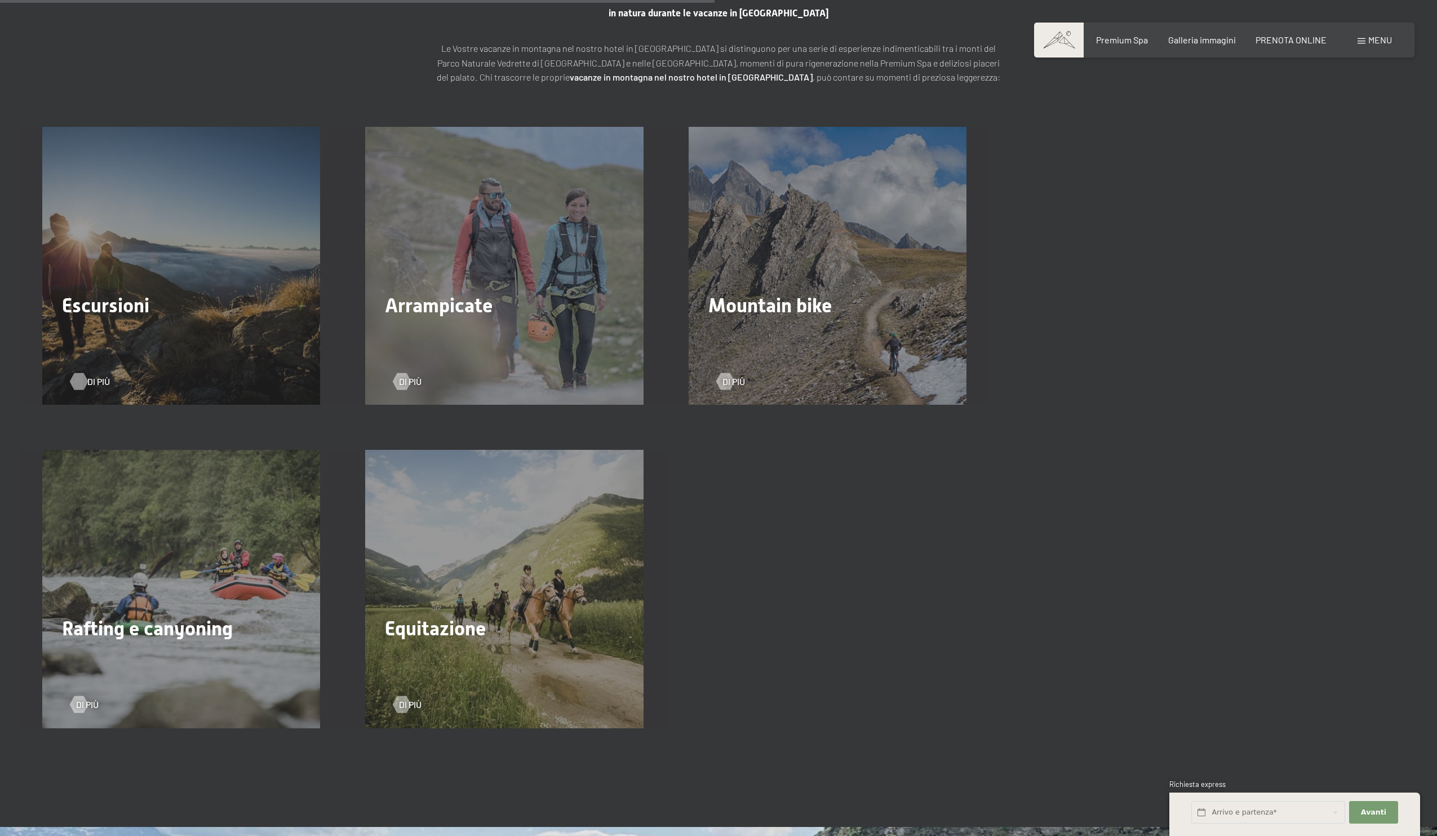
click at [78, 373] on div at bounding box center [79, 381] width 10 height 17
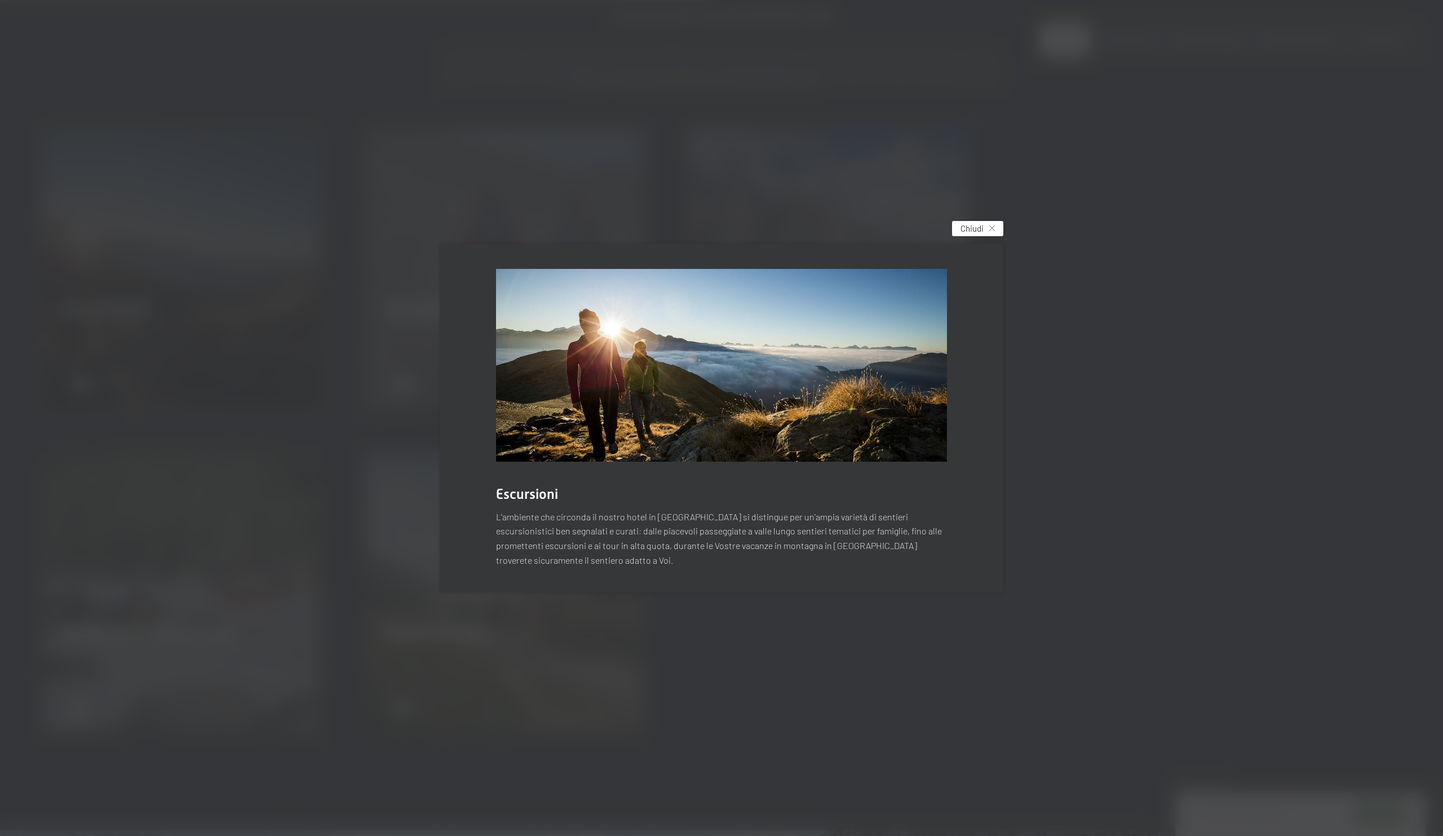
click at [976, 233] on span "Chiudi" at bounding box center [971, 229] width 23 height 12
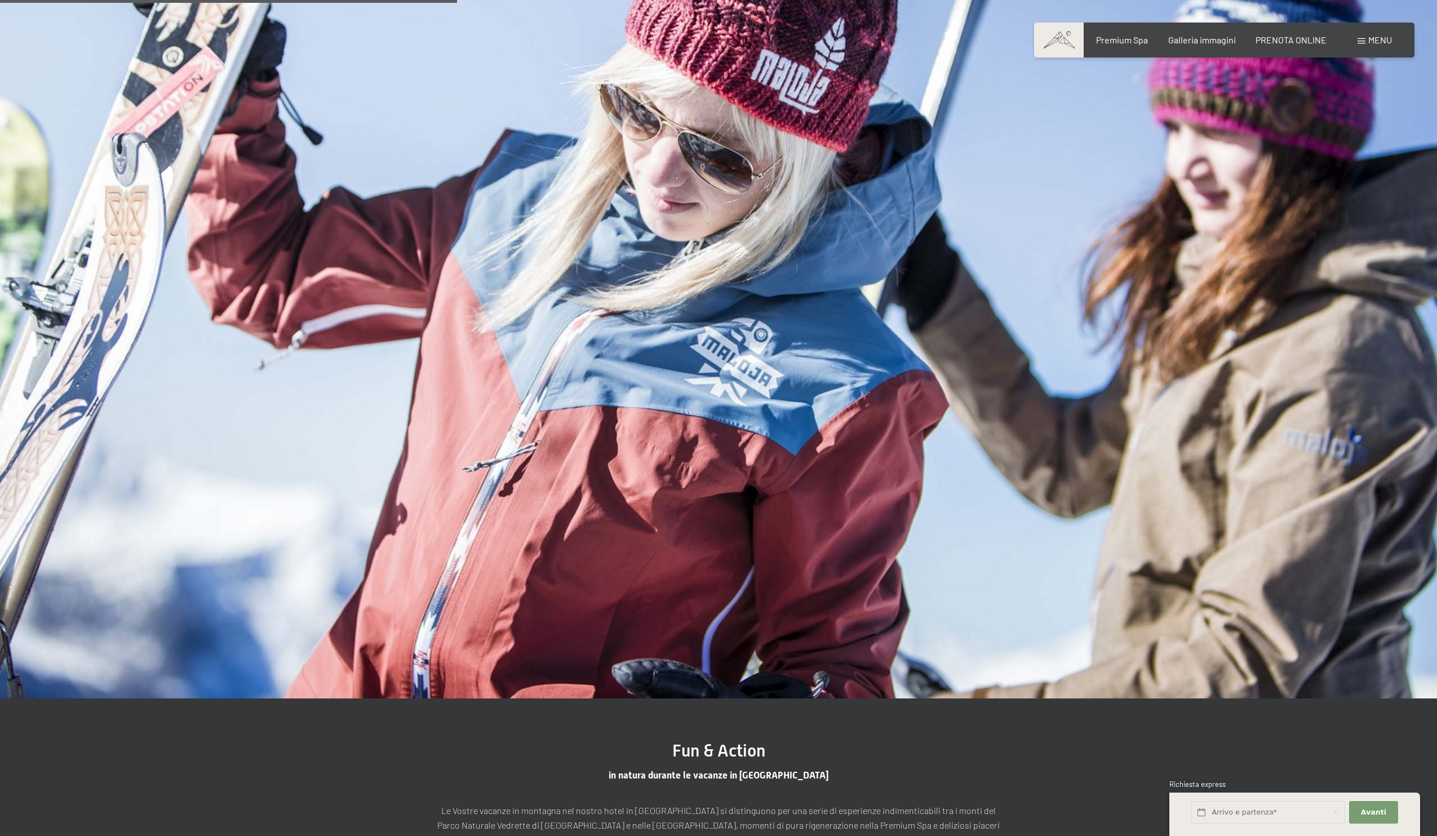
scroll to position [1340, 0]
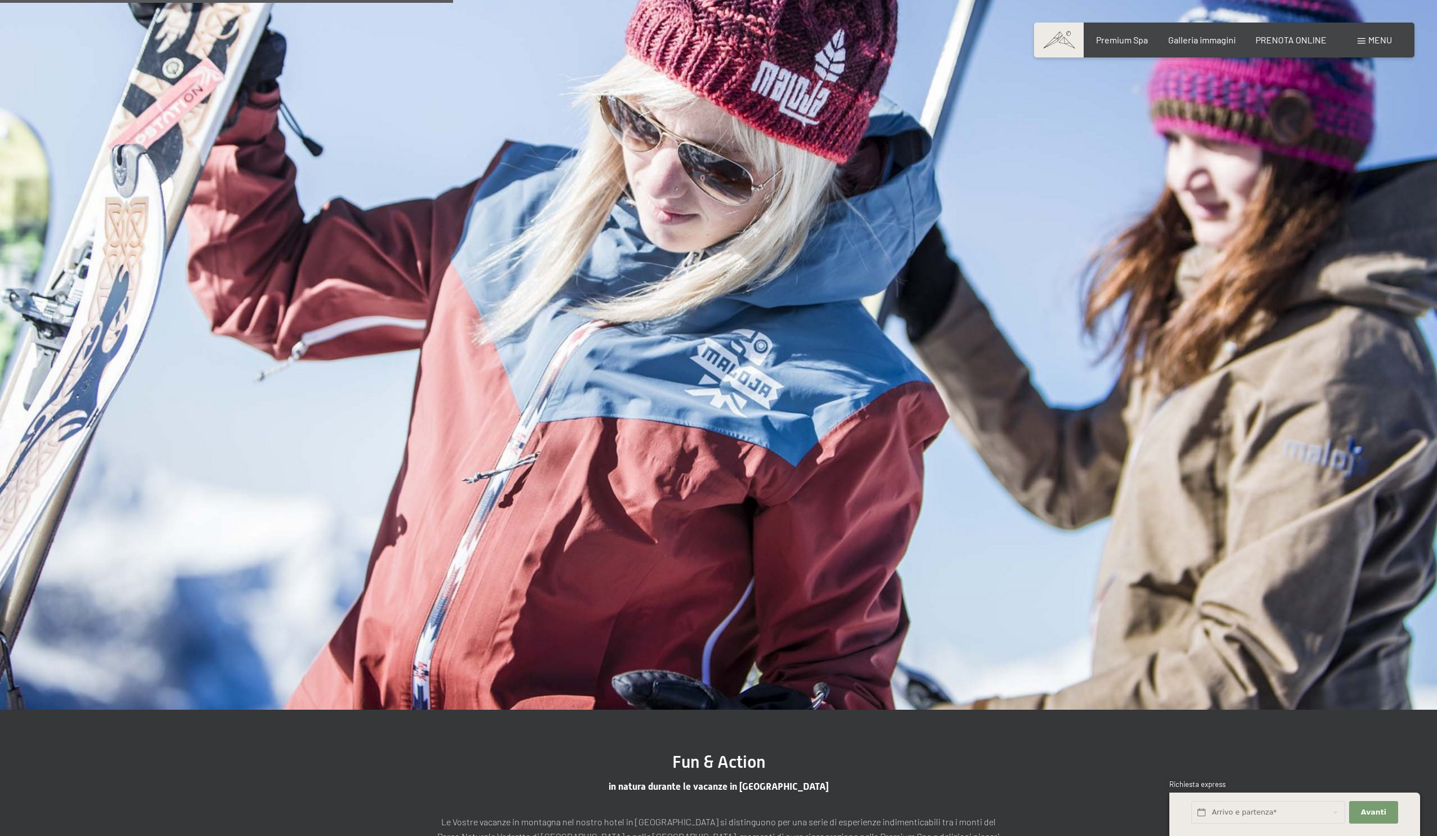
click at [1400, 265] on img at bounding box center [718, 305] width 1437 height 808
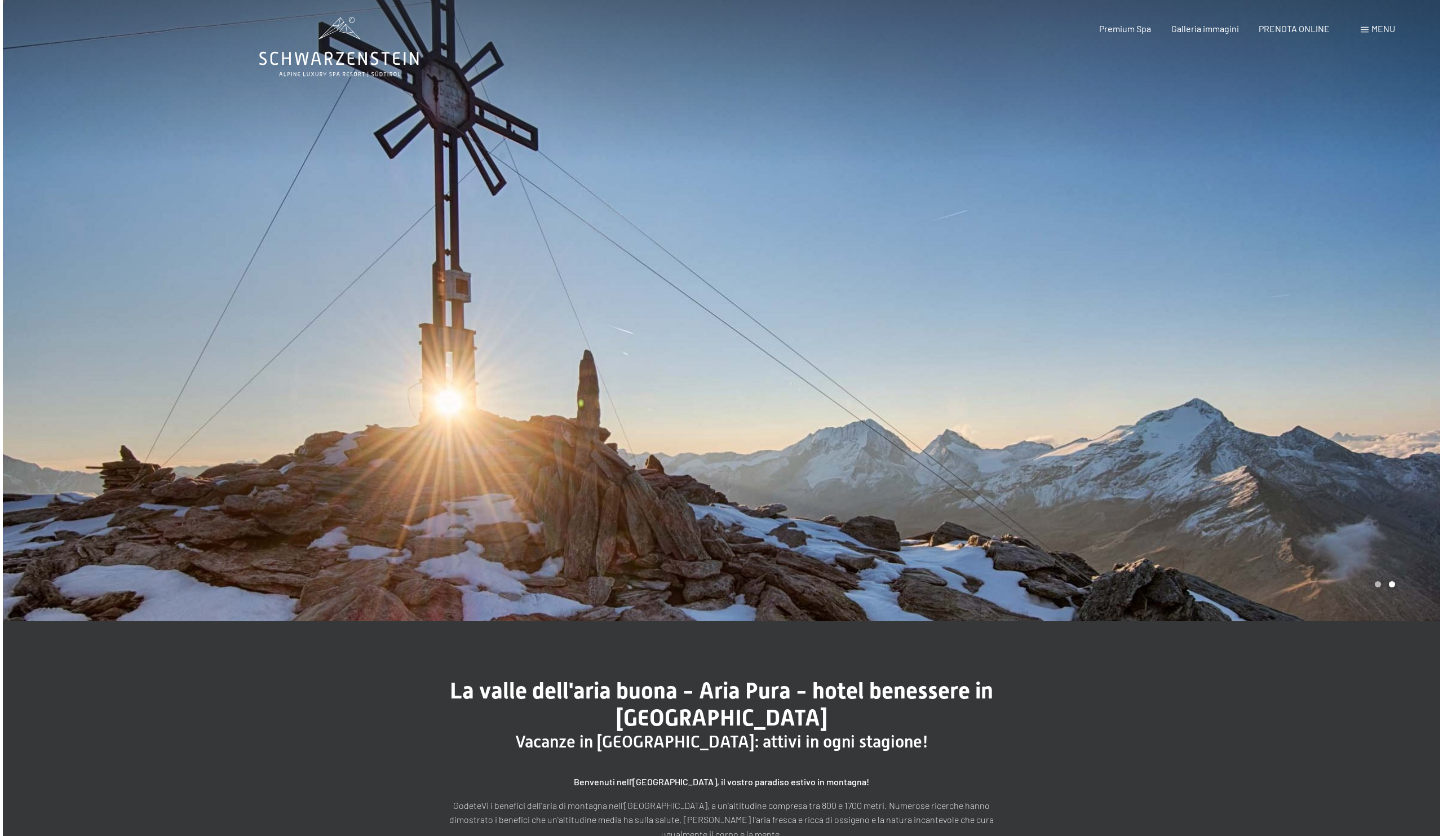
scroll to position [0, 0]
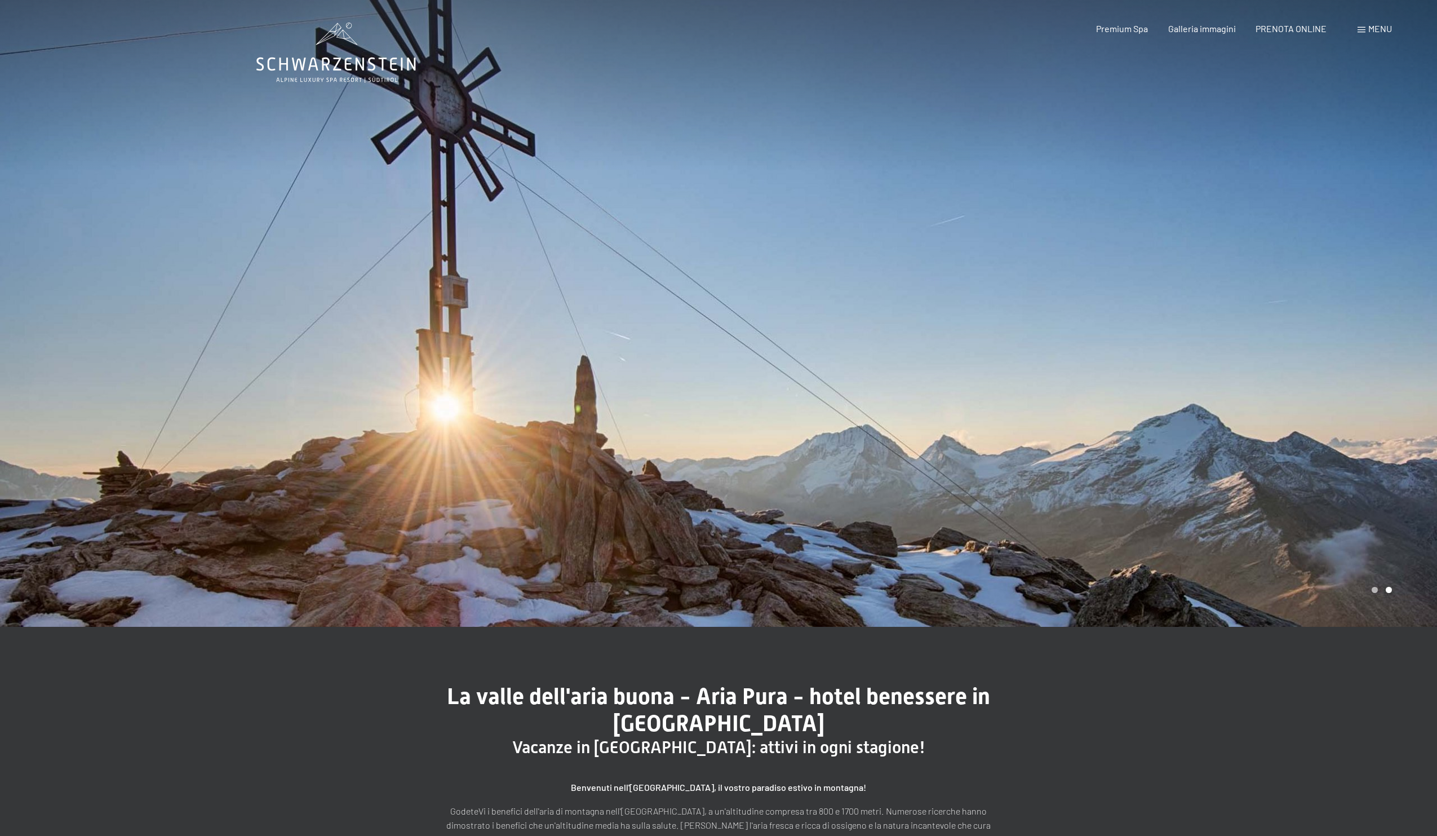
click at [1282, 285] on div at bounding box center [1078, 313] width 719 height 627
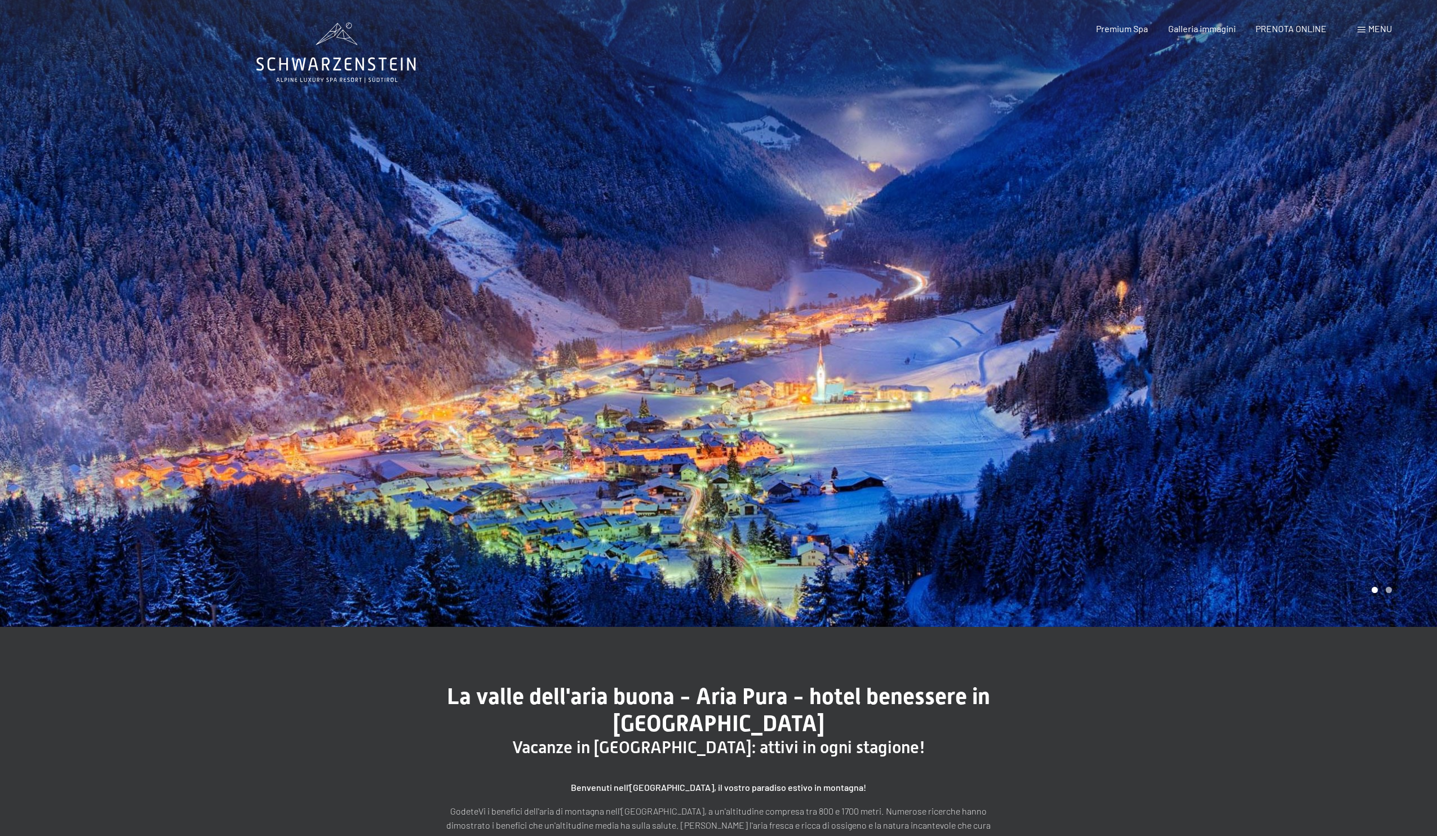
click at [1282, 285] on div at bounding box center [1078, 313] width 719 height 627
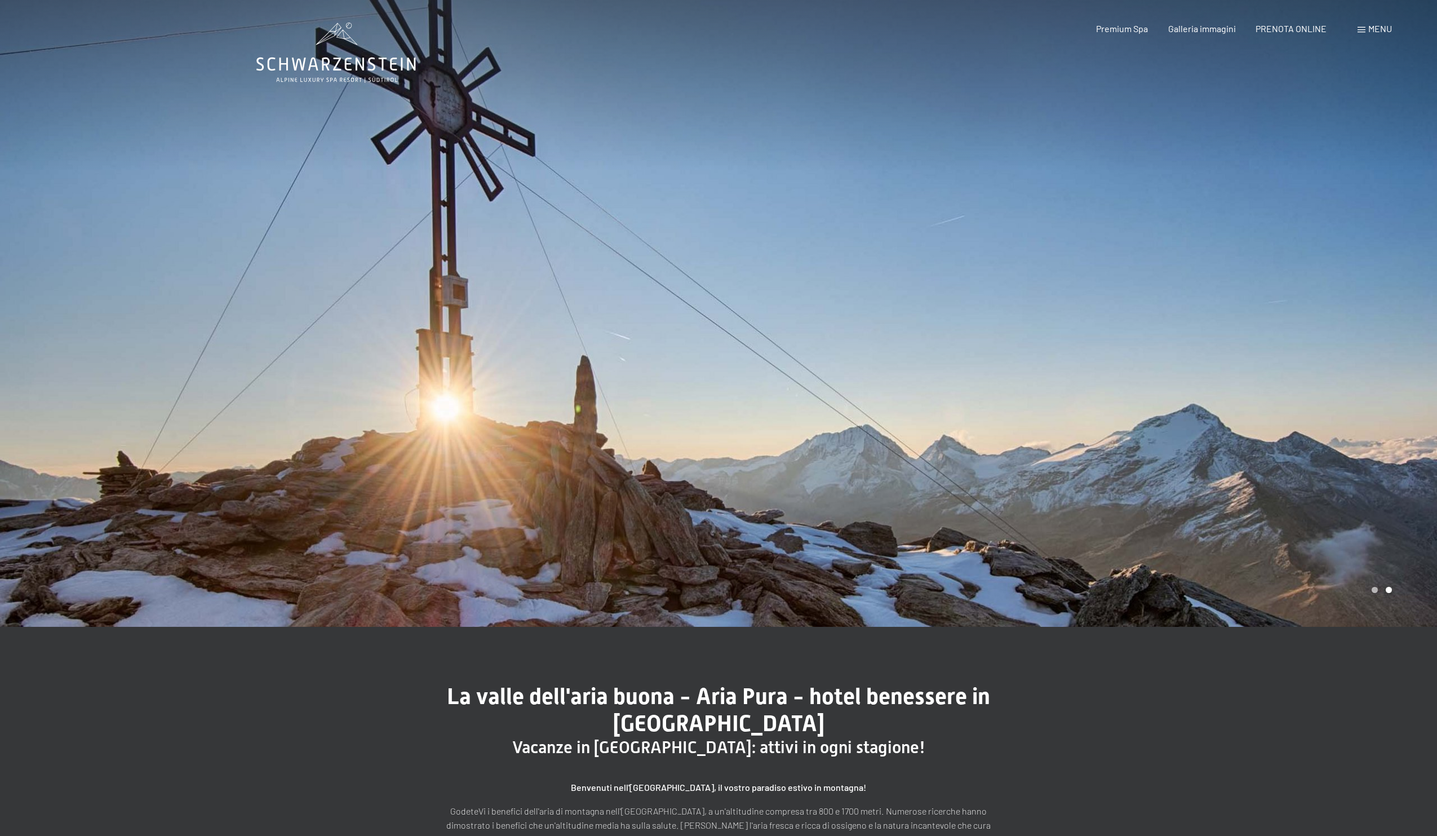
click at [1369, 29] on span "Menu" at bounding box center [1381, 28] width 24 height 11
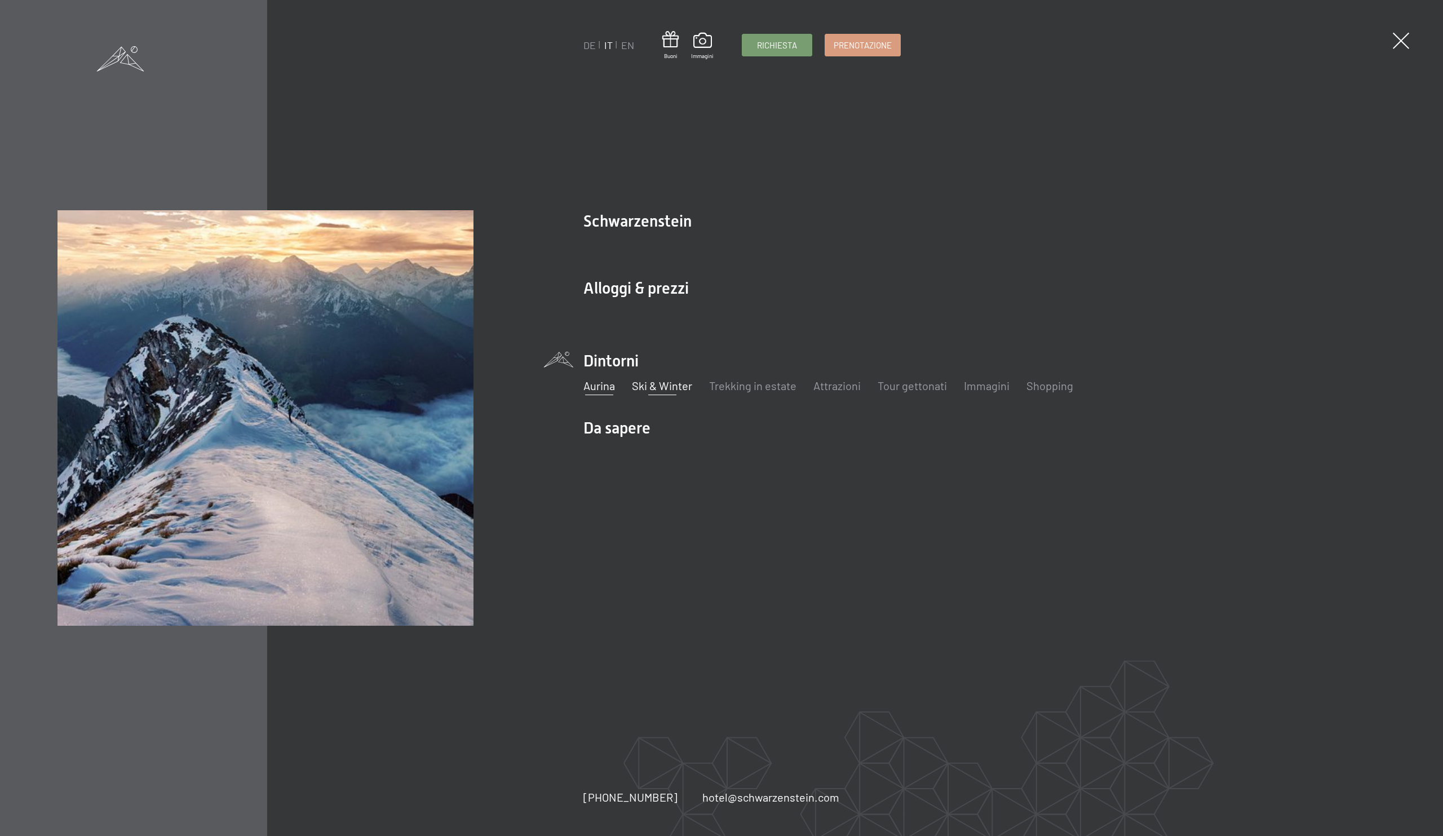
click at [658, 387] on link "Ski & Winter" at bounding box center [662, 386] width 60 height 14
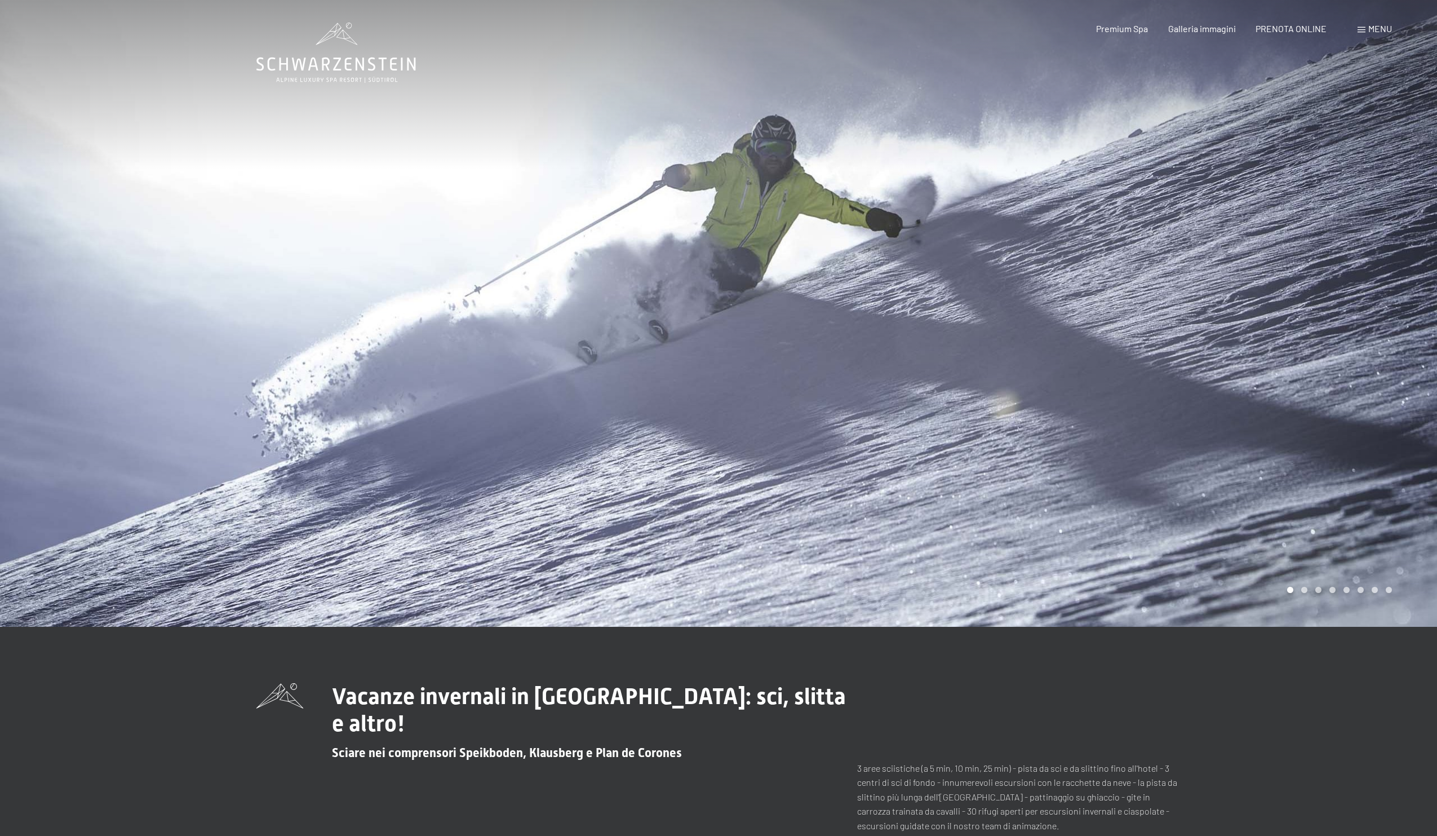
click at [1307, 344] on div at bounding box center [1078, 313] width 719 height 627
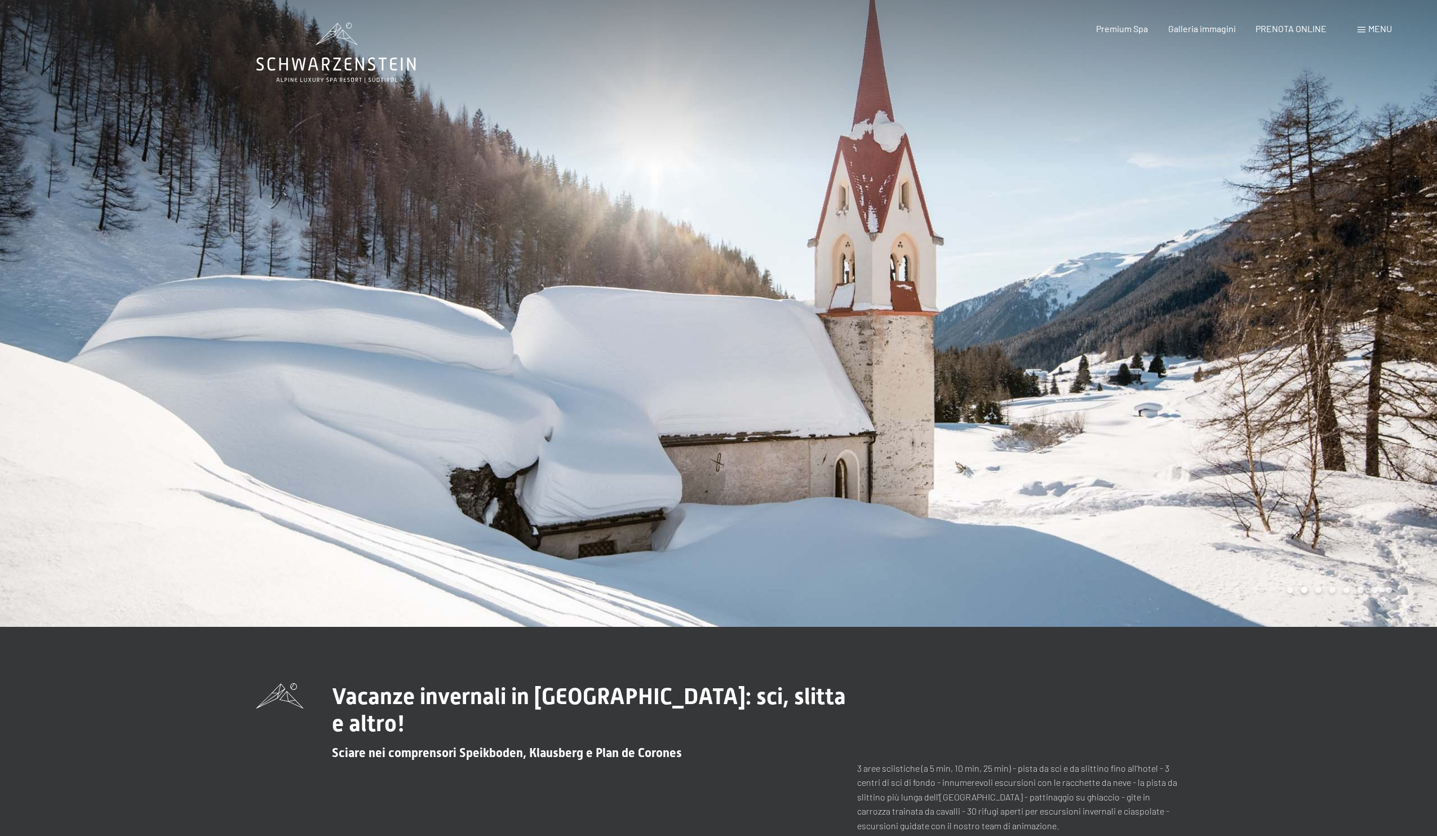
click at [1315, 303] on div at bounding box center [1078, 313] width 719 height 627
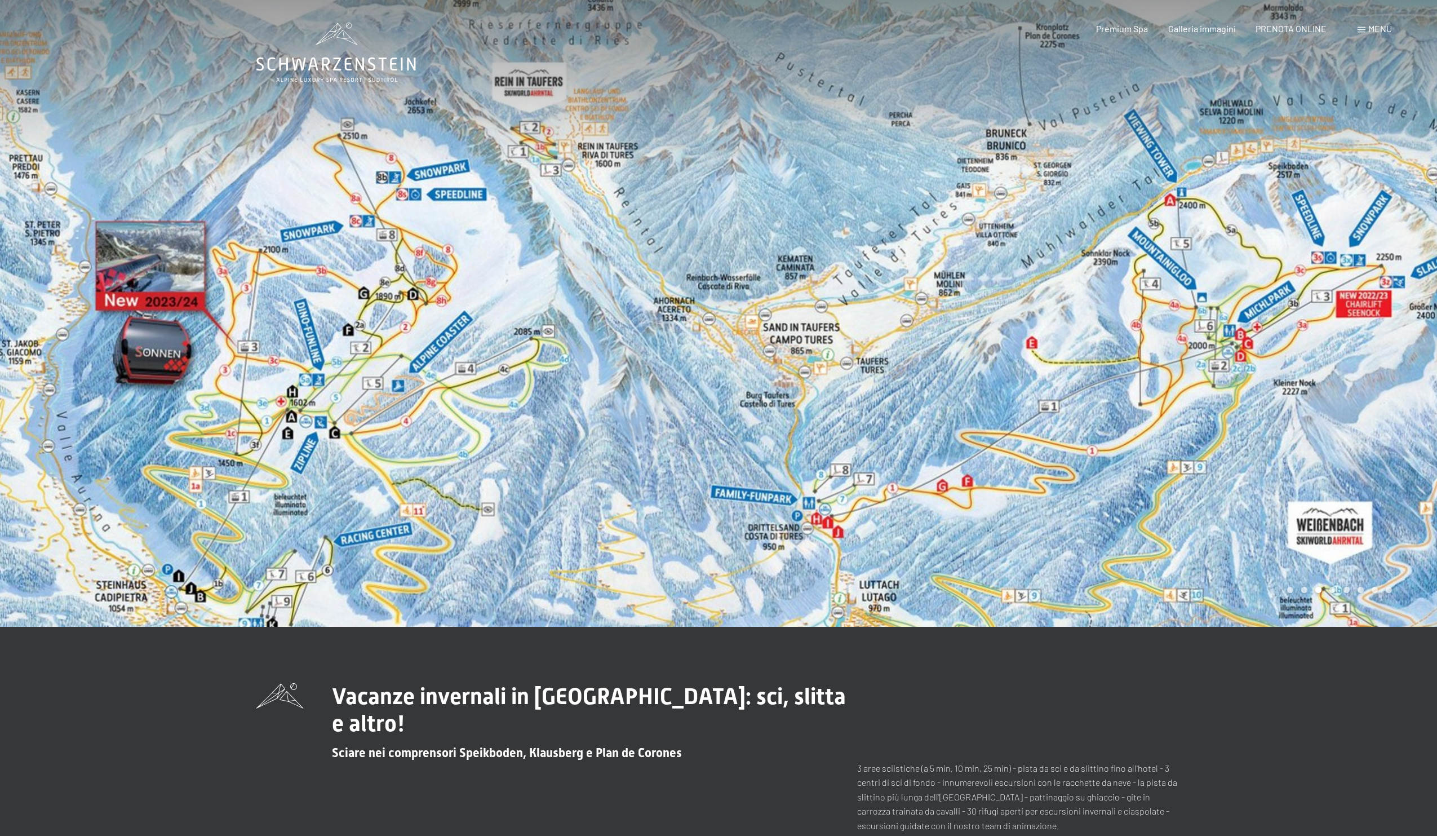
click at [1312, 316] on div at bounding box center [1078, 313] width 719 height 627
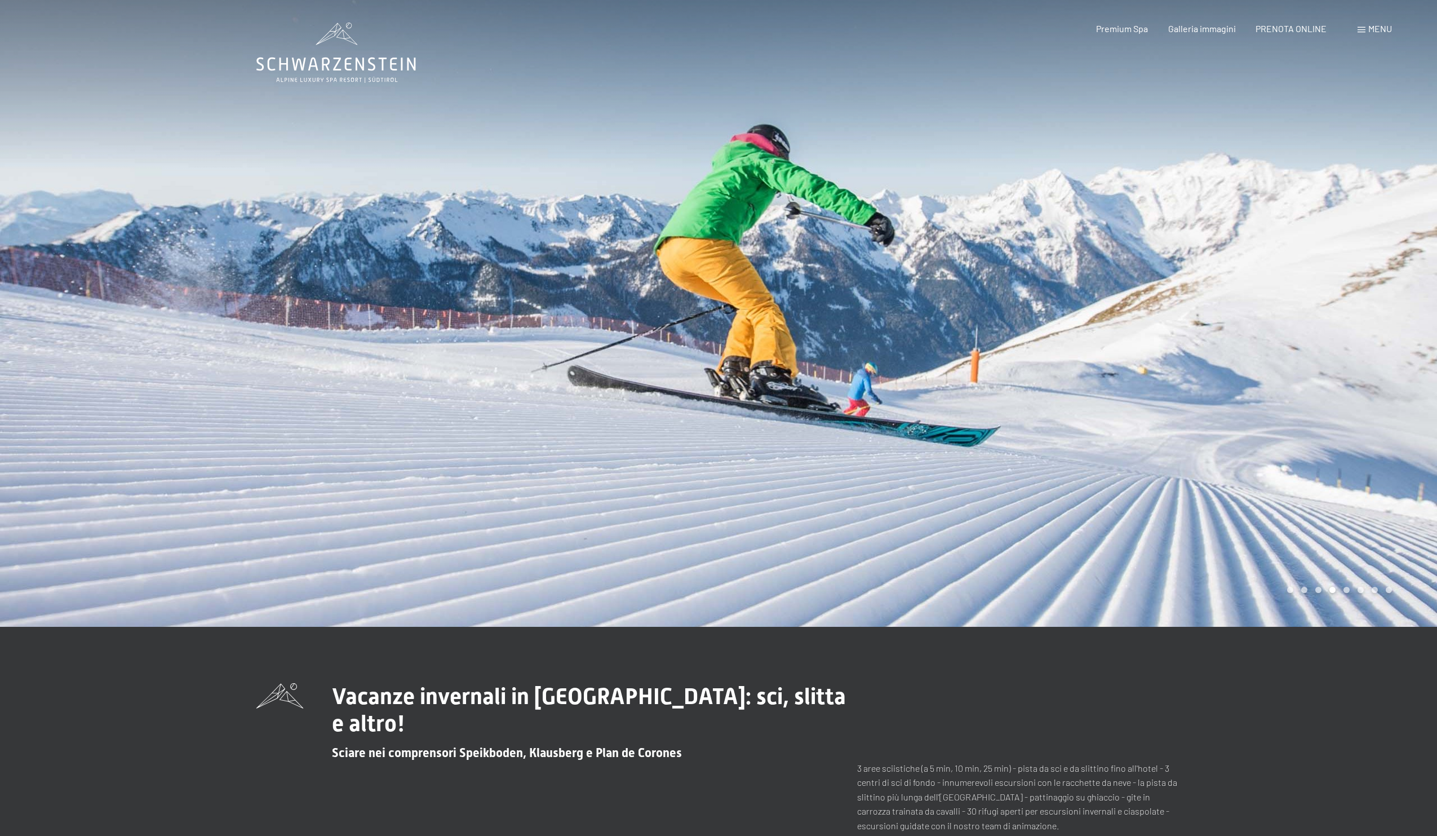
click at [1312, 316] on div at bounding box center [1078, 313] width 719 height 627
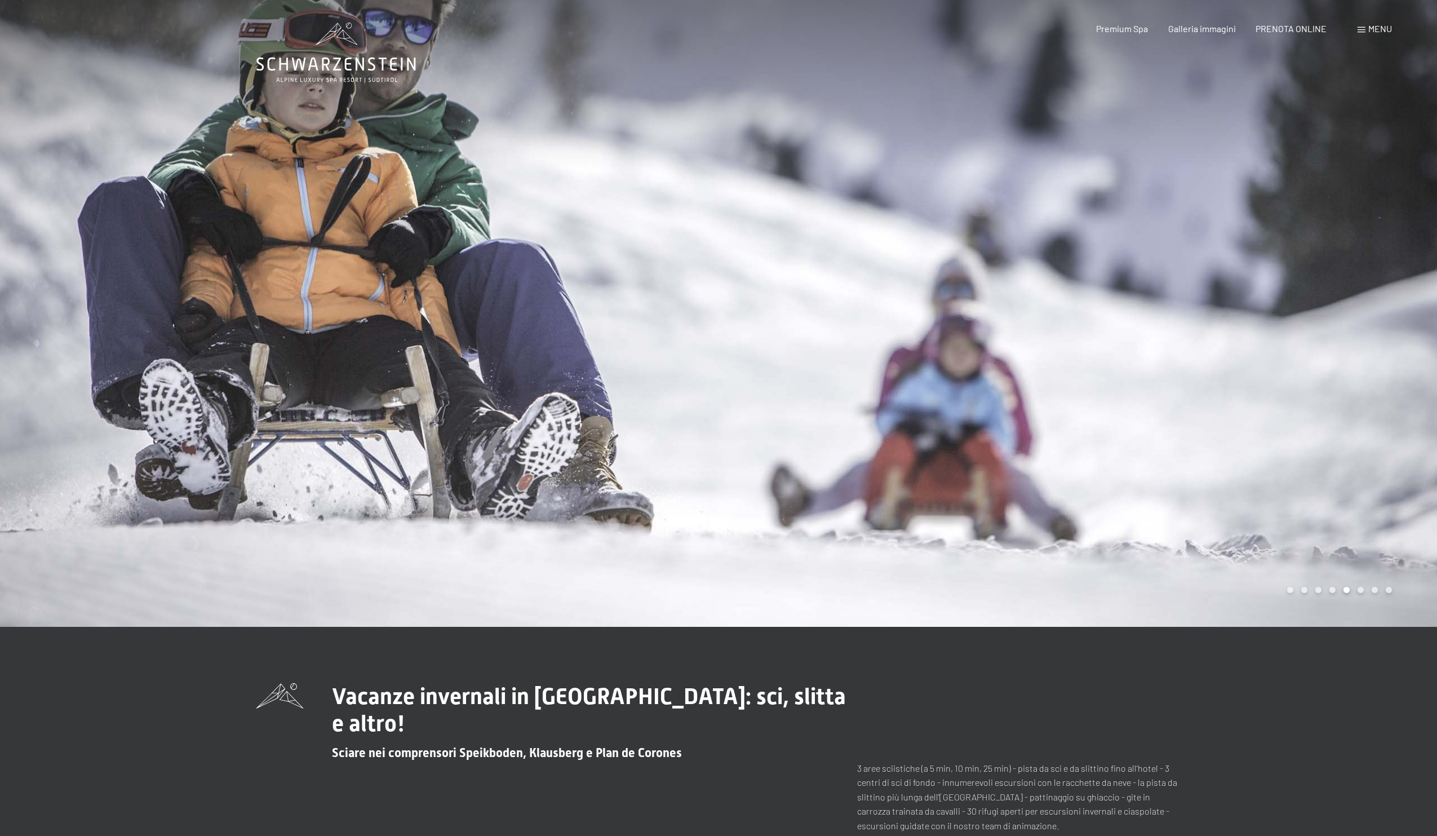
click at [1312, 316] on div at bounding box center [1078, 313] width 719 height 627
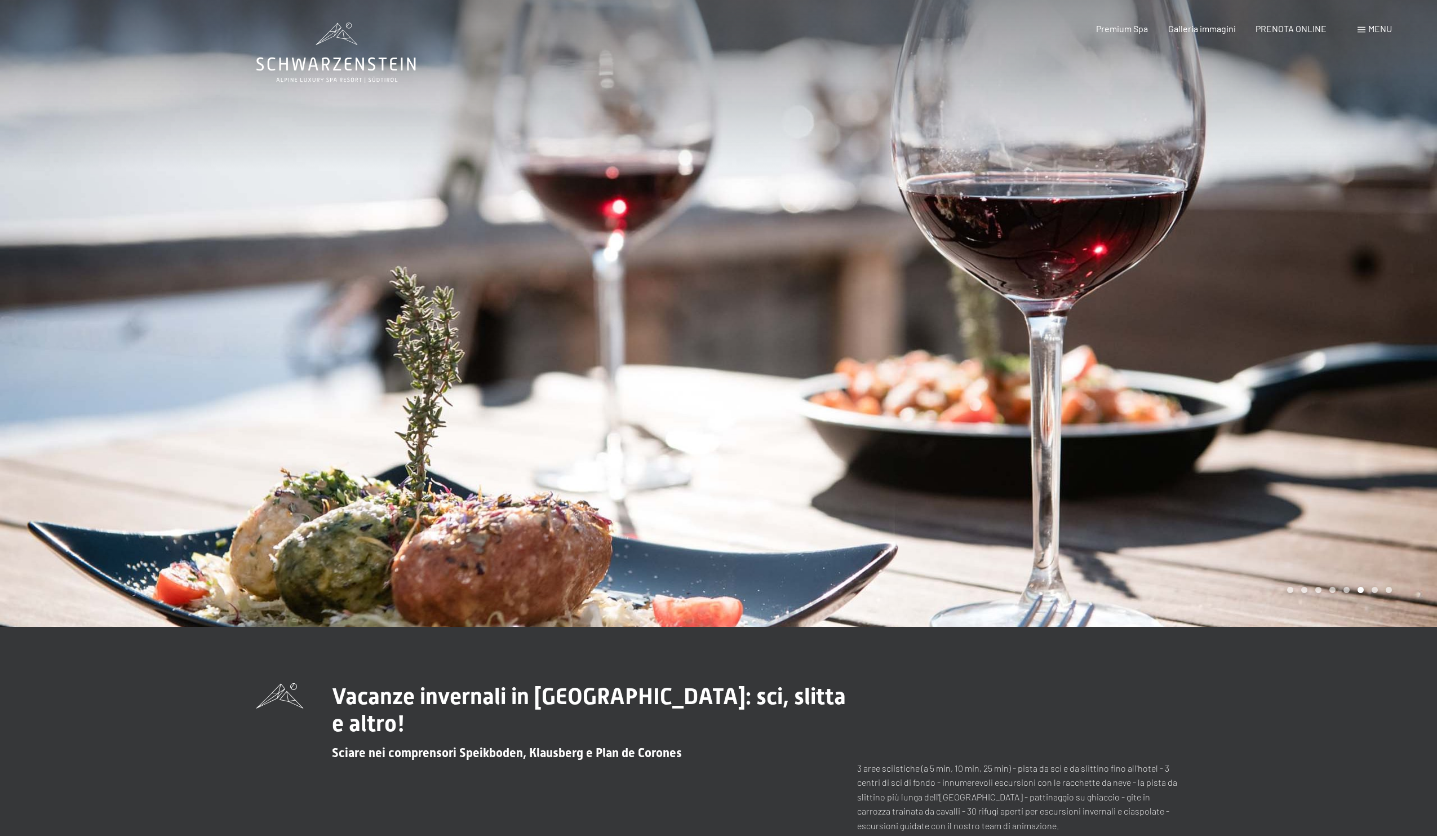
click at [1342, 267] on div at bounding box center [1078, 313] width 719 height 627
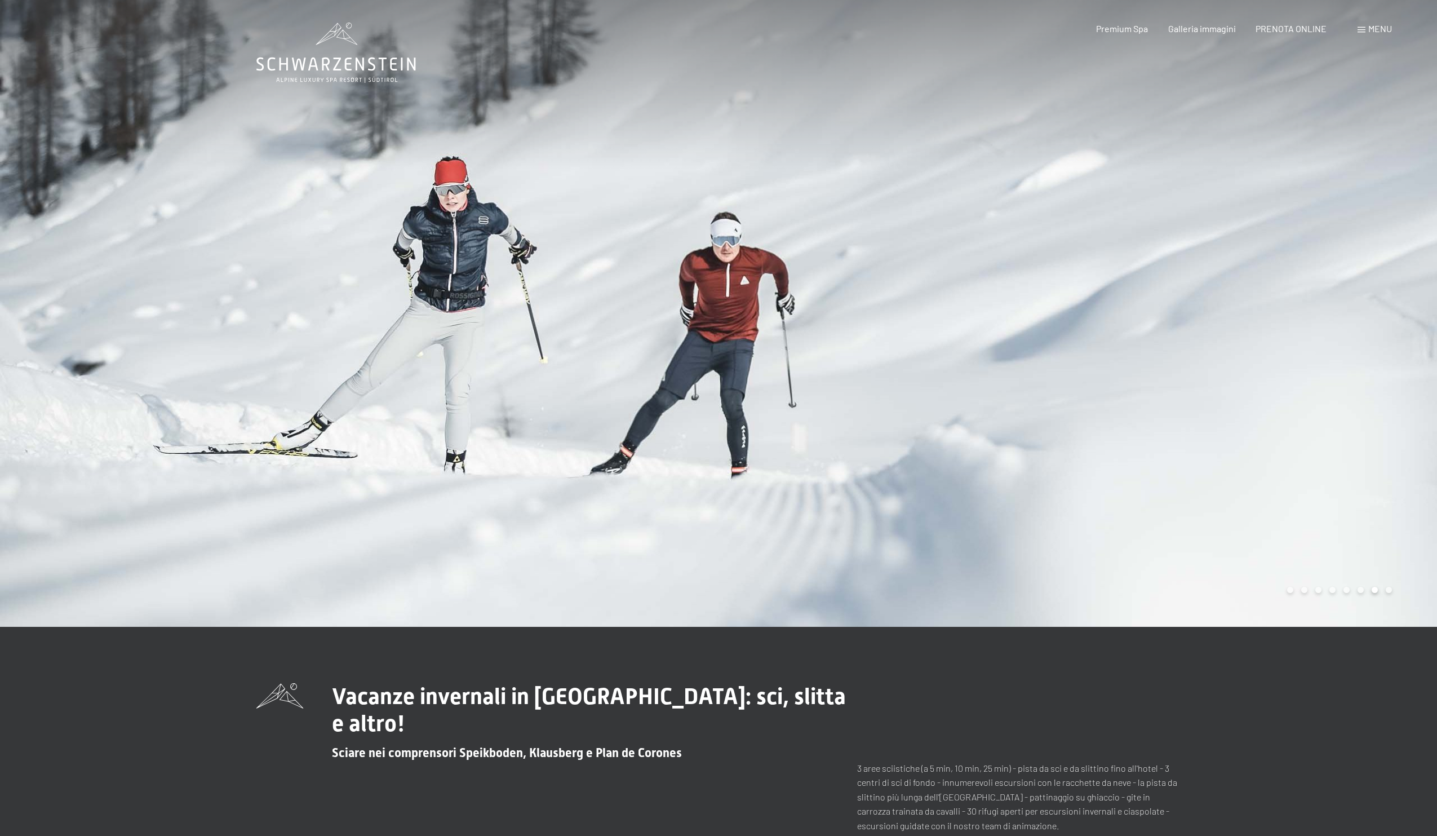
click at [1341, 267] on div at bounding box center [1078, 313] width 719 height 627
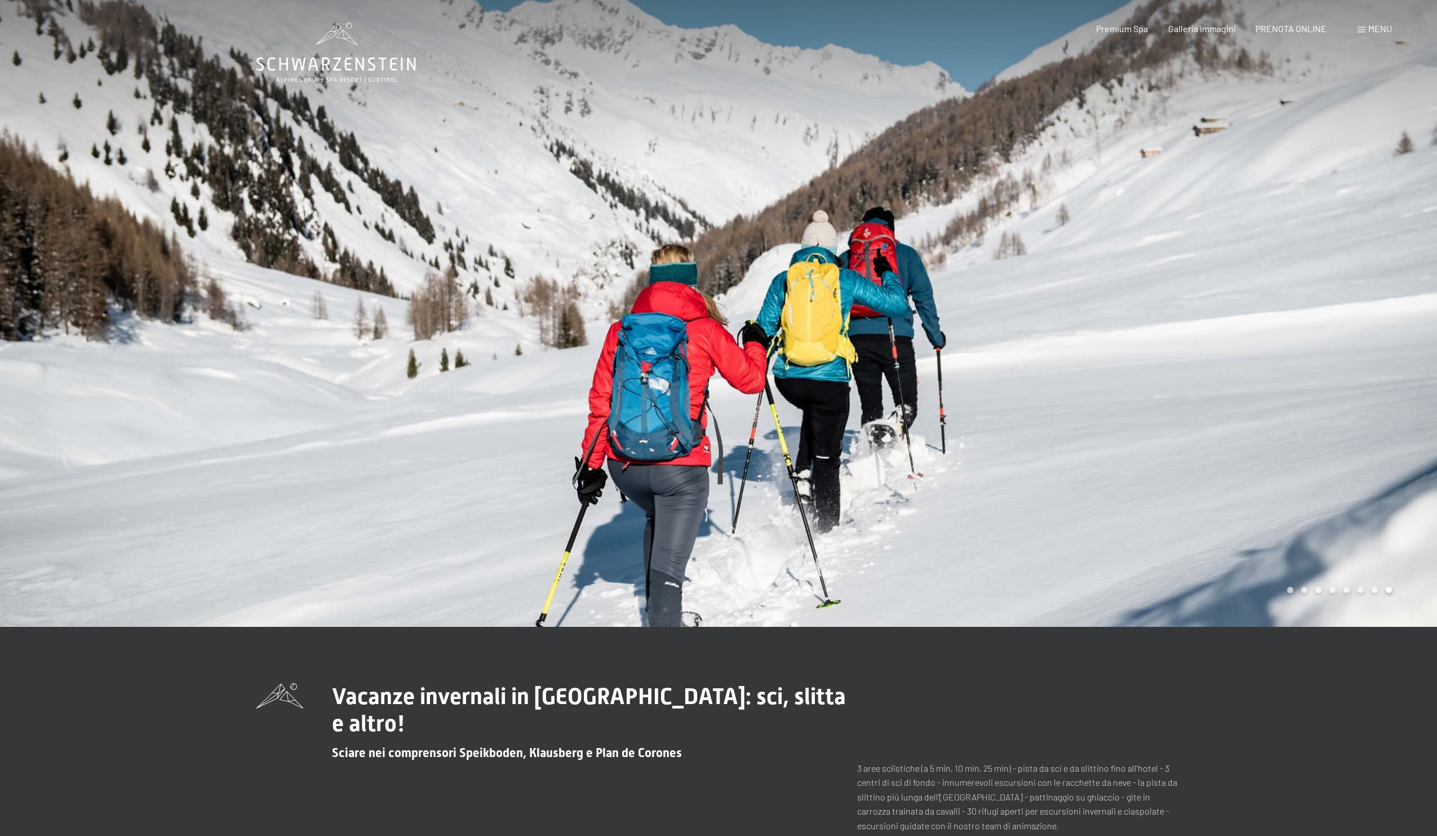
click at [1318, 303] on div at bounding box center [1078, 313] width 719 height 627
